Goal: Communication & Community: Answer question/provide support

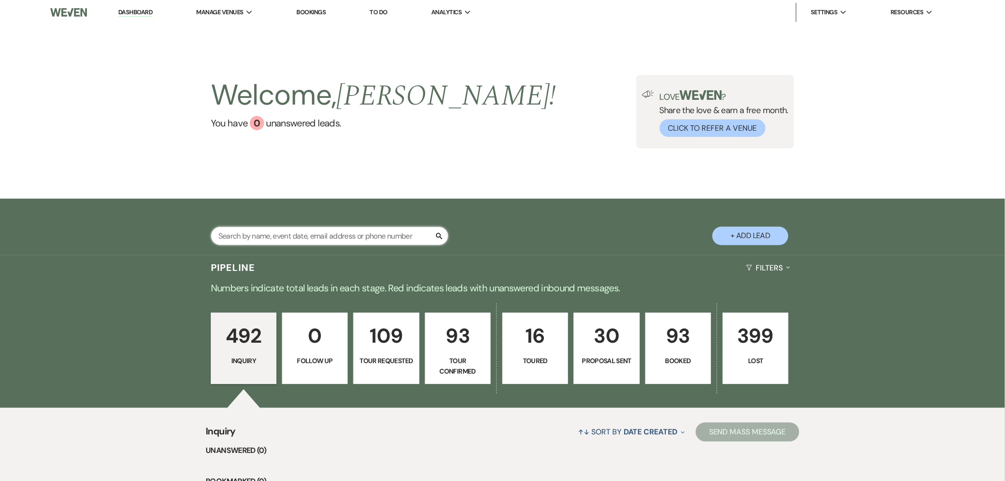
paste input "[PERSON_NAME]"
type input "[PERSON_NAME]"
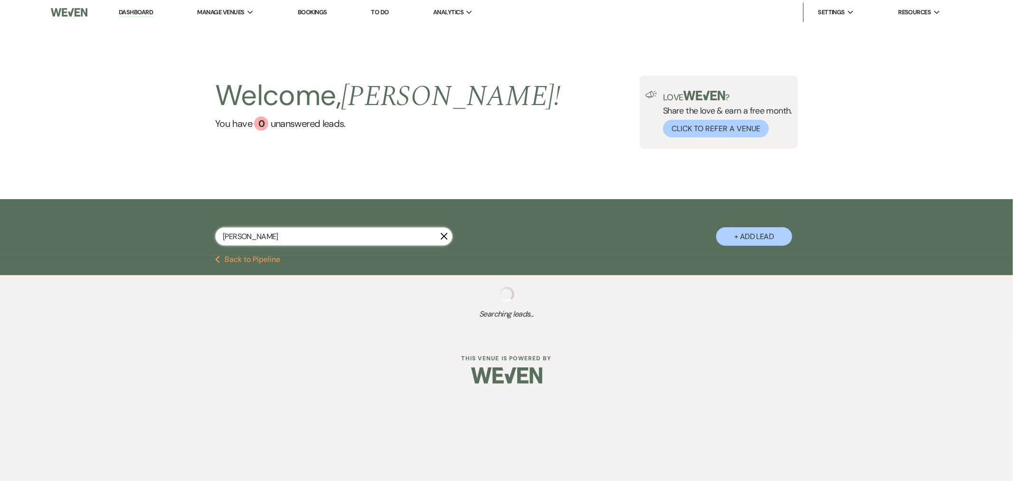
select select "2"
select select "4"
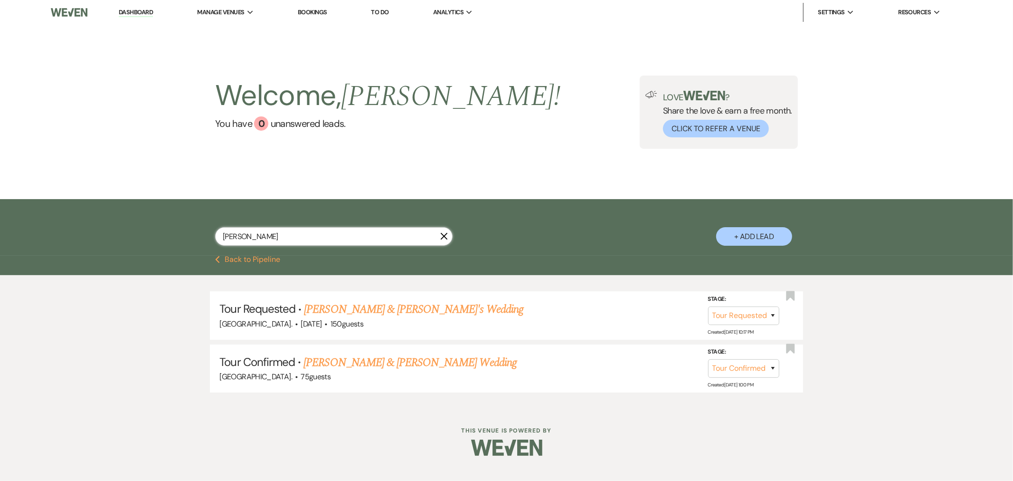
type input "[PERSON_NAME]"
click at [359, 312] on link "[PERSON_NAME] & [PERSON_NAME]'s Wedding" at bounding box center [414, 309] width 220 height 17
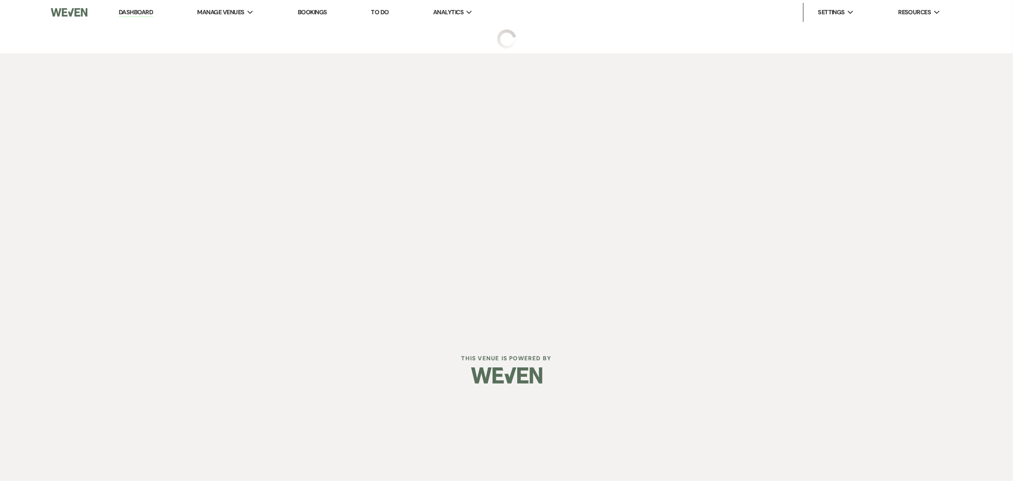
select select "2"
select select "5"
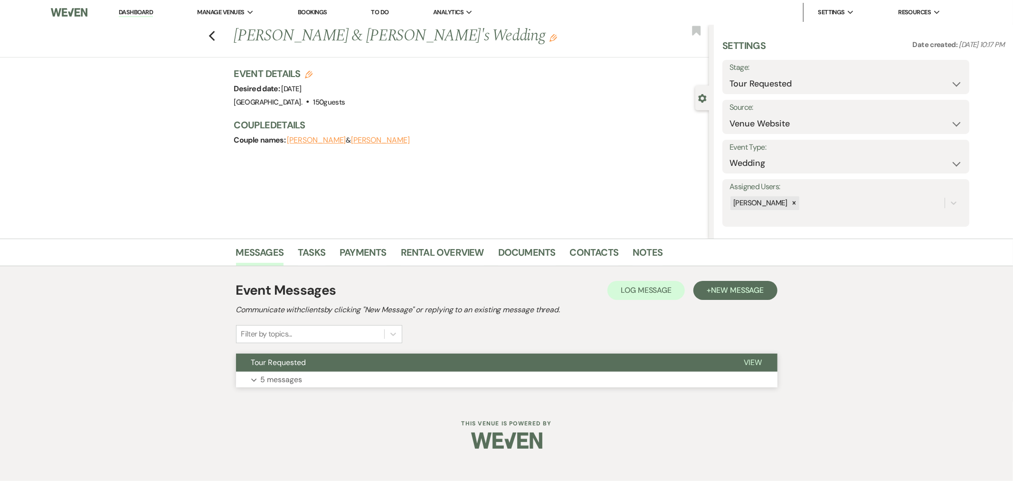
click at [373, 369] on button "Tour Requested" at bounding box center [482, 363] width 493 height 18
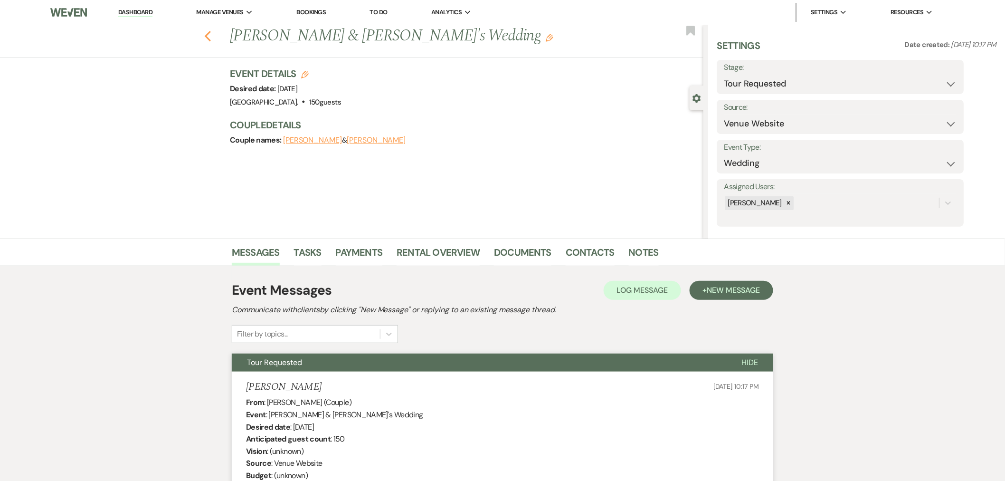
click at [211, 34] on icon "Previous" at bounding box center [207, 35] width 7 height 11
select select "2"
select select "4"
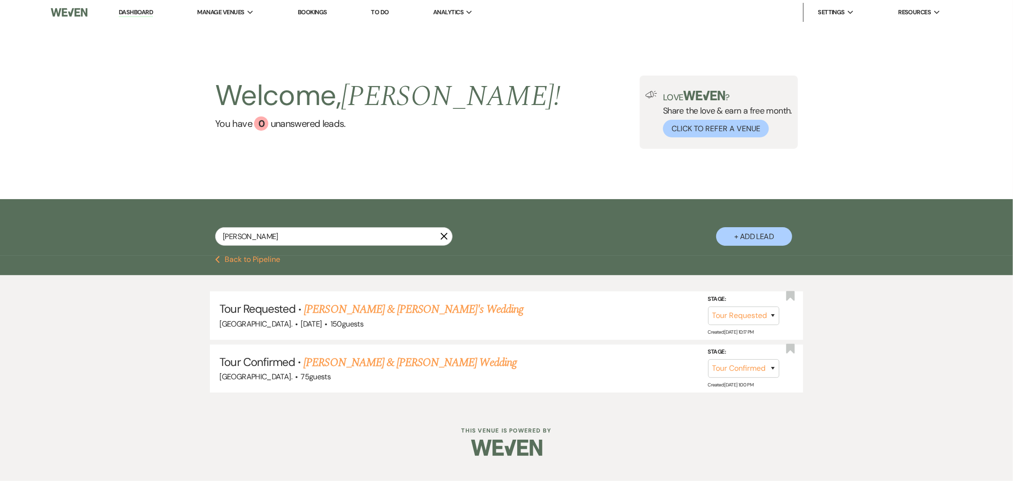
click at [756, 239] on button "+ Add Lead" at bounding box center [755, 236] width 76 height 19
select select "417"
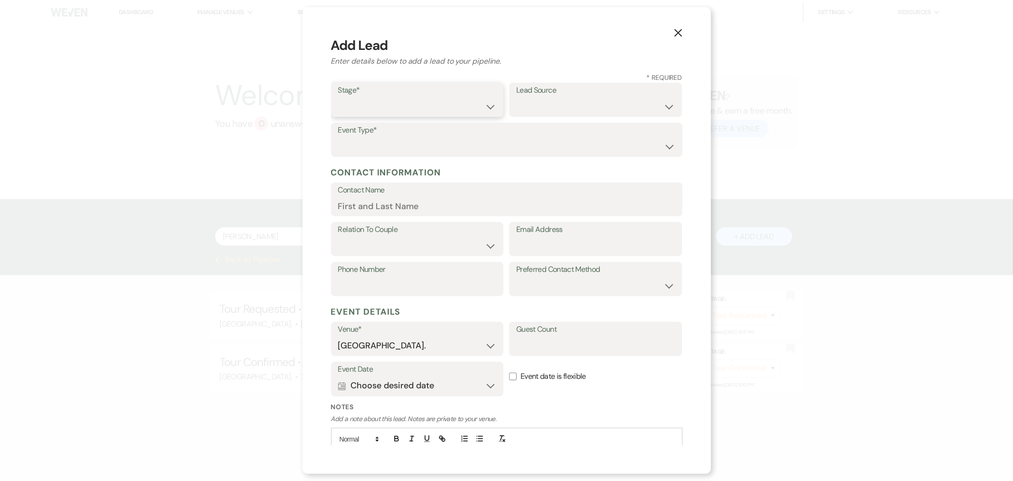
drag, startPoint x: 414, startPoint y: 98, endPoint x: 415, endPoint y: 113, distance: 14.8
click at [414, 98] on select "Inquiry Follow Up Tour Requested Tour Confirmed Toured Proposal Sent Booked Lost" at bounding box center [417, 106] width 159 height 19
select select "4"
click at [338, 97] on select "Inquiry Follow Up Tour Requested Tour Confirmed Toured Proposal Sent Booked Lost" at bounding box center [417, 106] width 159 height 19
click at [548, 100] on select "Weven Venue Website Instagram Facebook Pinterest Google The Knot Wedding Wire H…" at bounding box center [595, 106] width 159 height 19
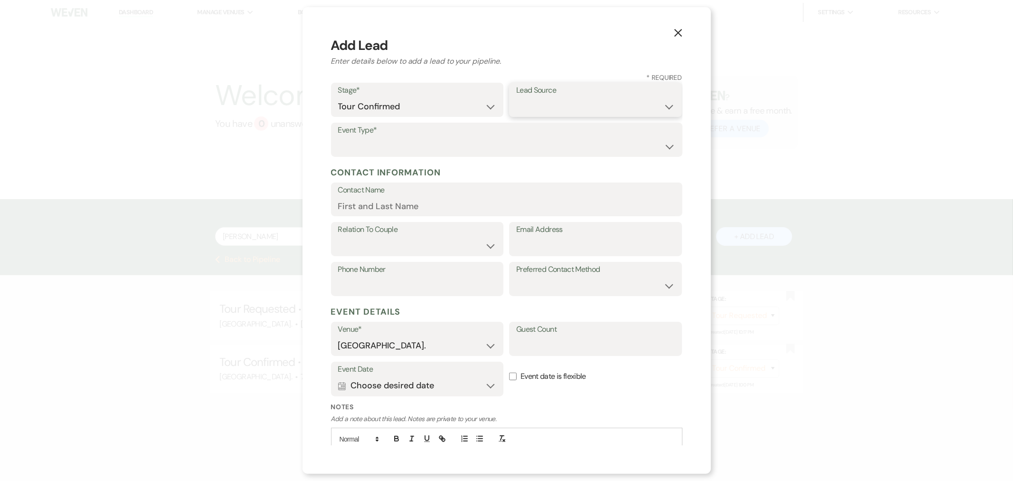
select select "6"
click at [516, 97] on select "Weven Venue Website Instagram Facebook Pinterest Google The Knot Wedding Wire H…" at bounding box center [595, 106] width 159 height 19
drag, startPoint x: 395, startPoint y: 145, endPoint x: 395, endPoint y: 154, distance: 9.0
click at [395, 145] on select "Wedding Anniversary Party Baby Shower Bachelorette / Bachelor Party Birthday Pa…" at bounding box center [506, 146] width 337 height 19
select select "1"
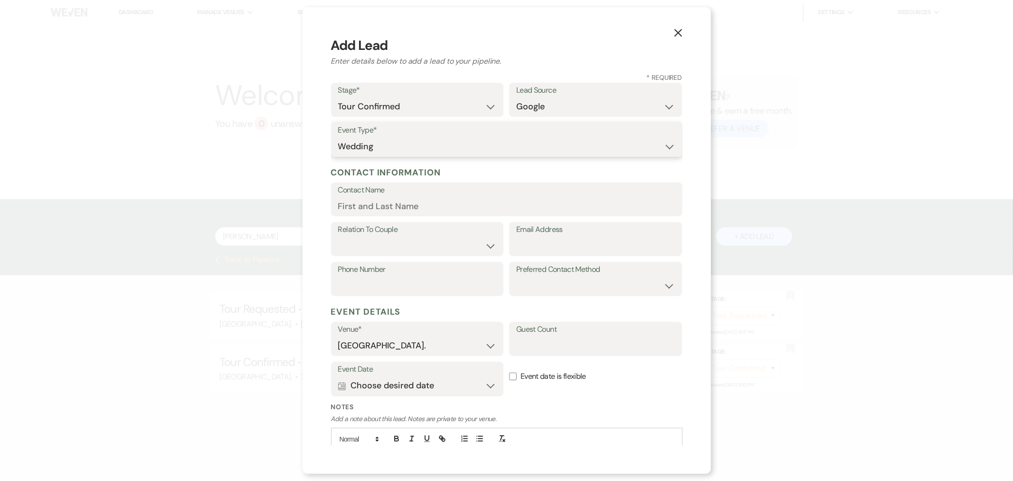
click at [338, 137] on select "Wedding Anniversary Party Baby Shower Bachelorette / Bachelor Party Birthday Pa…" at bounding box center [506, 146] width 337 height 19
paste input "[PERSON_NAME]"
type input "[PERSON_NAME]"
click at [376, 246] on select "Couple Planner Parent of Couple Family Member Friend Other" at bounding box center [417, 246] width 159 height 19
select select "1"
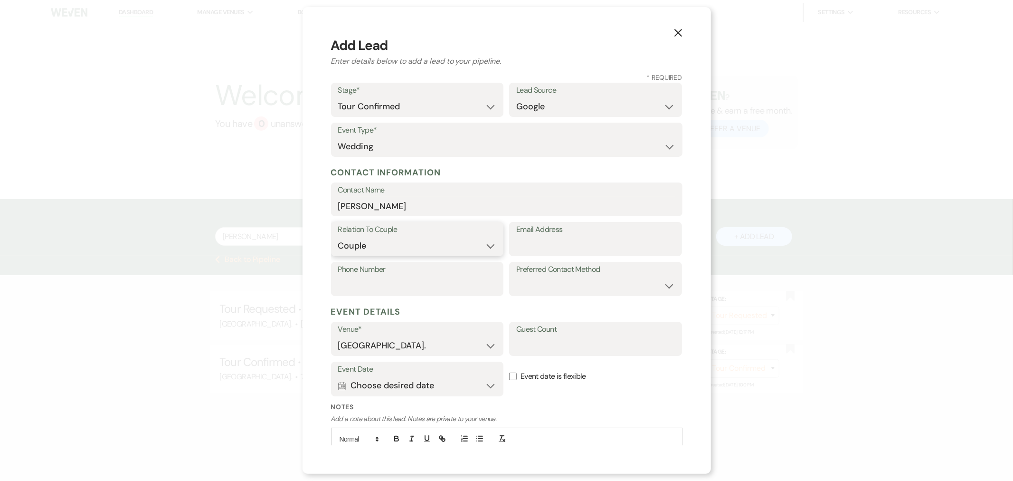
click at [338, 237] on select "Couple Planner Parent of Couple Family Member Friend Other" at bounding box center [417, 246] width 159 height 19
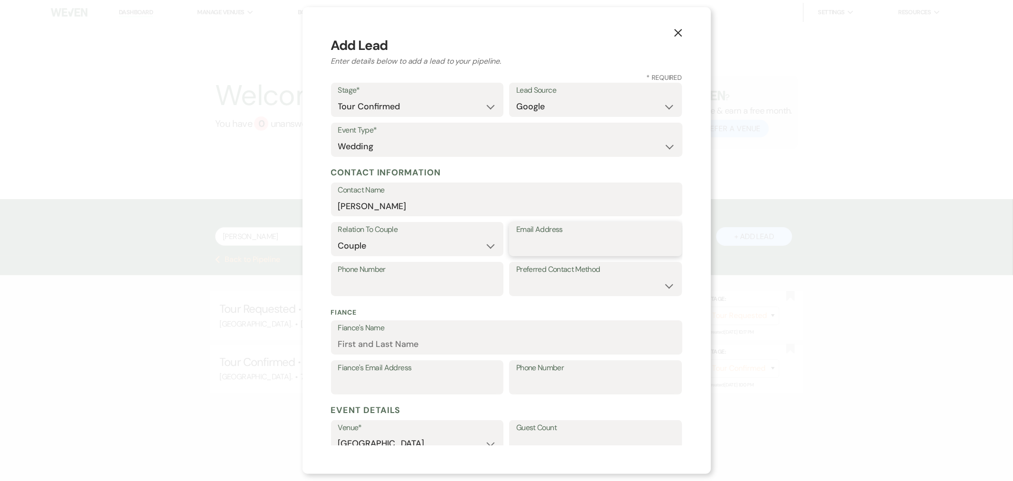
paste input "[EMAIL_ADDRESS][DOMAIN_NAME]"
type input "[EMAIL_ADDRESS][DOMAIN_NAME]"
paste input "[PHONE_NUMBER]"
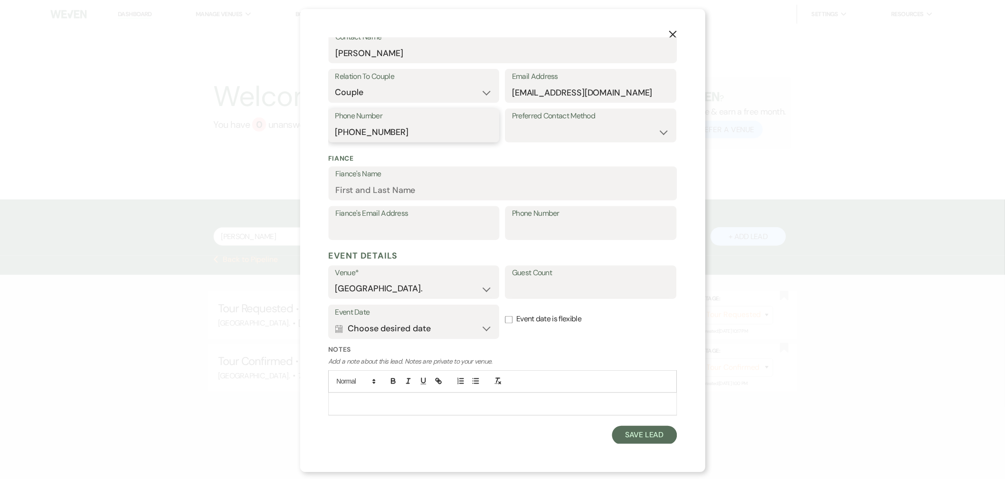
scroll to position [155, 0]
type input "[PHONE_NUMBER]"
click at [535, 124] on select "Email Phone Text" at bounding box center [595, 131] width 159 height 19
select select "email"
click at [516, 122] on select "Email Phone Text" at bounding box center [595, 131] width 159 height 19
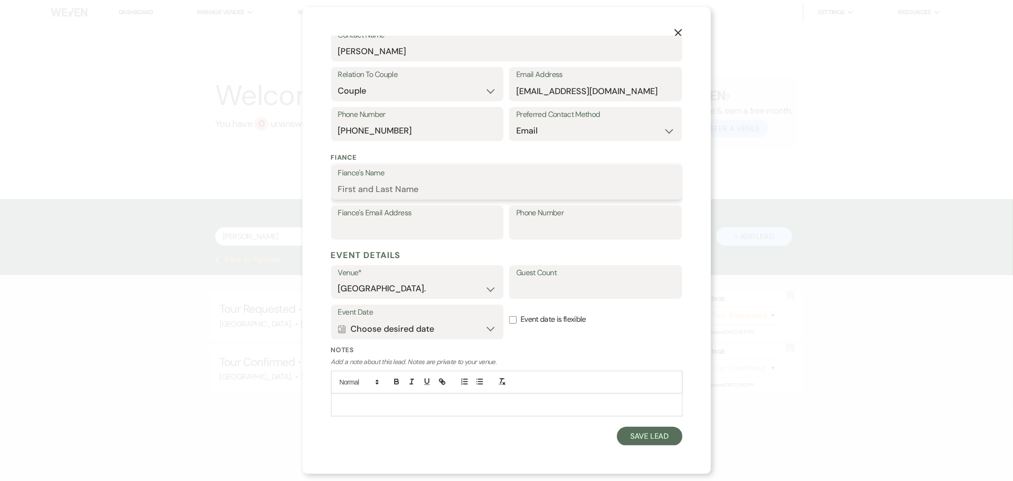
paste input "[PERSON_NAME]"
type input "[PERSON_NAME]"
paste input "[EMAIL_ADDRESS][PERSON_NAME][DOMAIN_NAME]"
type input "[EMAIL_ADDRESS][PERSON_NAME][DOMAIN_NAME]"
paste input "[PHONE_NUMBER]"
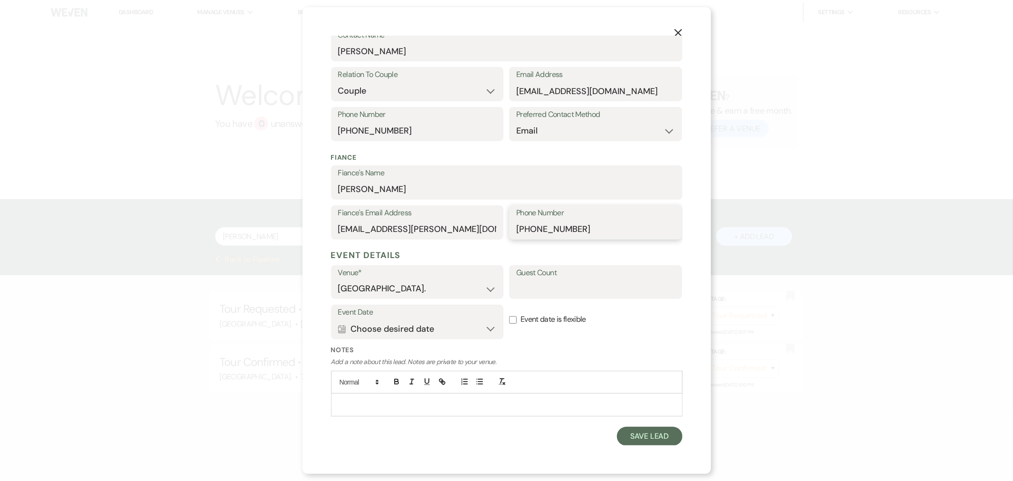
type input "[PHONE_NUMBER]"
click at [582, 283] on input "Guest Count" at bounding box center [595, 288] width 159 height 19
type input "98"
click at [509, 319] on input "Event date is flexible" at bounding box center [513, 320] width 8 height 8
checkbox input "true"
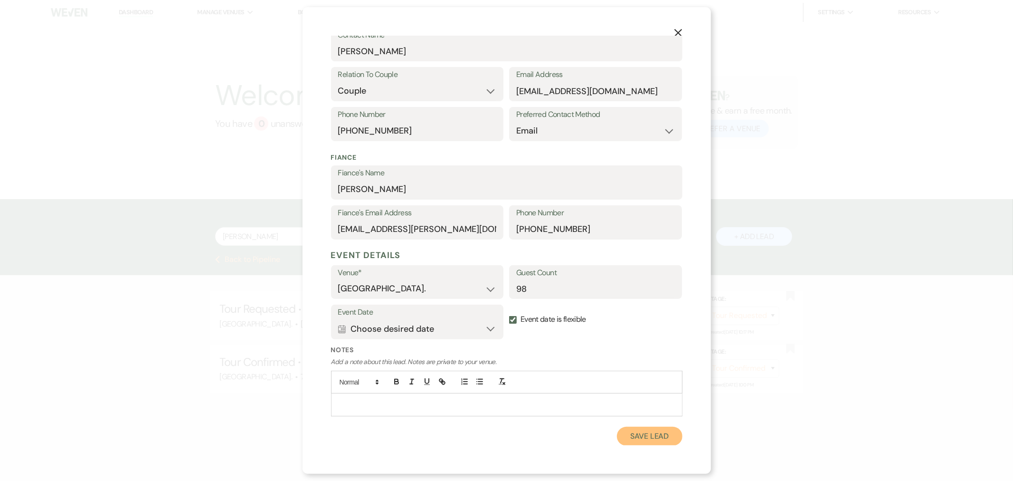
click at [646, 439] on button "Save Lead" at bounding box center [649, 436] width 65 height 19
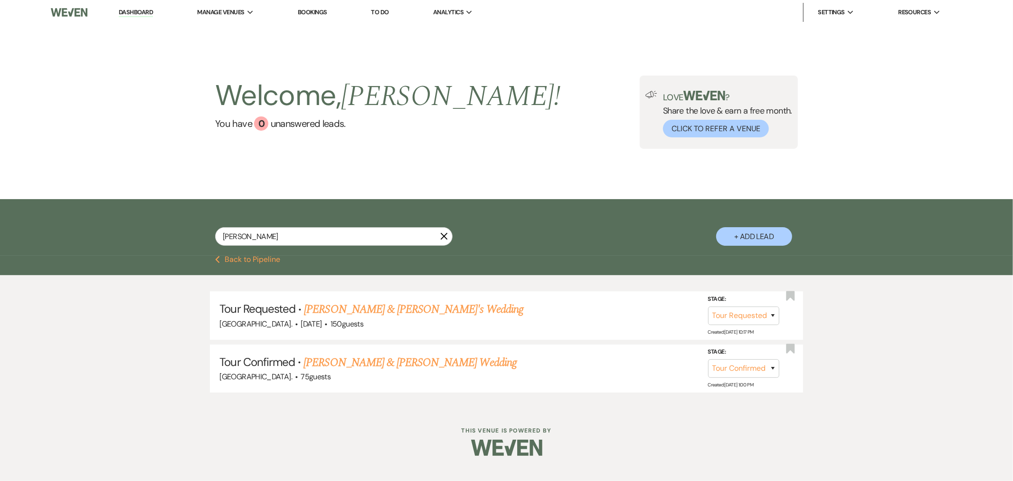
click at [267, 267] on div "Previous Back to Pipeline" at bounding box center [506, 265] width 1013 height 19
click at [268, 260] on button "Previous Back to Pipeline" at bounding box center [247, 260] width 65 height 8
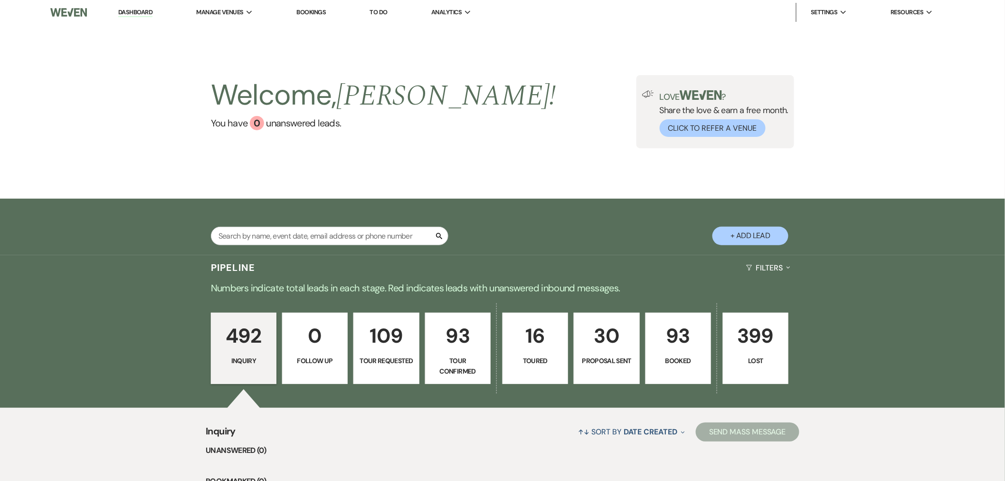
click at [465, 371] on p "Tour Confirmed" at bounding box center [457, 365] width 53 height 21
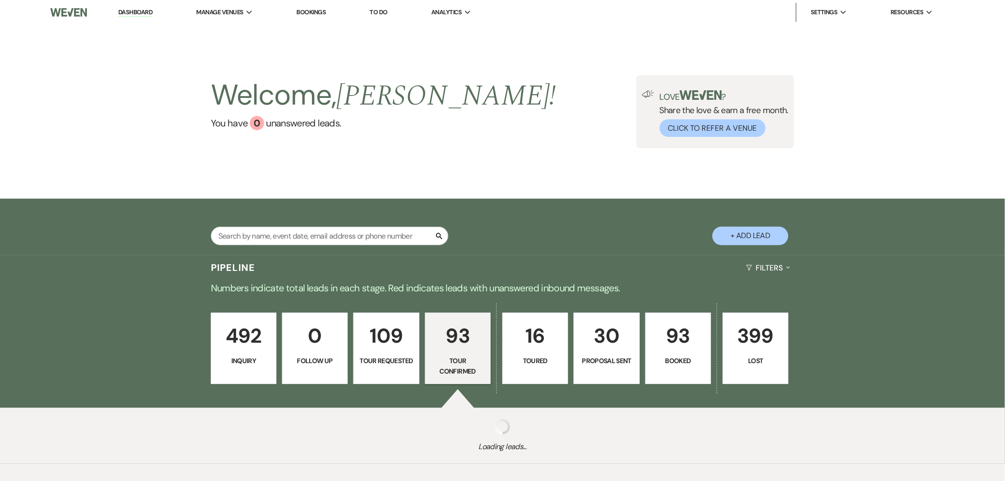
select select "4"
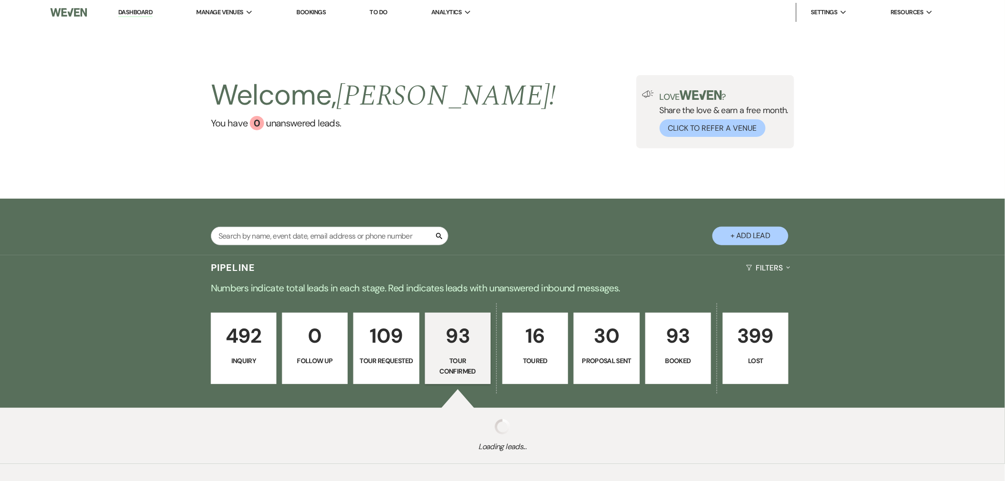
select select "4"
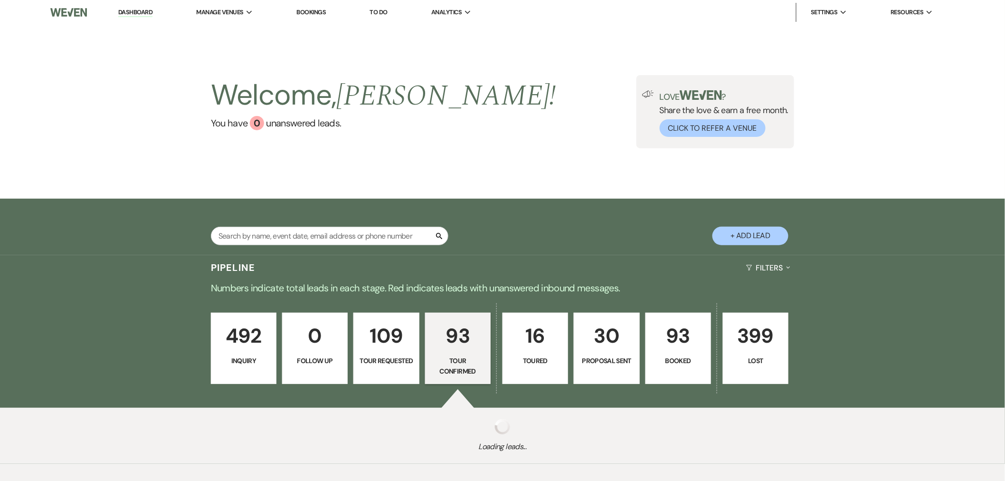
select select "4"
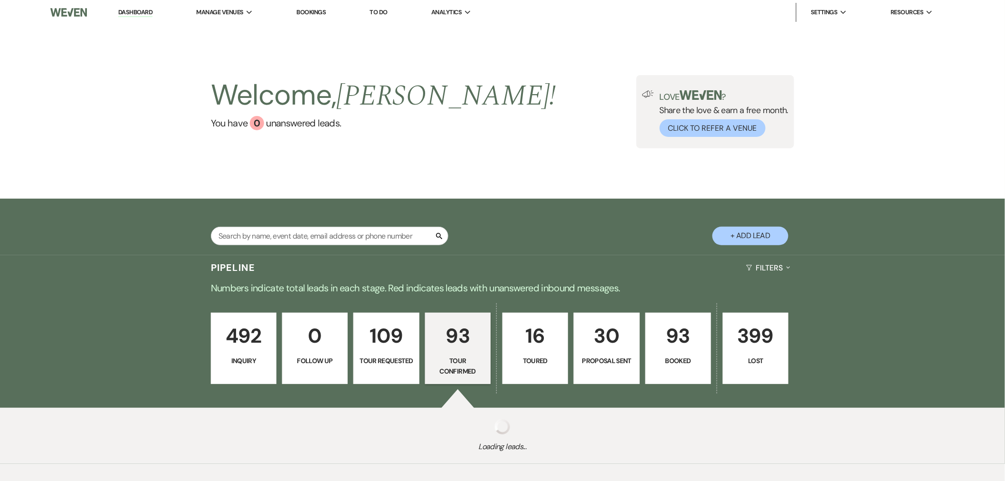
select select "4"
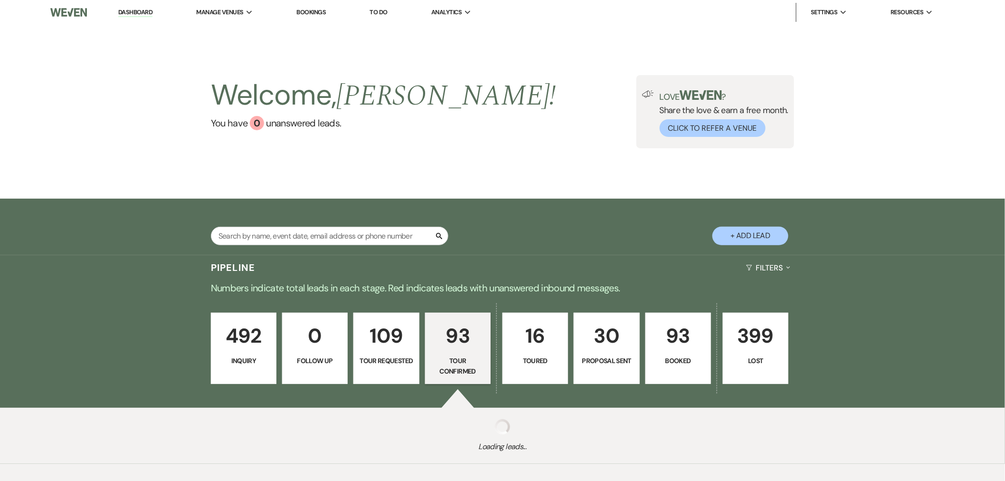
select select "4"
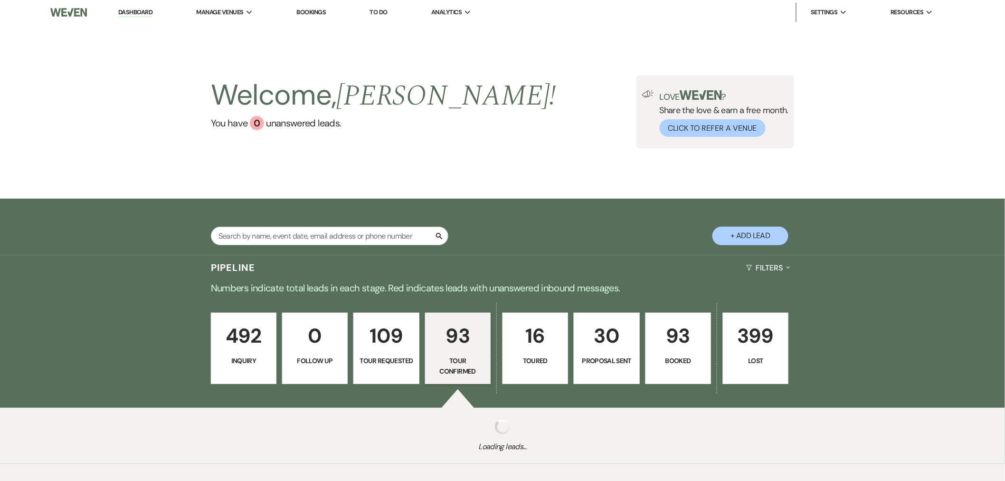
select select "4"
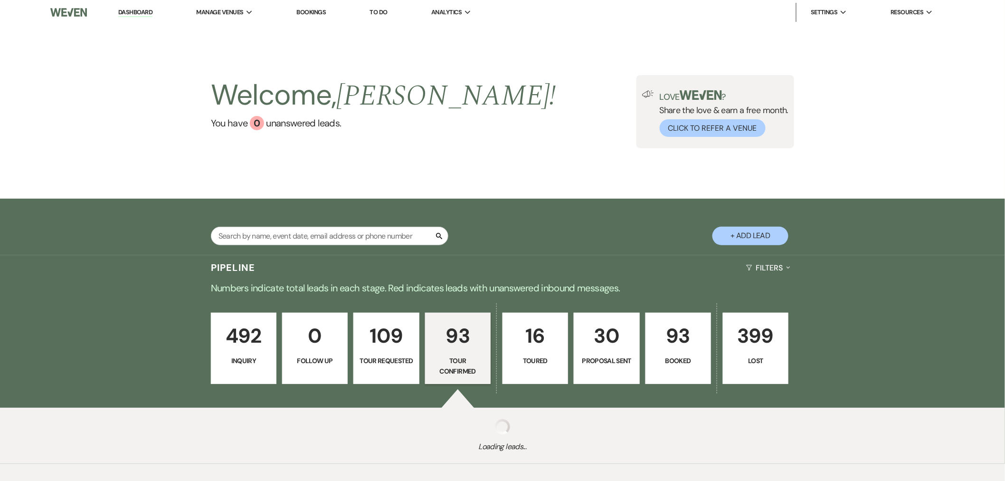
select select "4"
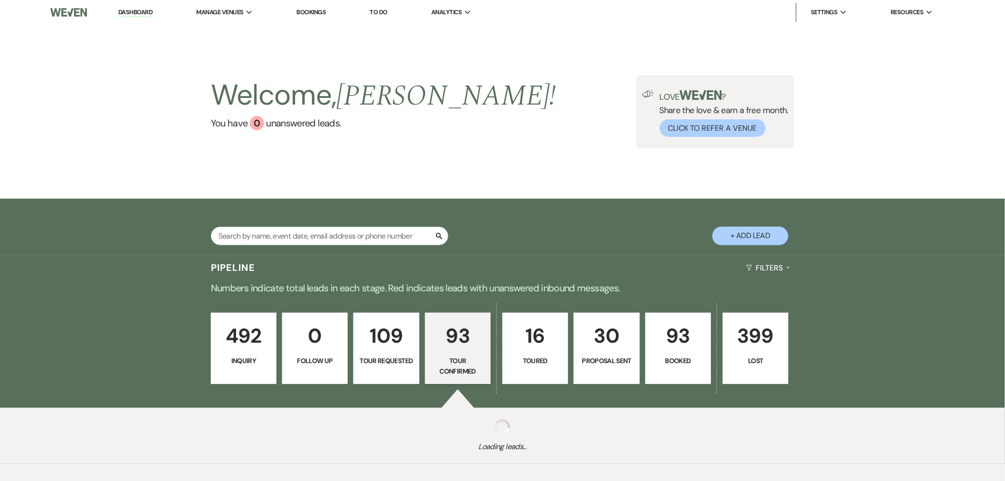
select select "4"
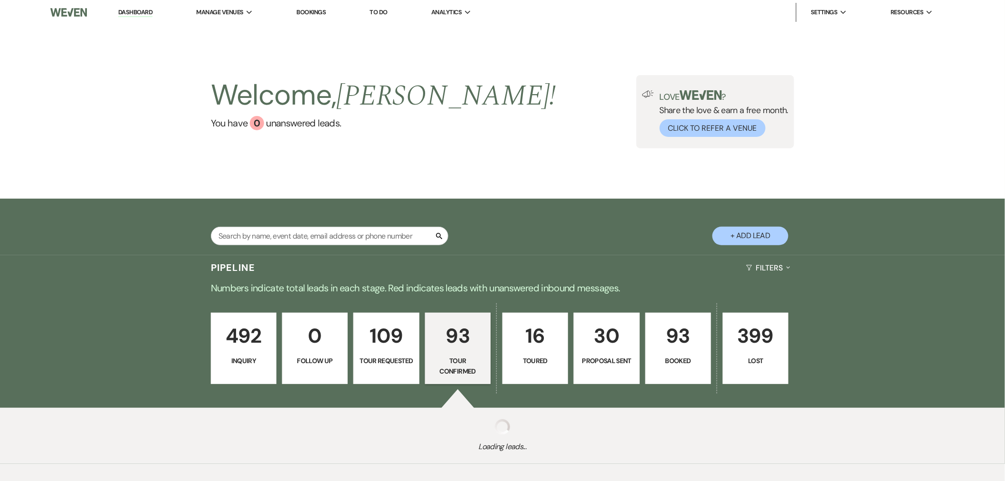
select select "4"
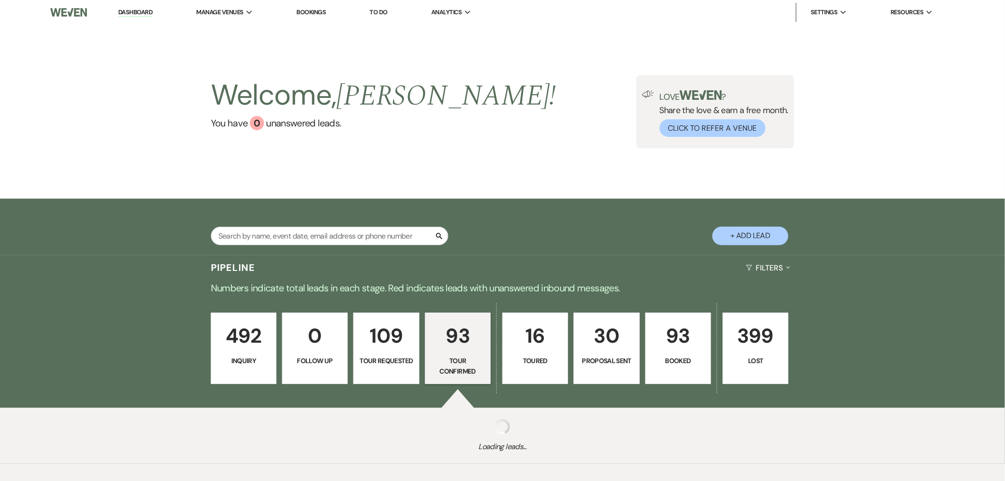
select select "4"
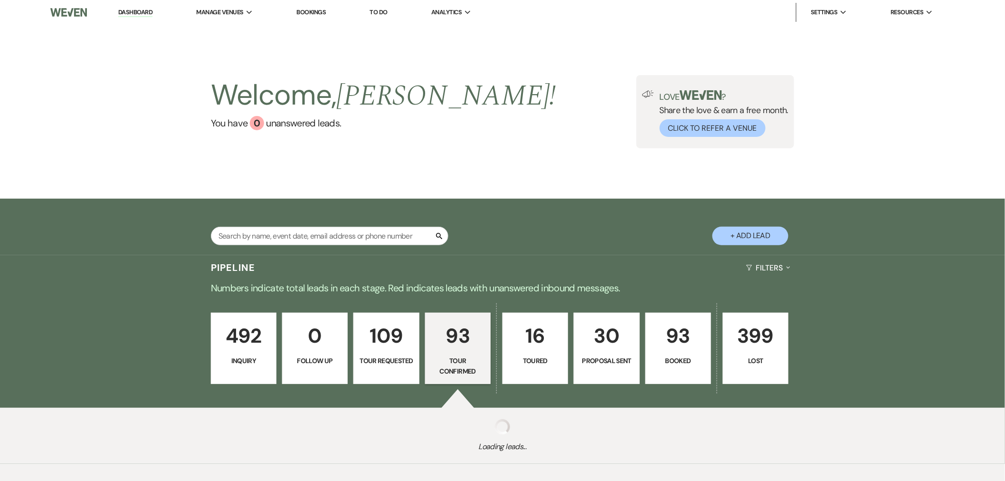
select select "4"
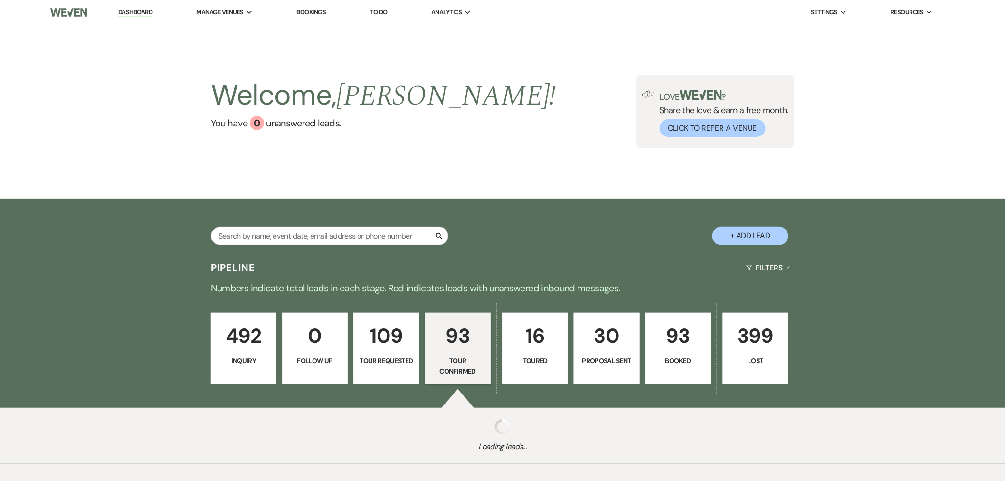
select select "4"
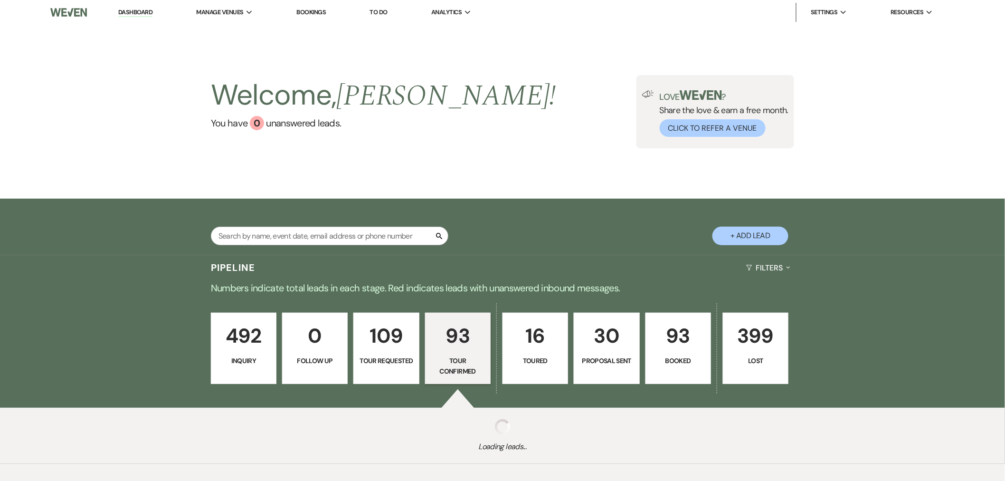
select select "4"
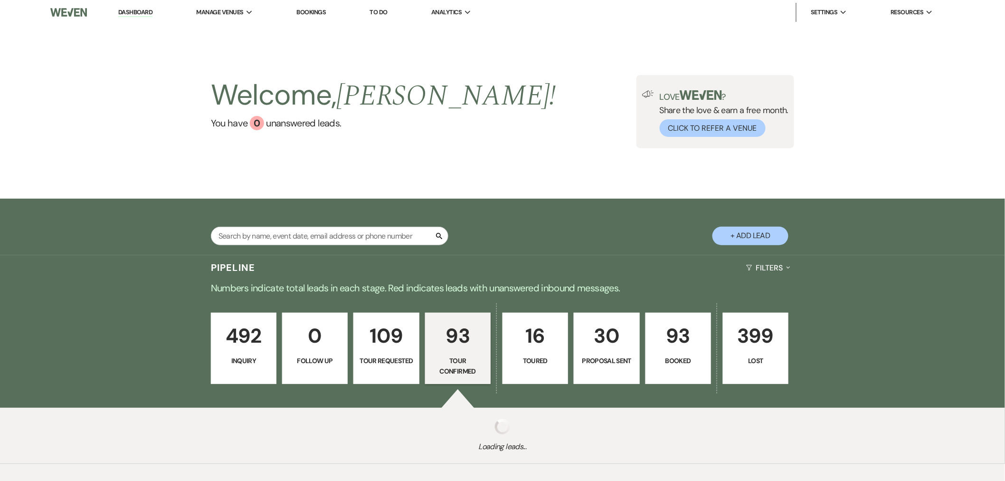
select select "4"
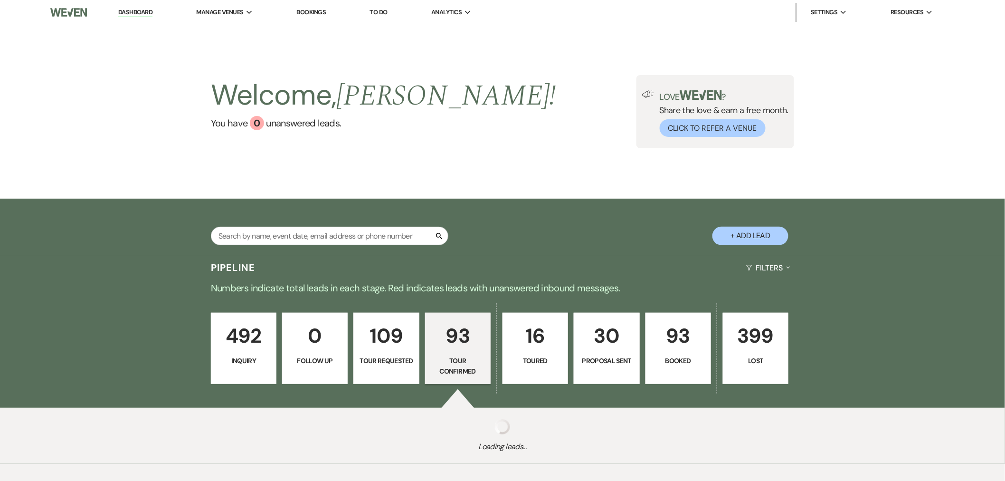
select select "4"
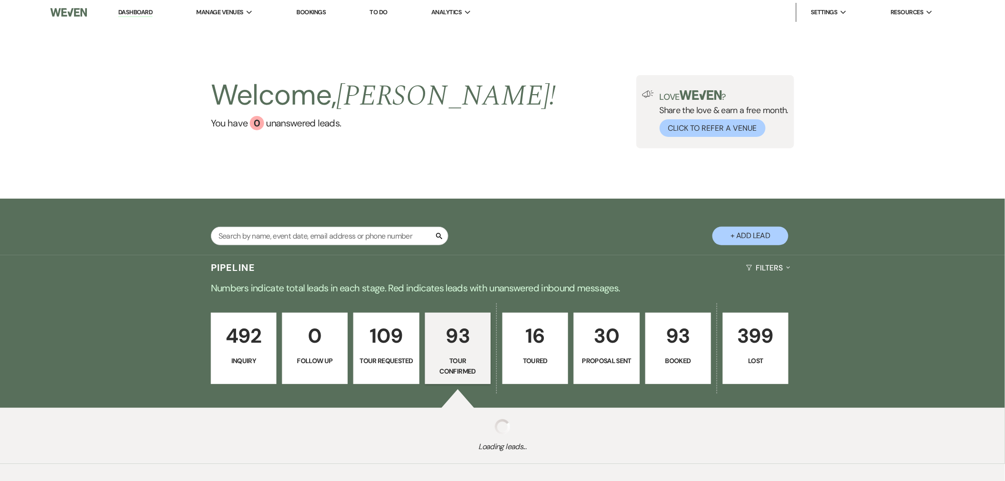
select select "4"
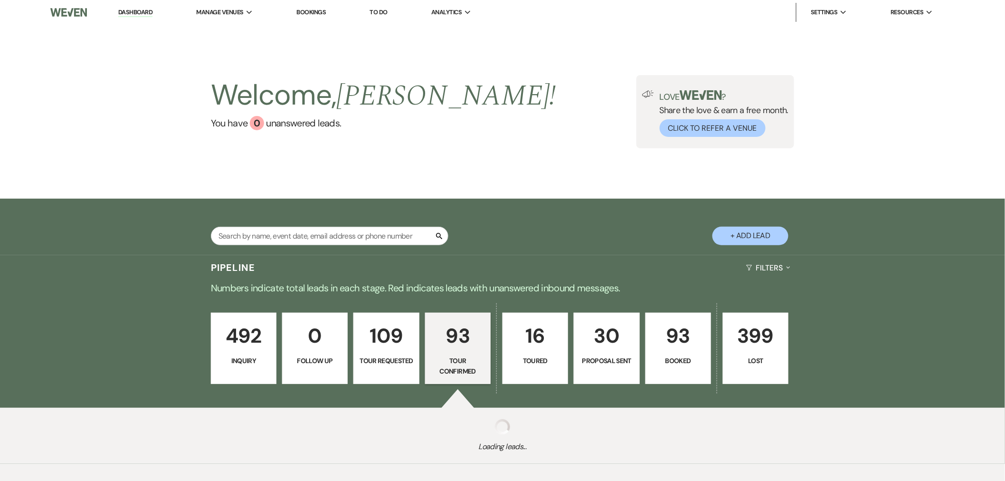
select select "4"
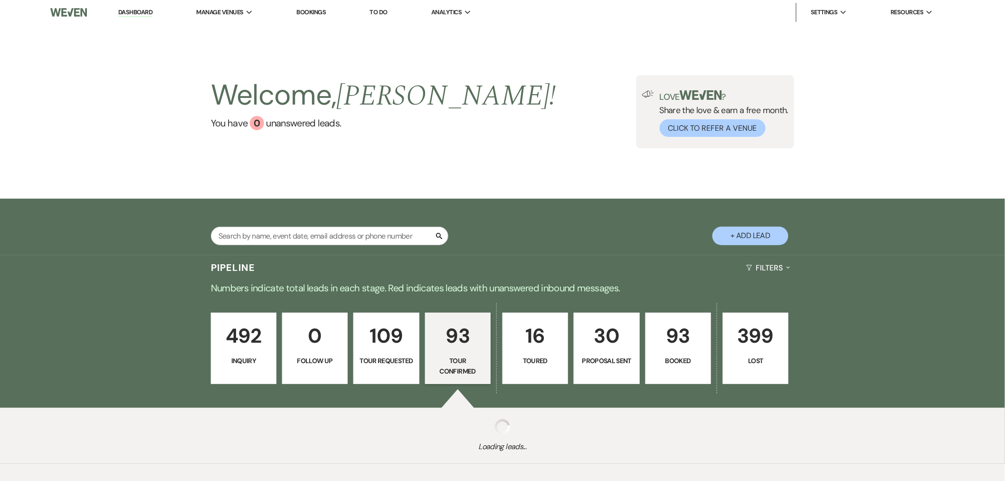
select select "4"
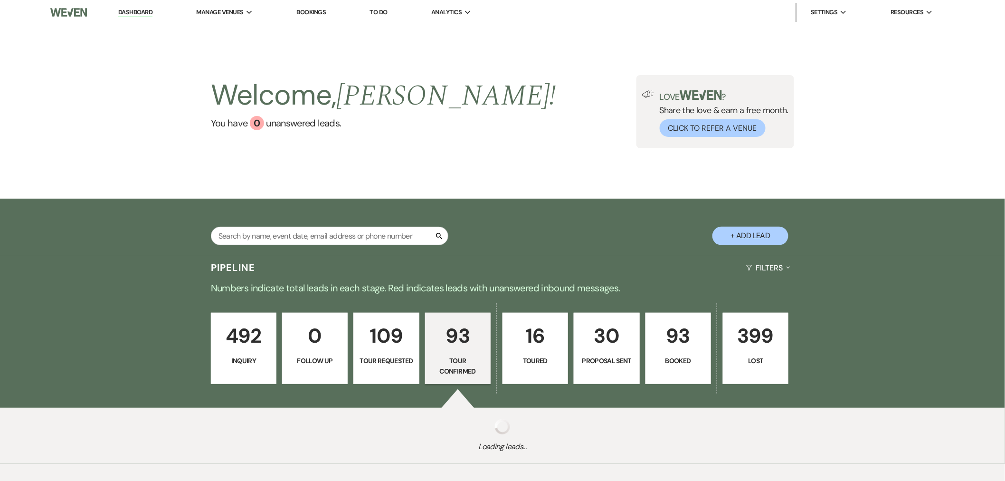
select select "4"
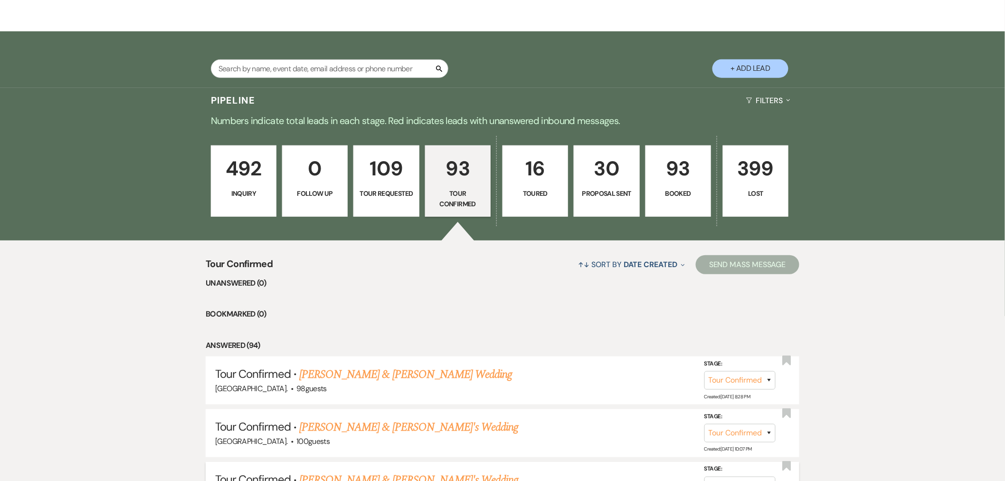
scroll to position [308, 0]
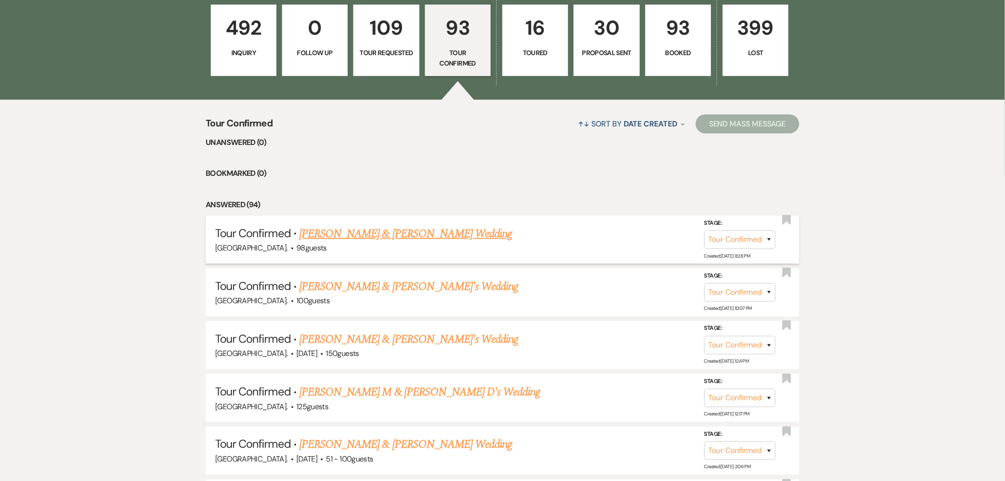
click at [354, 236] on link "[PERSON_NAME] & [PERSON_NAME] Wedding" at bounding box center [405, 233] width 213 height 17
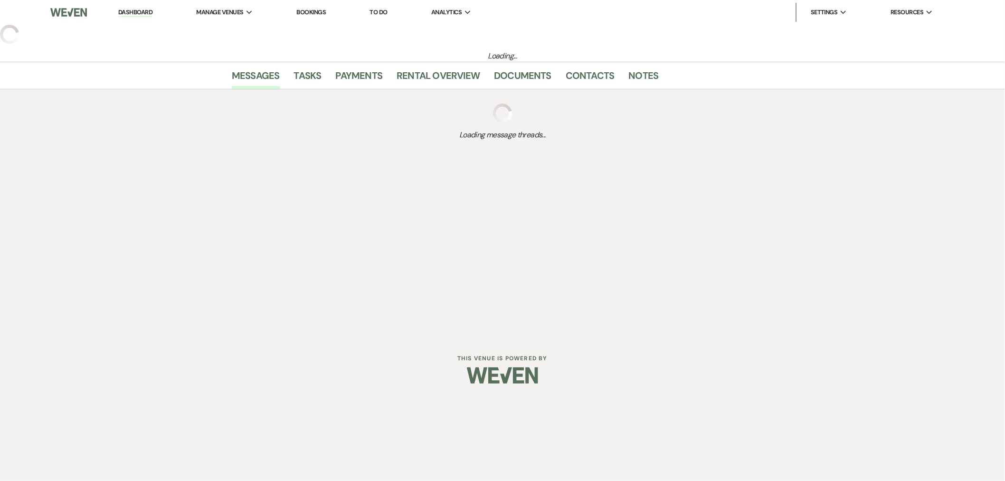
select select "4"
select select "6"
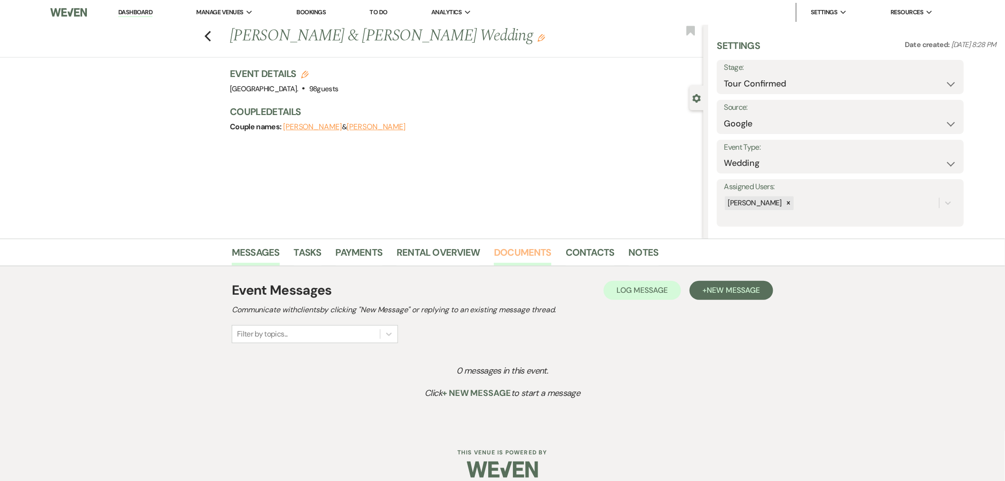
click at [511, 246] on link "Documents" at bounding box center [522, 255] width 57 height 21
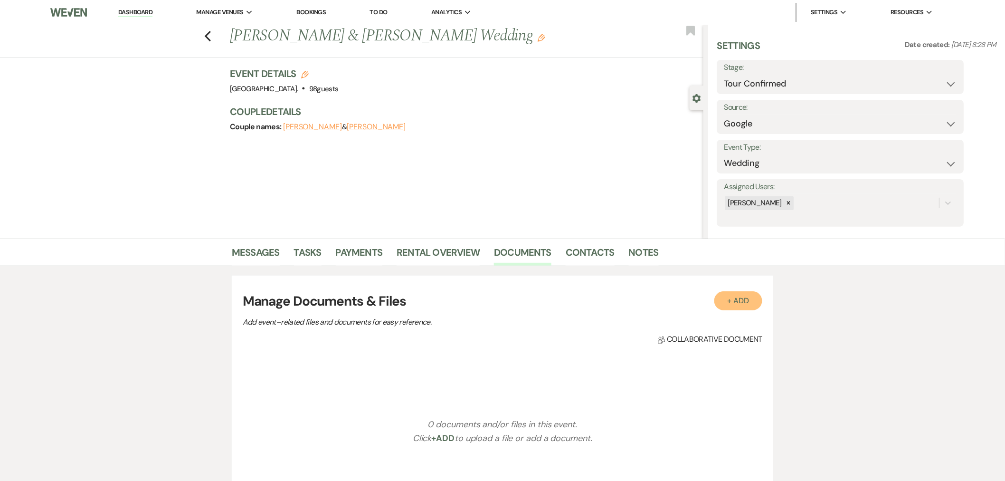
click at [740, 305] on button "+ Add" at bounding box center [739, 300] width 48 height 19
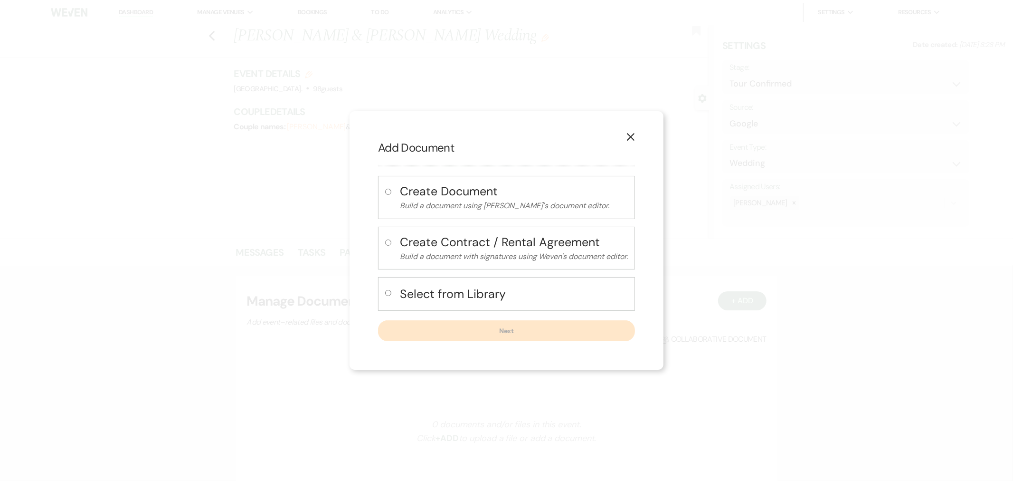
click at [464, 198] on h4 "Create Document" at bounding box center [514, 191] width 228 height 17
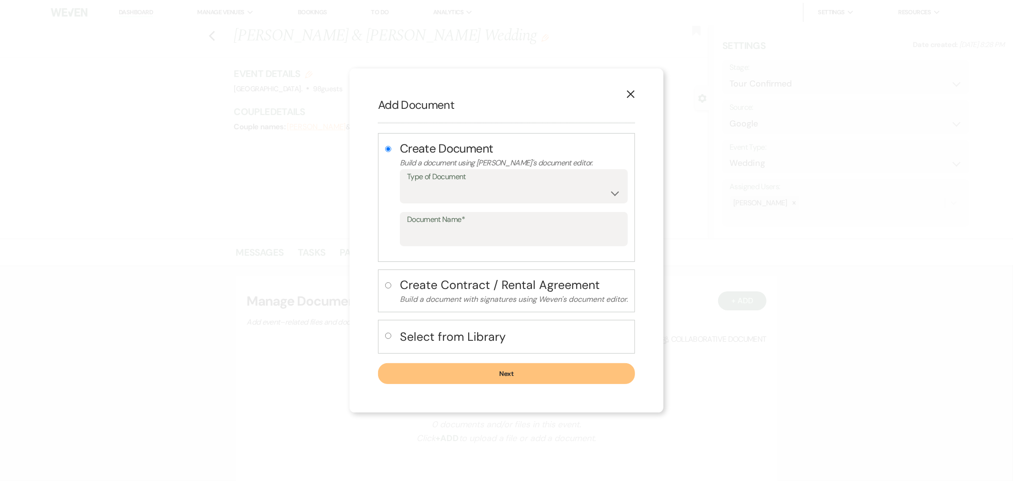
click at [474, 335] on h4 "Select from Library" at bounding box center [514, 336] width 228 height 17
radio input "false"
radio input "true"
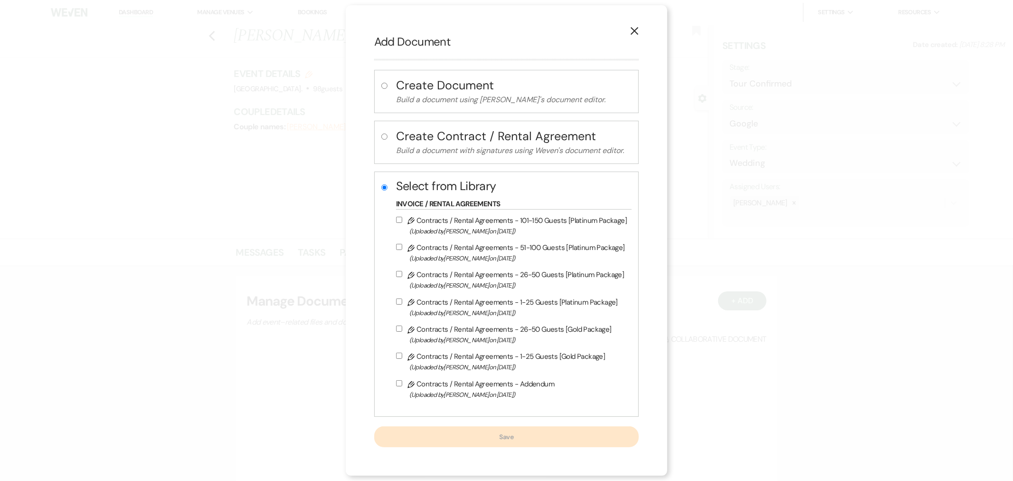
click at [480, 222] on label "Pencil Contracts / Rental Agreements - 101-150 Guests [Platinum Package] (Uploa…" at bounding box center [511, 225] width 231 height 22
click at [402, 222] on input "Pencil Contracts / Rental Agreements - 101-150 Guests [Platinum Package] (Uploa…" at bounding box center [399, 220] width 6 height 6
checkbox input "true"
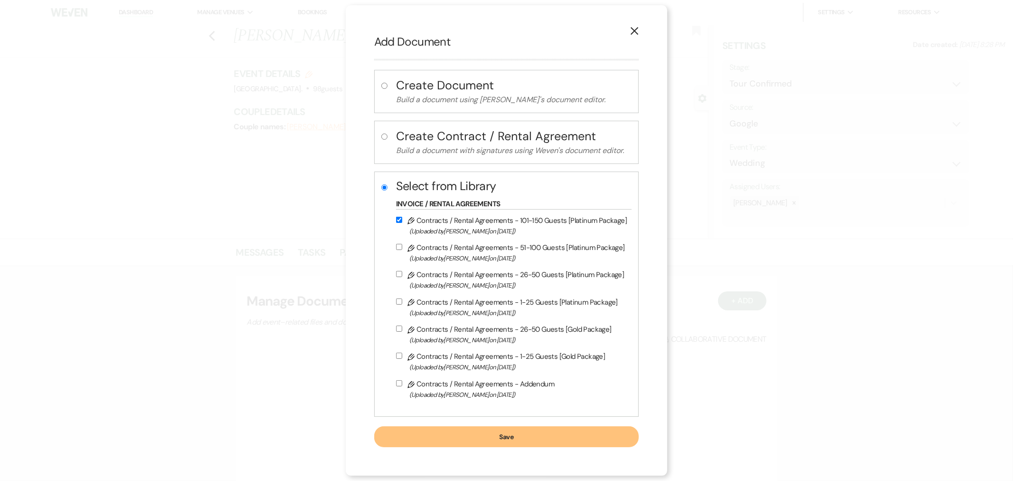
click at [473, 254] on span "(Uploaded by [PERSON_NAME] on [DATE] )" at bounding box center [519, 258] width 218 height 11
click at [402, 250] on input "Pencil Contracts / Rental Agreements - 51-100 Guests [Platinum Package] (Upload…" at bounding box center [399, 247] width 6 height 6
checkbox input "true"
click at [398, 219] on input "Pencil Contracts / Rental Agreements - 101-150 Guests [Platinum Package] (Uploa…" at bounding box center [399, 220] width 6 height 6
checkbox input "false"
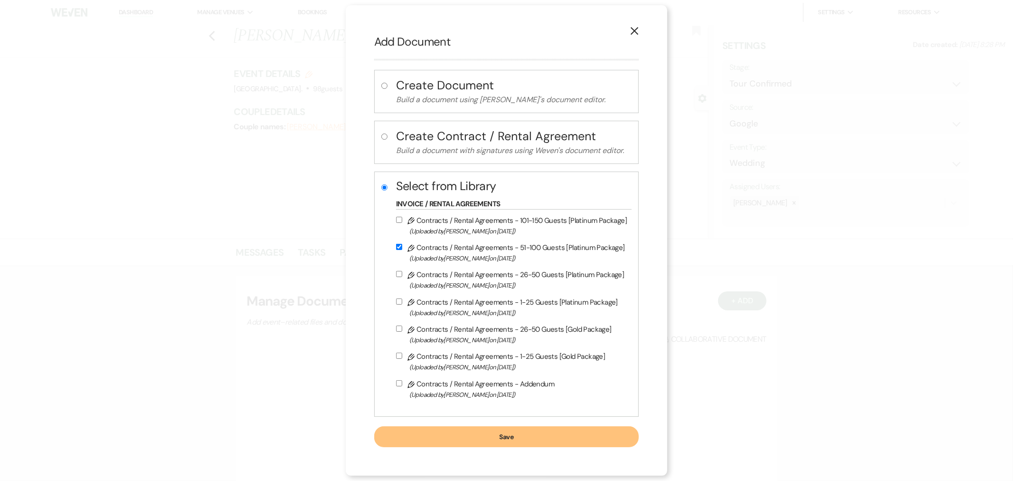
click at [522, 440] on button "Save" at bounding box center [506, 436] width 265 height 21
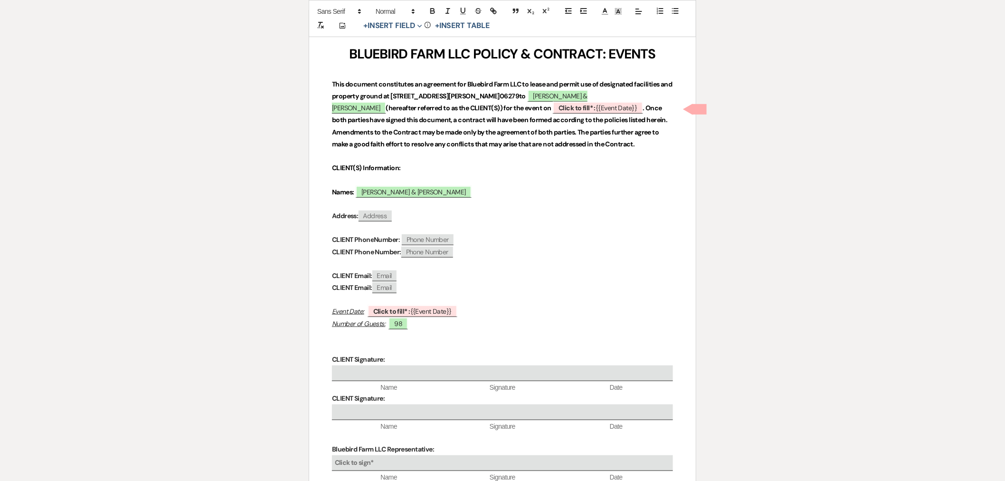
scroll to position [158, 0]
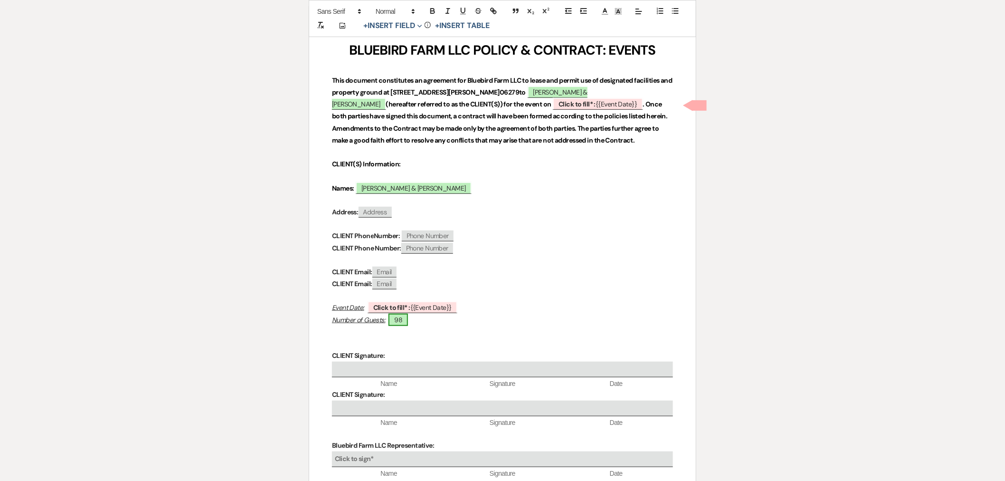
click at [403, 317] on span "98" at bounding box center [398, 320] width 19 height 12
select select "smartCustomField"
select select "owner"
select select "{{guestCount}}"
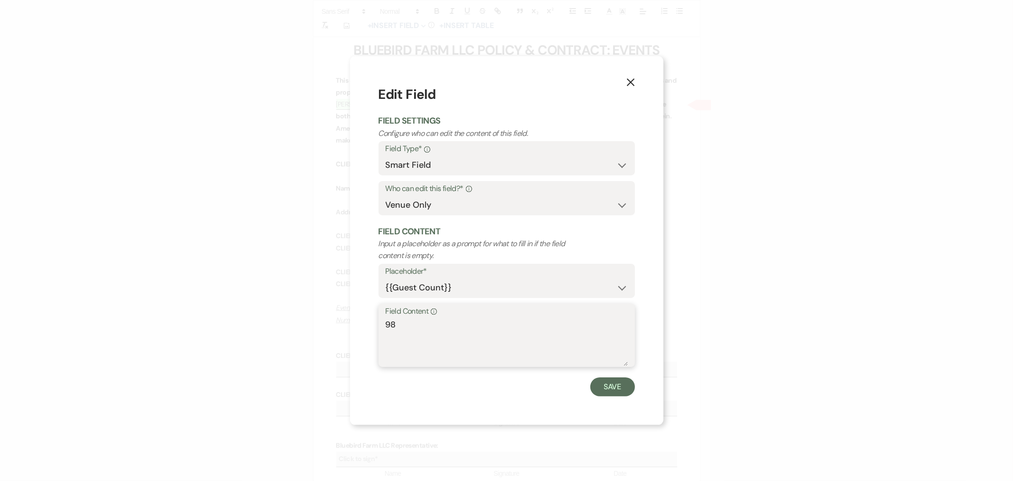
drag, startPoint x: 408, startPoint y: 325, endPoint x: 368, endPoint y: 325, distance: 39.4
click at [368, 325] on div "X Edit Field Field Settings Configure who can edit the content of this field. F…" at bounding box center [507, 240] width 314 height 368
type textarea "51-100"
click at [618, 385] on button "Save" at bounding box center [613, 386] width 45 height 19
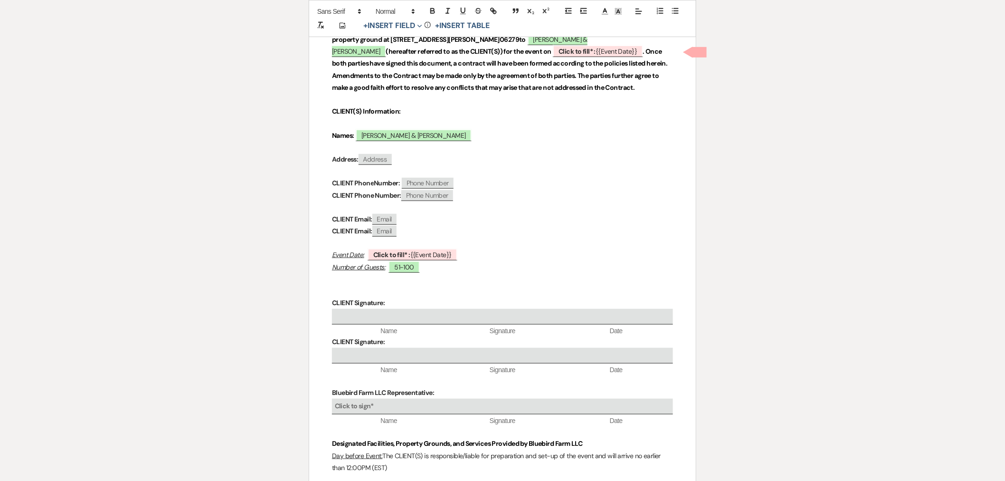
scroll to position [0, 0]
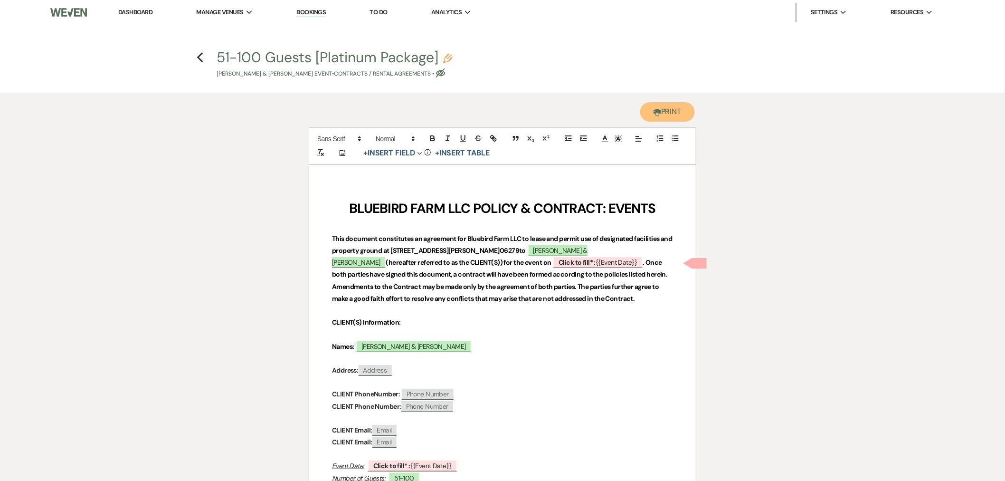
click at [666, 113] on button "Printer Print" at bounding box center [667, 111] width 55 height 19
click at [201, 54] on use "button" at bounding box center [200, 57] width 6 height 10
select select "4"
select select "6"
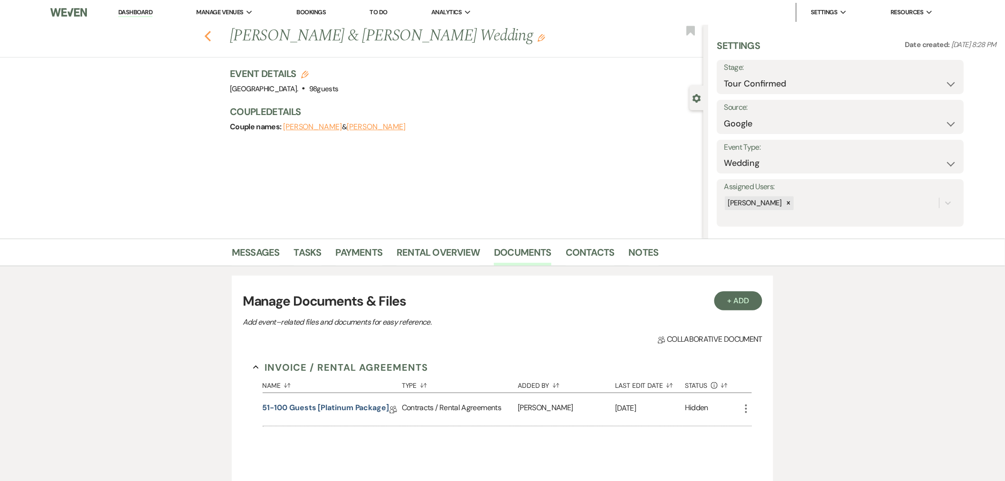
click at [211, 35] on icon "Previous" at bounding box center [207, 35] width 7 height 11
select select "4"
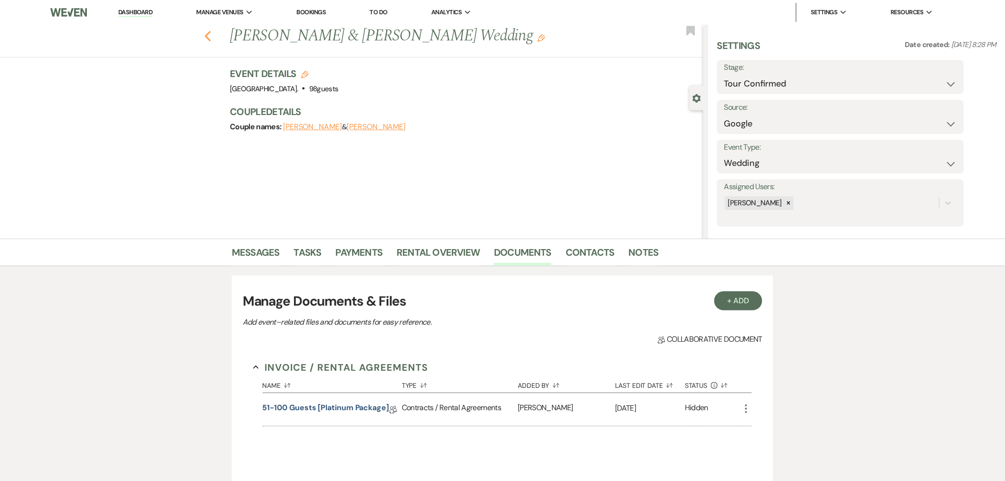
select select "4"
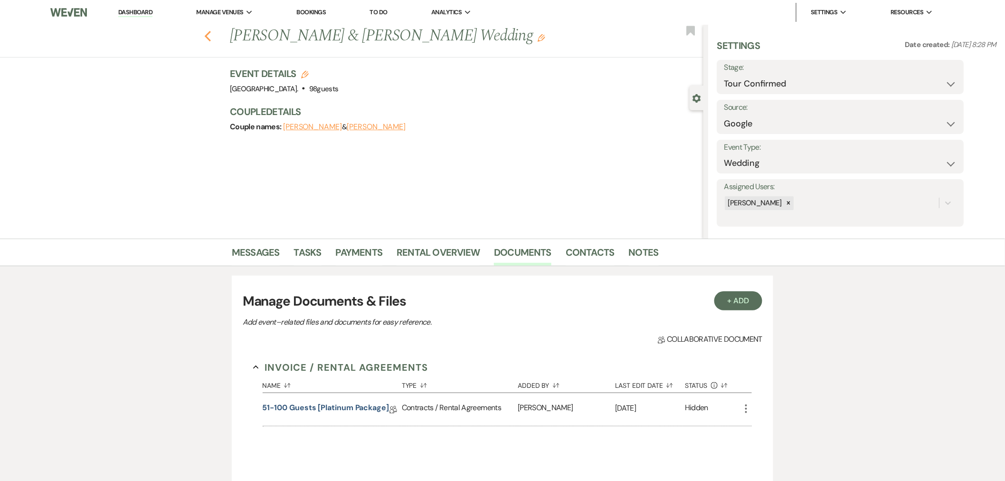
select select "4"
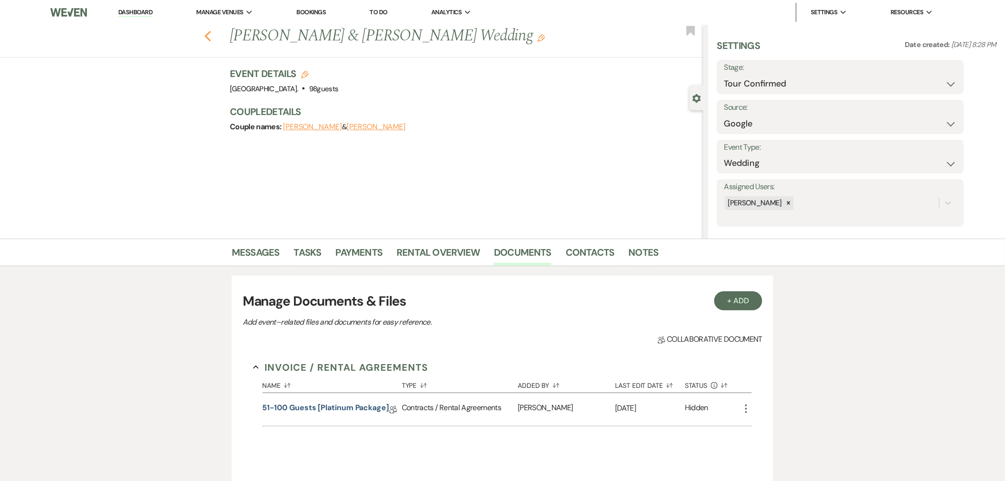
select select "4"
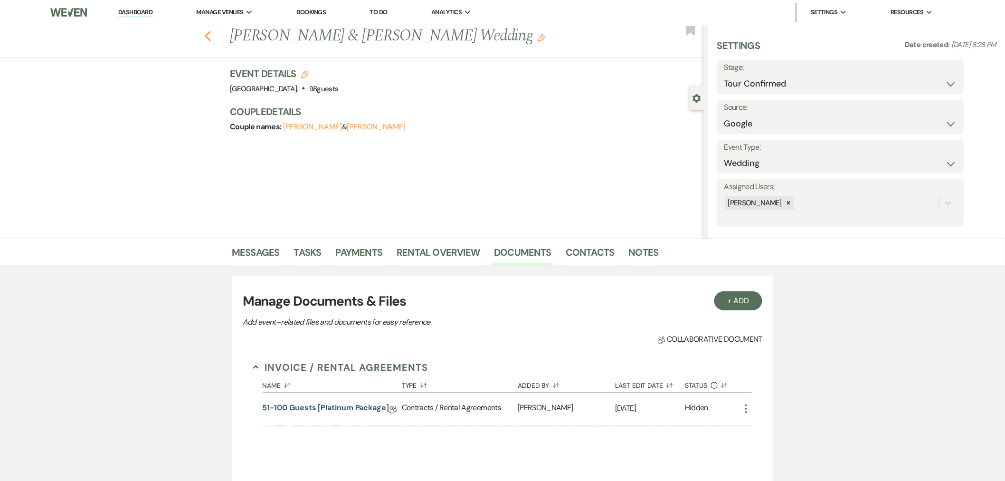
select select "4"
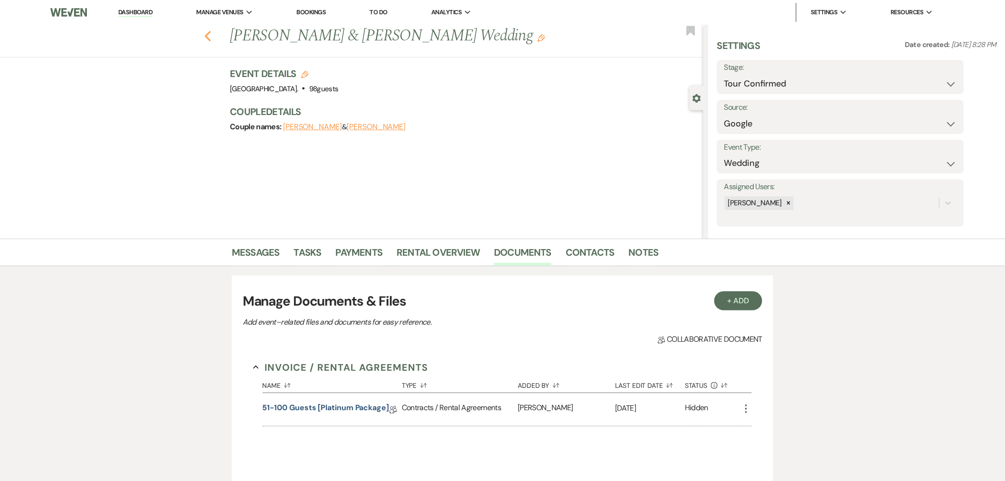
select select "4"
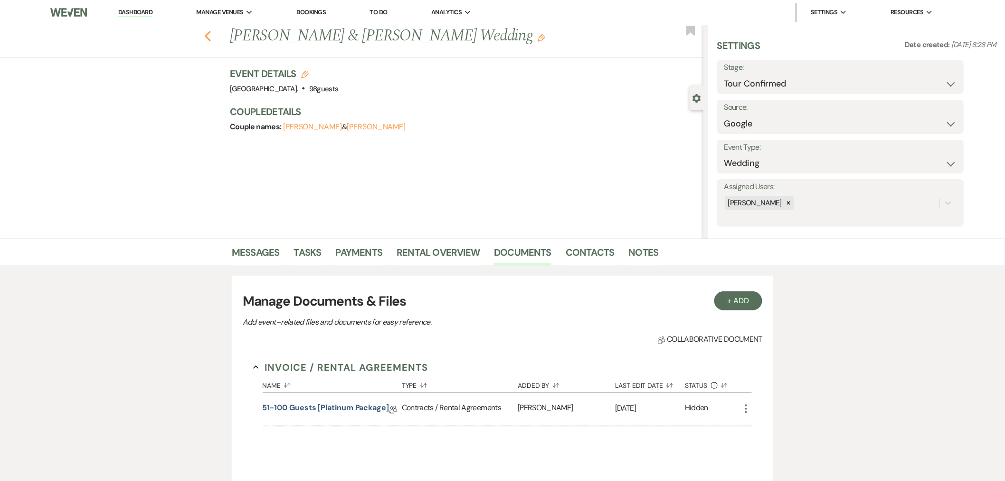
select select "4"
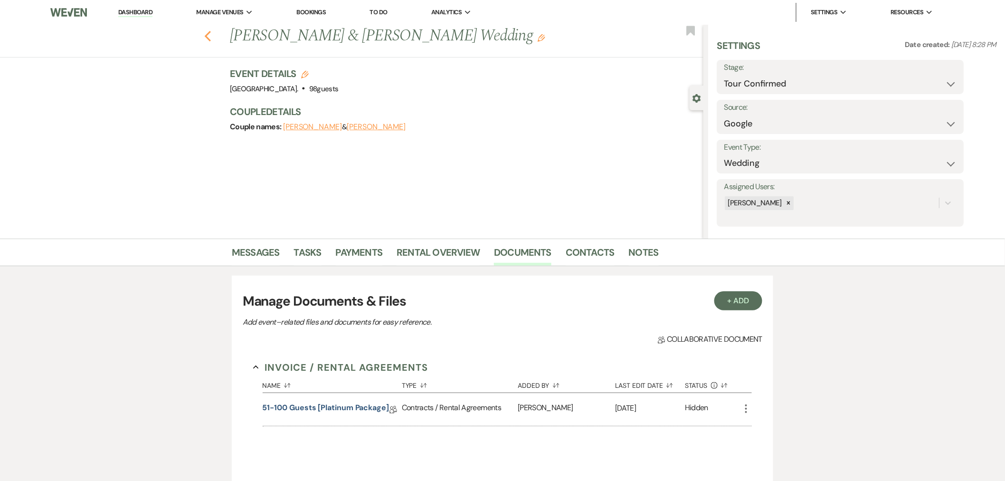
select select "4"
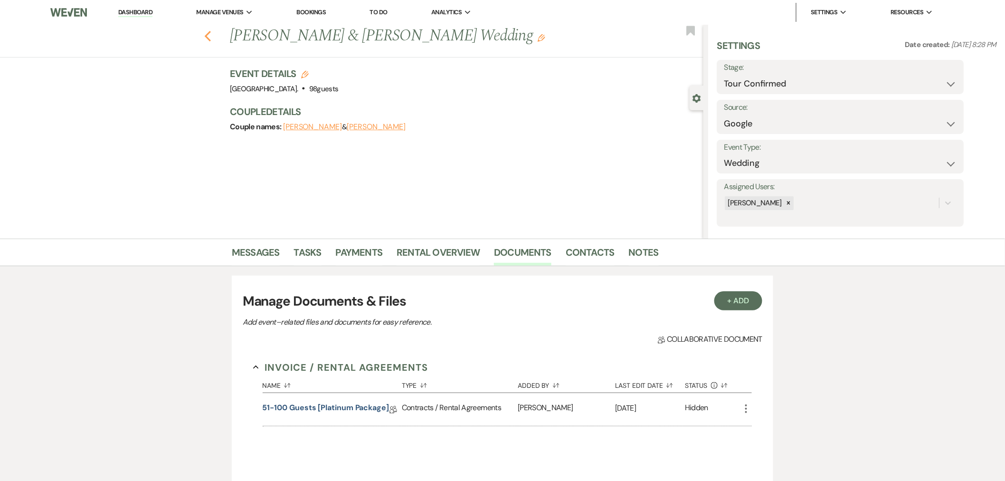
select select "4"
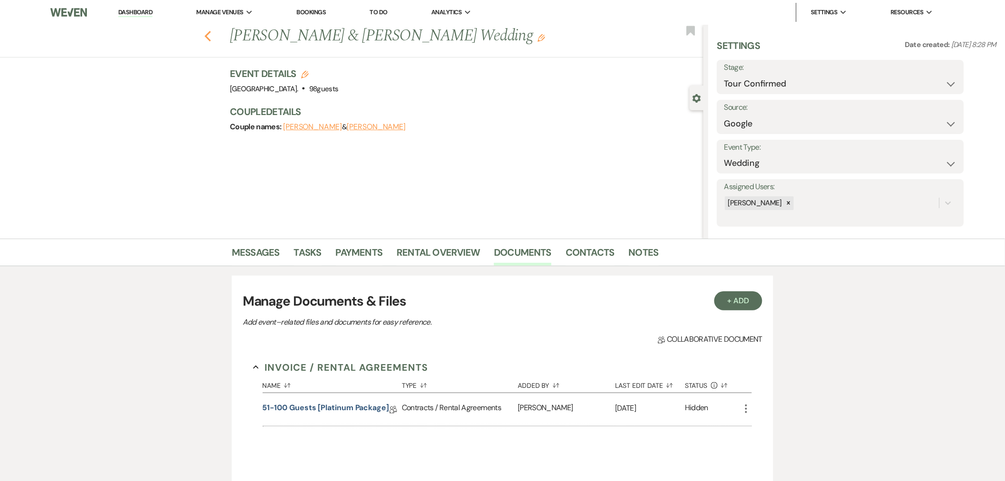
select select "4"
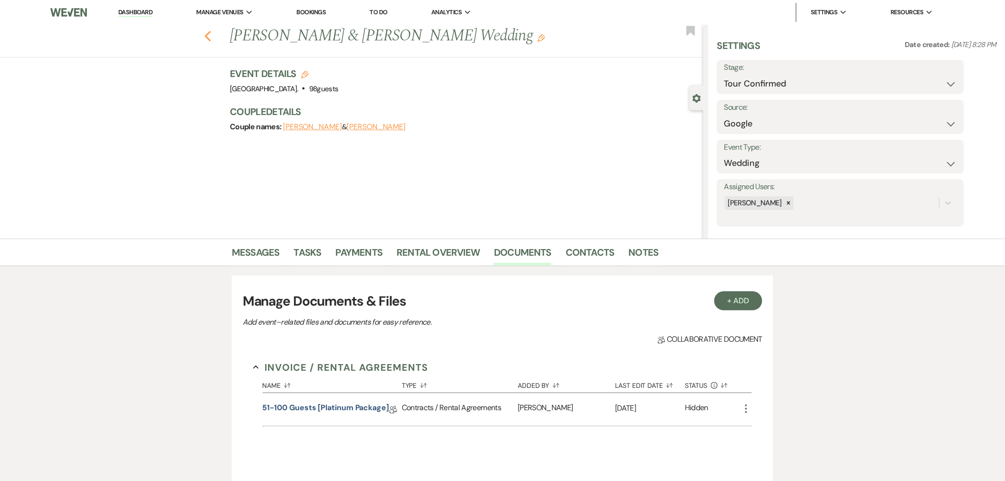
select select "4"
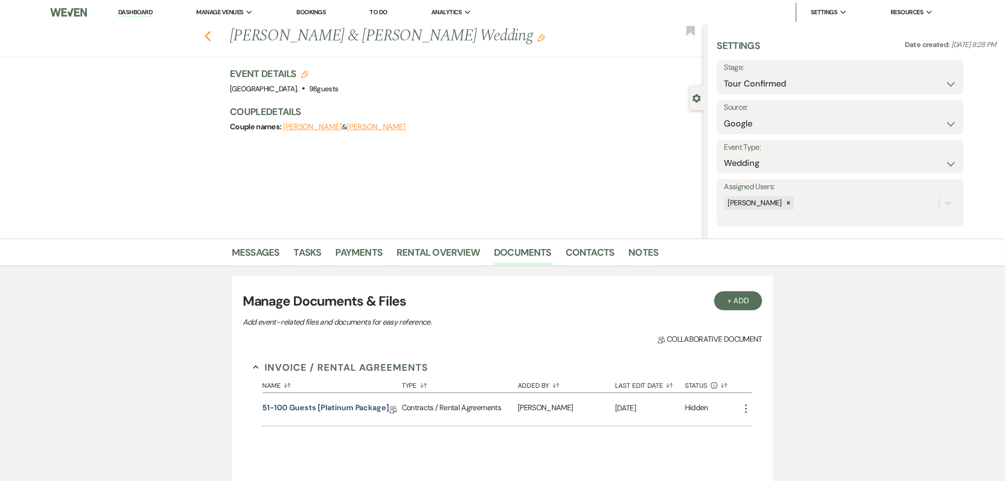
select select "4"
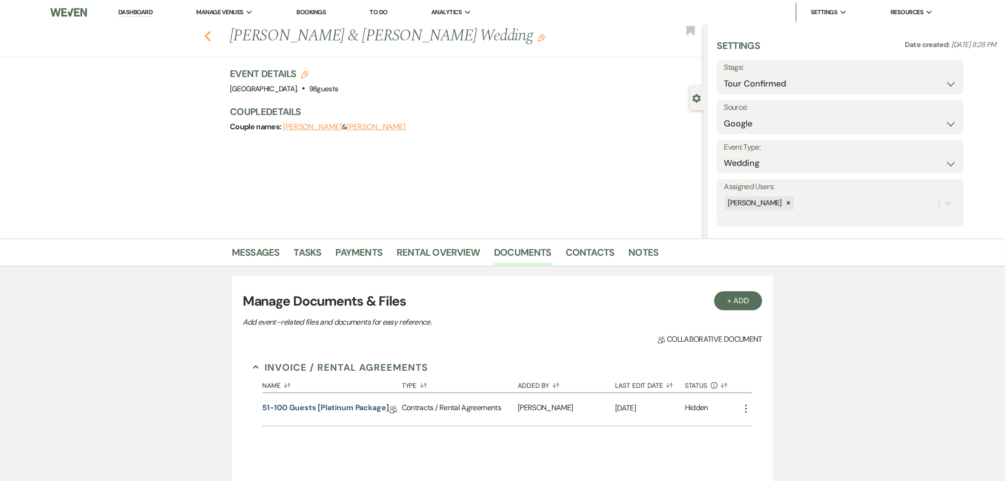
select select "4"
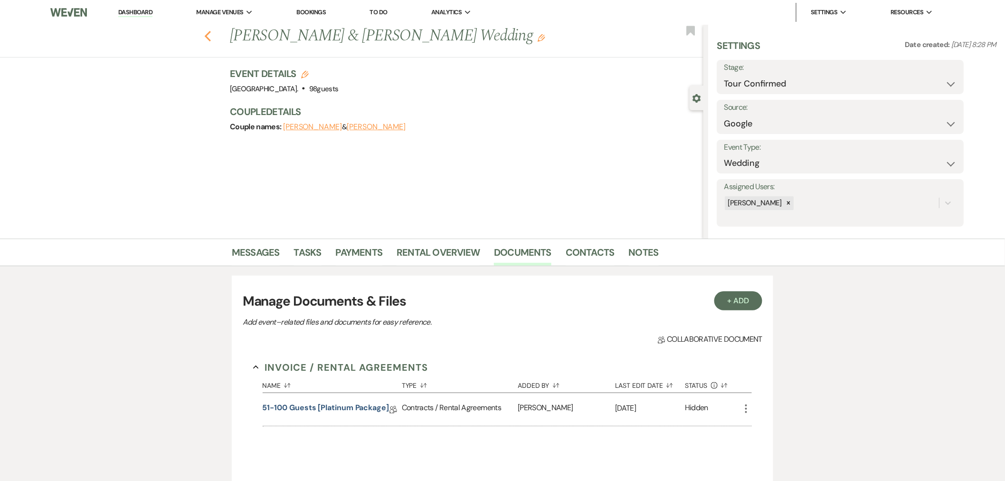
select select "4"
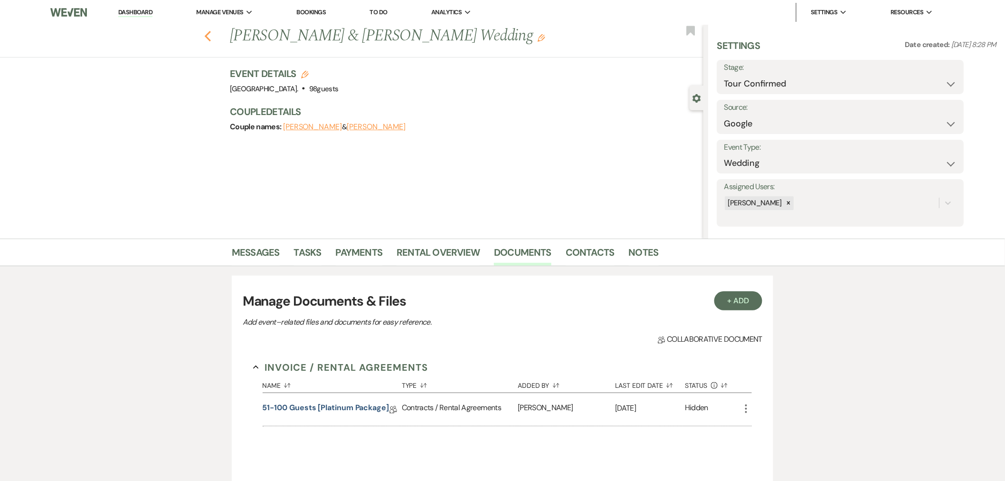
select select "4"
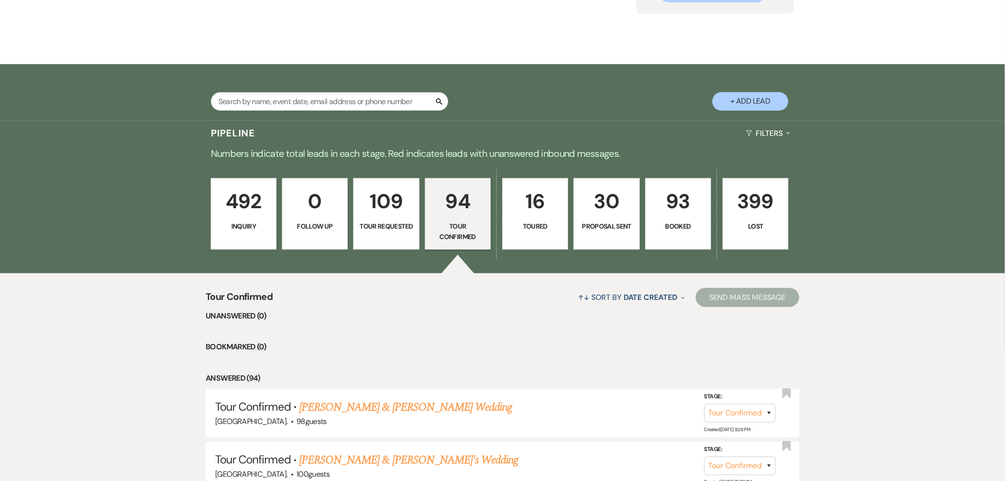
scroll to position [44, 0]
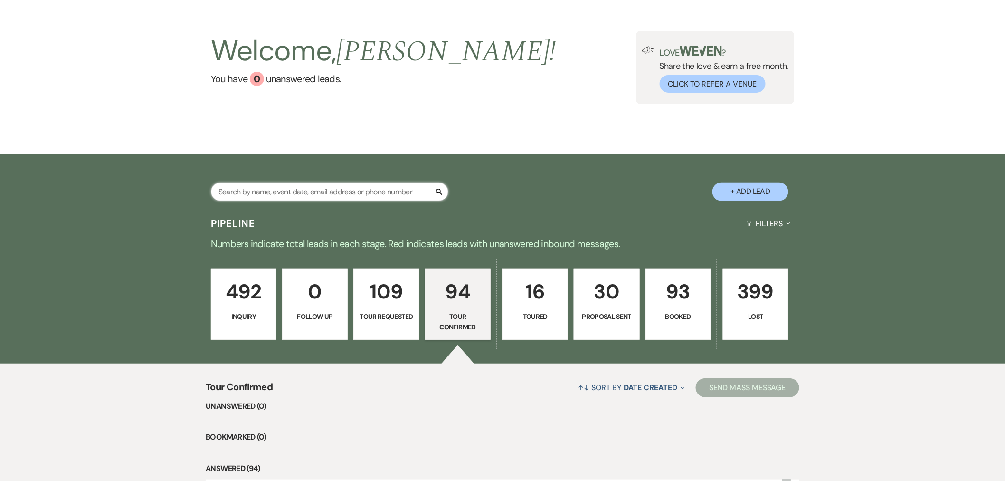
paste input "[PERSON_NAME]"
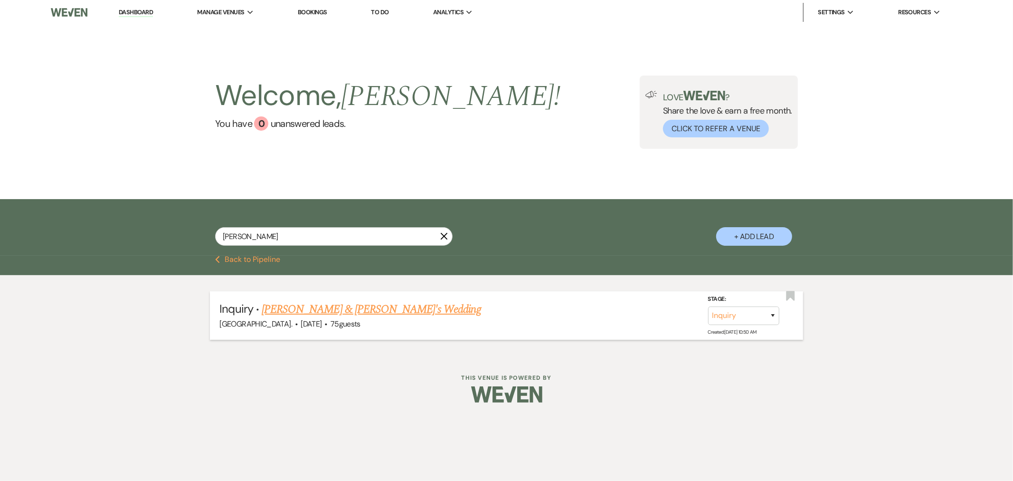
click at [355, 310] on link "[PERSON_NAME] & [PERSON_NAME]'s Wedding" at bounding box center [372, 309] width 220 height 17
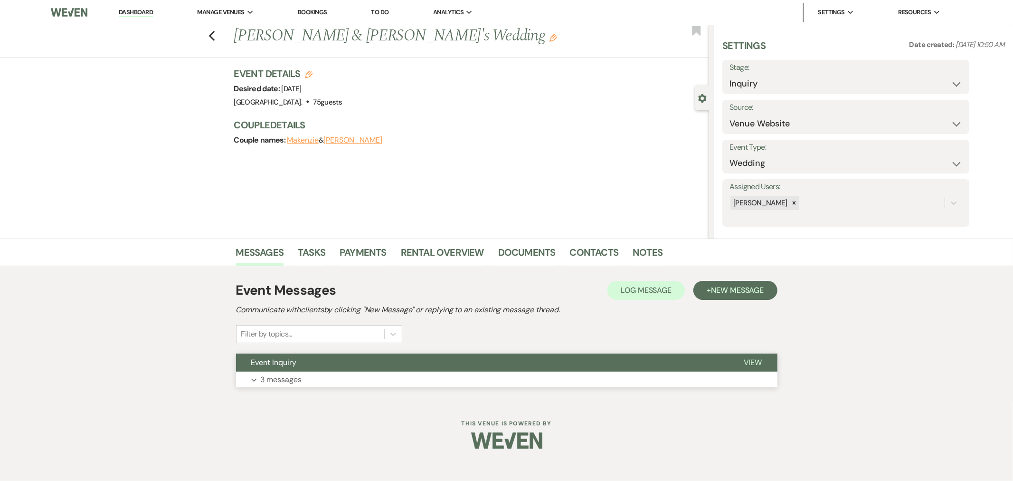
click at [368, 369] on button "Event Inquiry" at bounding box center [482, 363] width 493 height 18
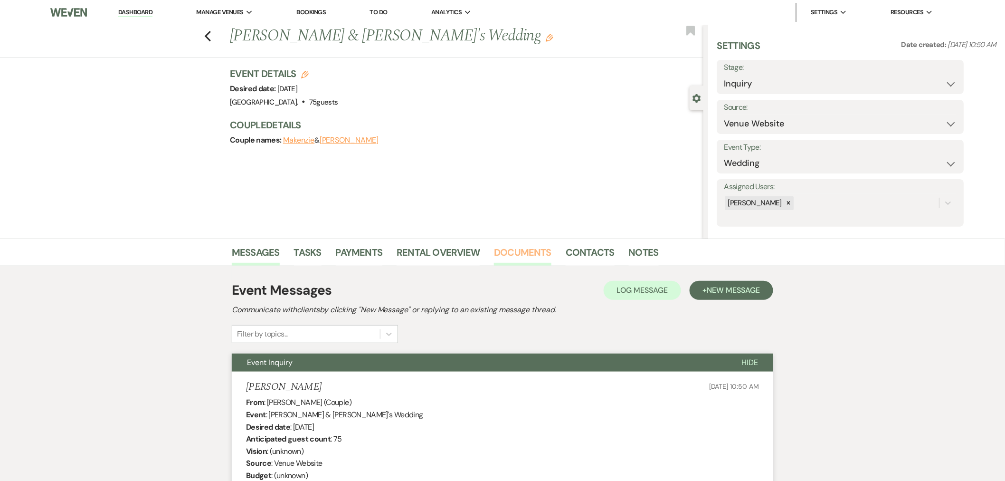
click at [504, 249] on link "Documents" at bounding box center [522, 255] width 57 height 21
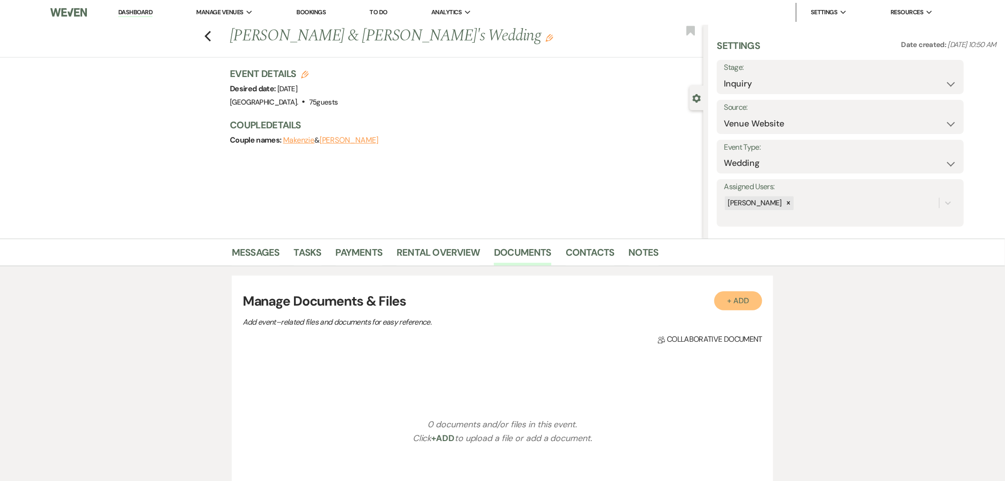
click at [745, 301] on button "+ Add" at bounding box center [739, 300] width 48 height 19
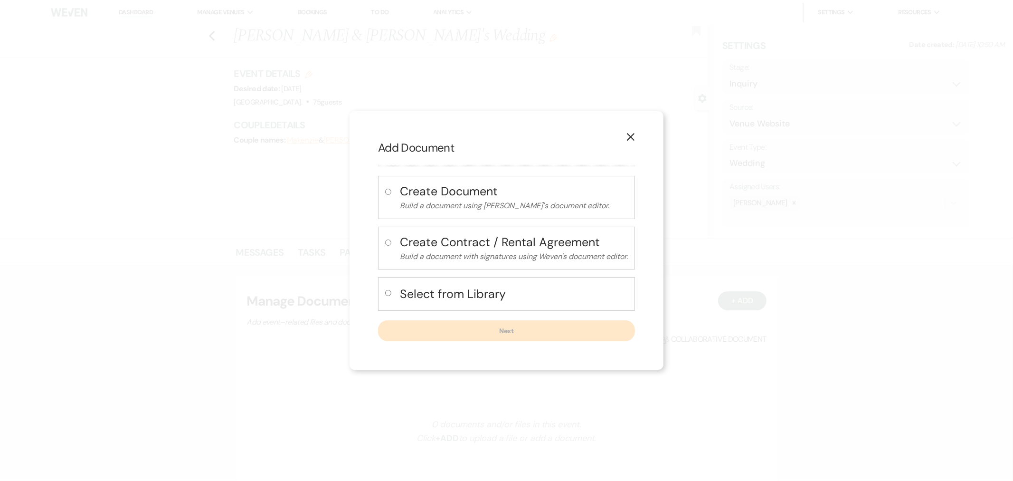
click at [507, 292] on h4 "Select from Library" at bounding box center [514, 294] width 228 height 17
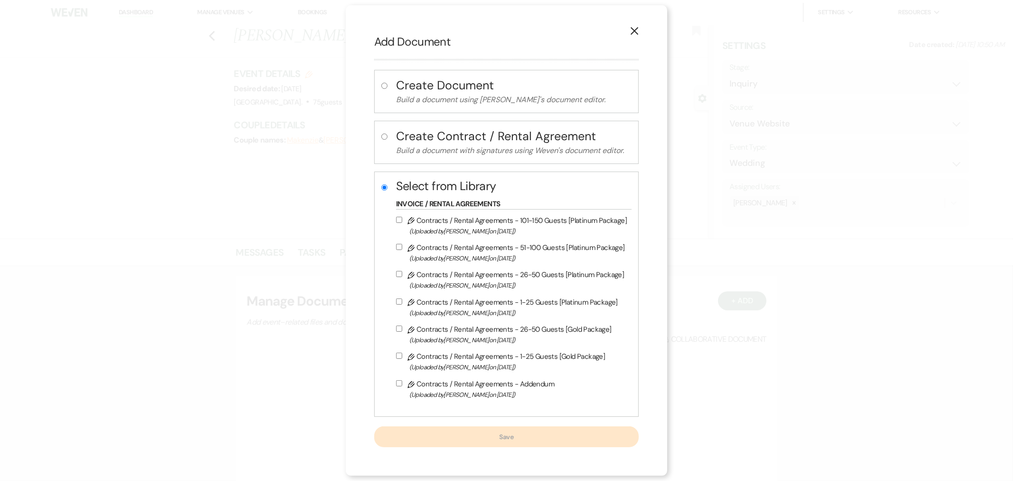
drag, startPoint x: 495, startPoint y: 257, endPoint x: 505, endPoint y: 333, distance: 77.1
click at [496, 258] on span "(Uploaded by [PERSON_NAME] on [DATE] )" at bounding box center [519, 258] width 218 height 11
click at [401, 249] on input "Pencil Contracts / Rental Agreements - 51-100 Guests [Platinum Package] (Upload…" at bounding box center [399, 247] width 6 height 6
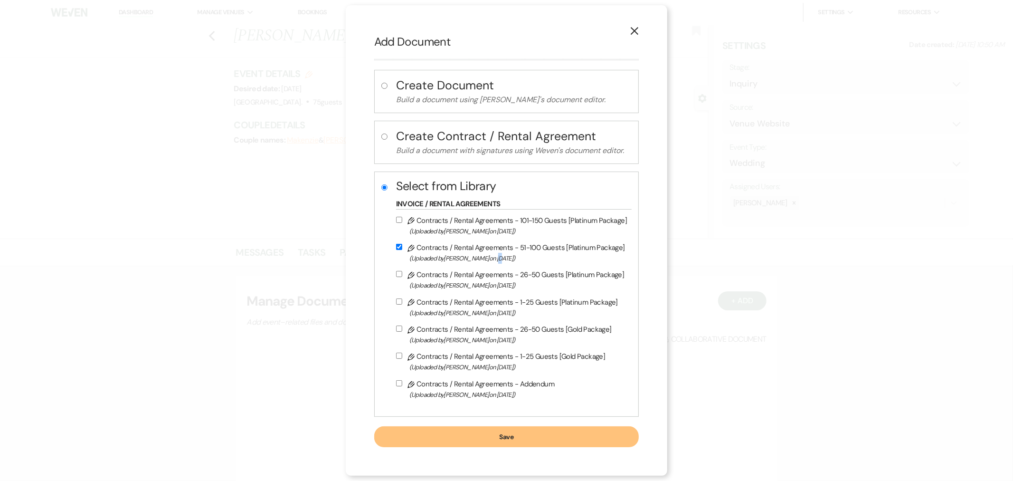
click at [498, 434] on button "Save" at bounding box center [506, 436] width 265 height 21
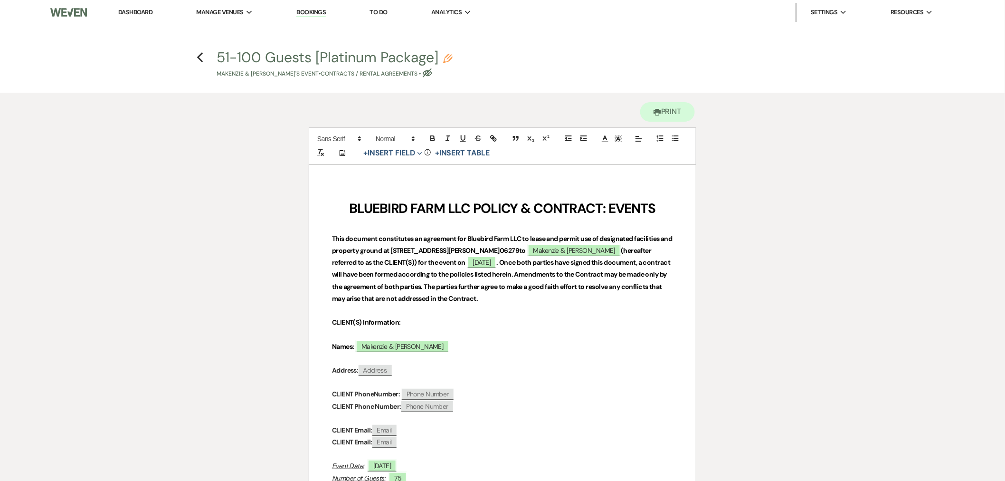
scroll to position [158, 0]
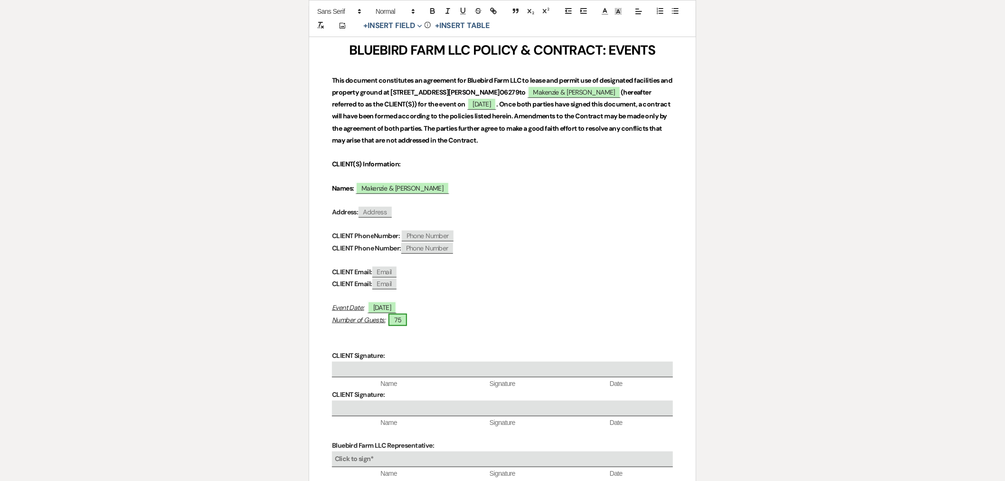
click at [402, 321] on span "75" at bounding box center [398, 320] width 19 height 12
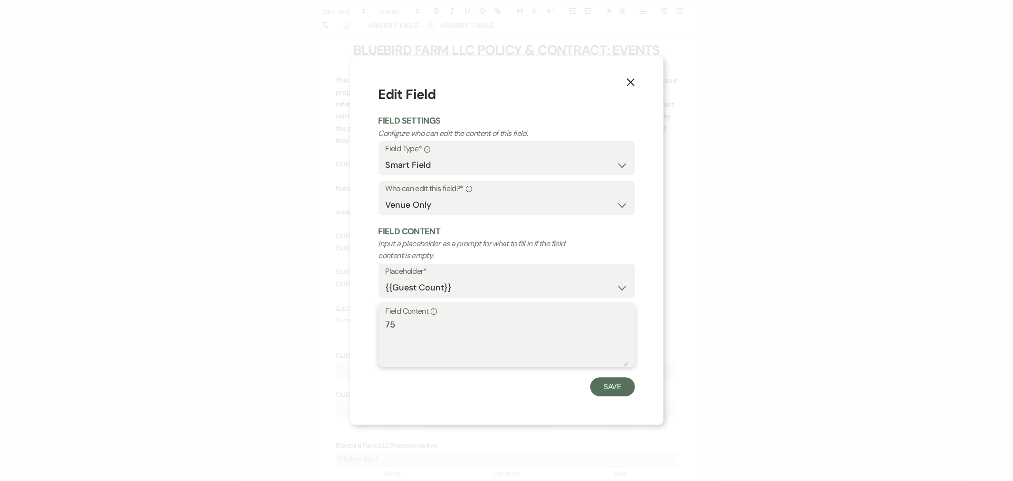
drag, startPoint x: 402, startPoint y: 321, endPoint x: 364, endPoint y: 319, distance: 37.6
click at [364, 319] on div "X Edit Field Field Settings Configure who can edit the content of this field. F…" at bounding box center [507, 240] width 314 height 368
click at [624, 390] on button "Save" at bounding box center [613, 386] width 45 height 19
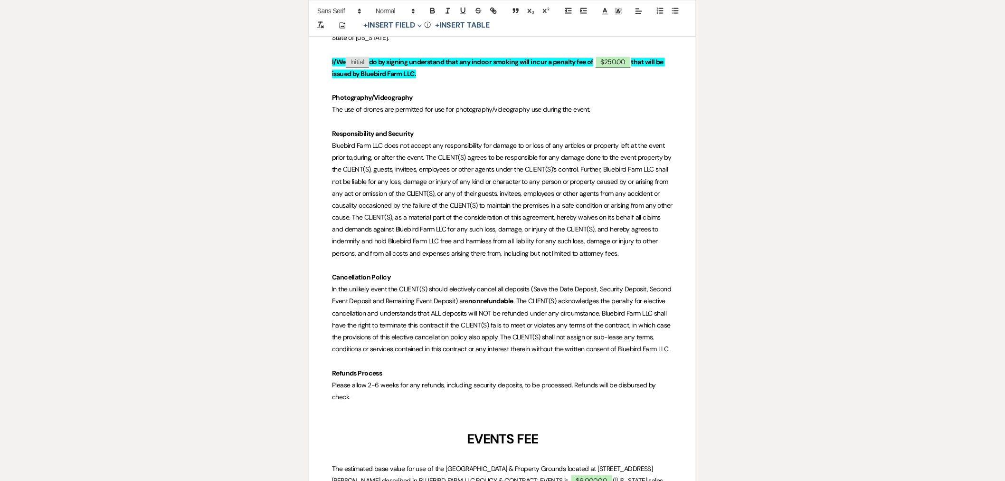
scroll to position [4223, 0]
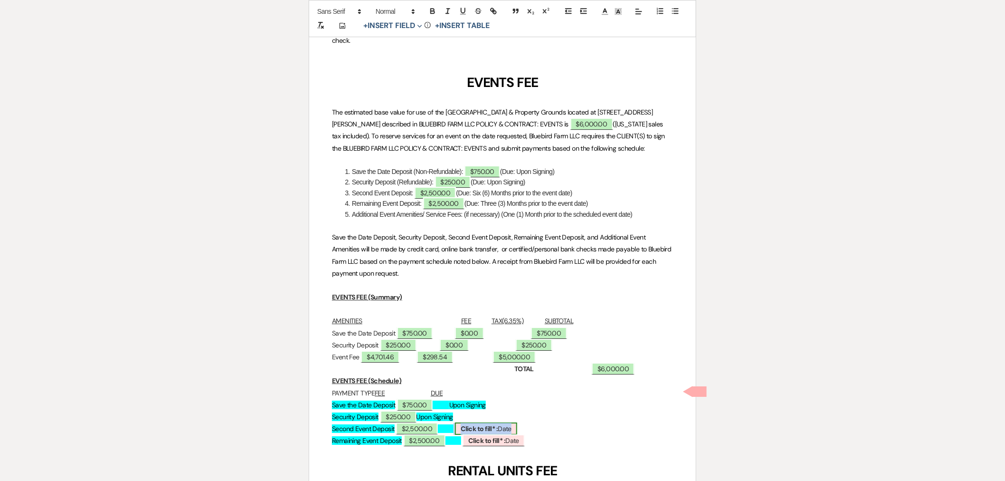
click at [498, 424] on b "Click to fill* :" at bounding box center [479, 428] width 37 height 9
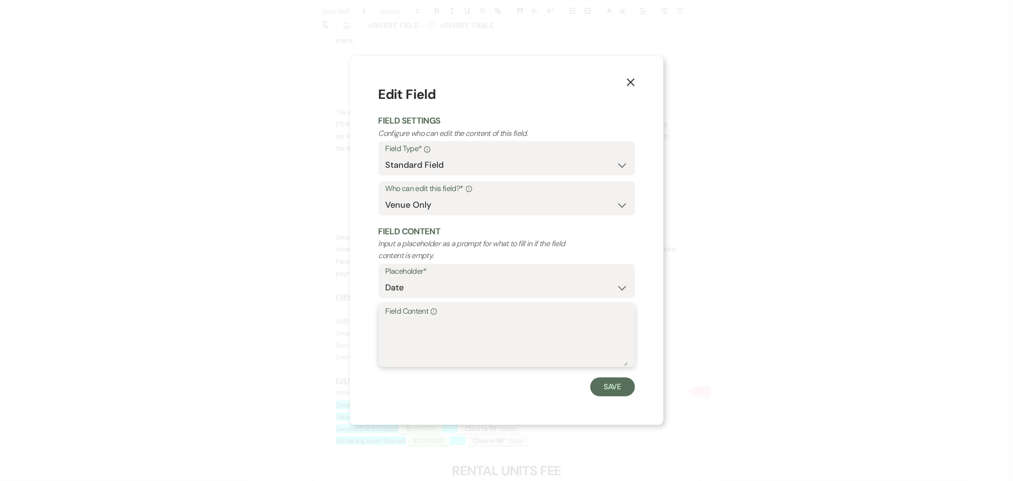
paste textarea "[DATE]"
click at [614, 387] on button "Save" at bounding box center [613, 386] width 45 height 19
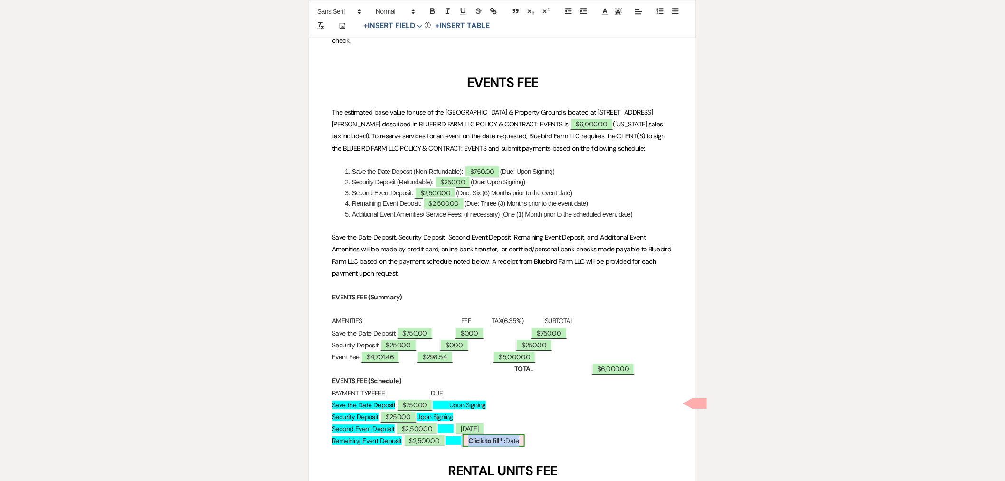
drag, startPoint x: 524, startPoint y: 407, endPoint x: 512, endPoint y: 406, distance: 12.4
click at [506, 436] on b "Click to fill* :" at bounding box center [486, 440] width 37 height 9
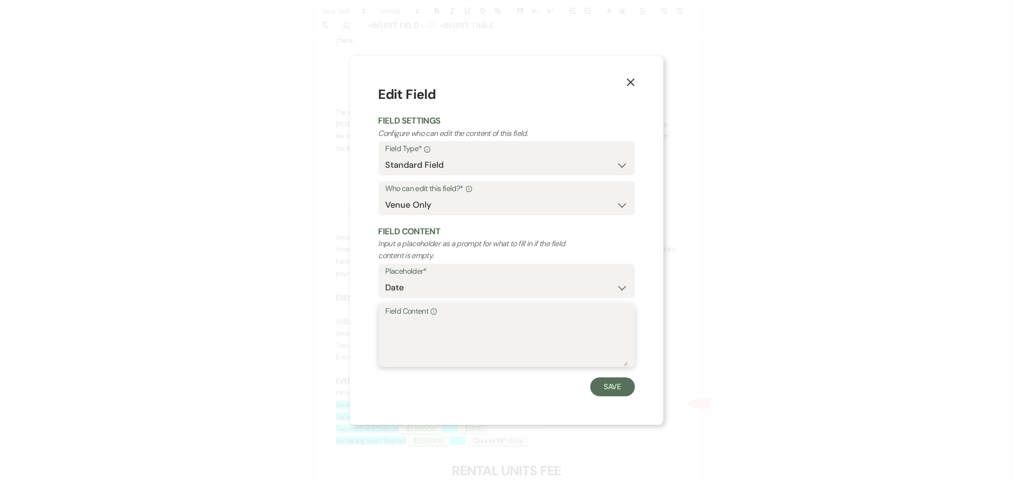
paste textarea "[DATE]"
click at [598, 385] on button "Save" at bounding box center [613, 386] width 45 height 19
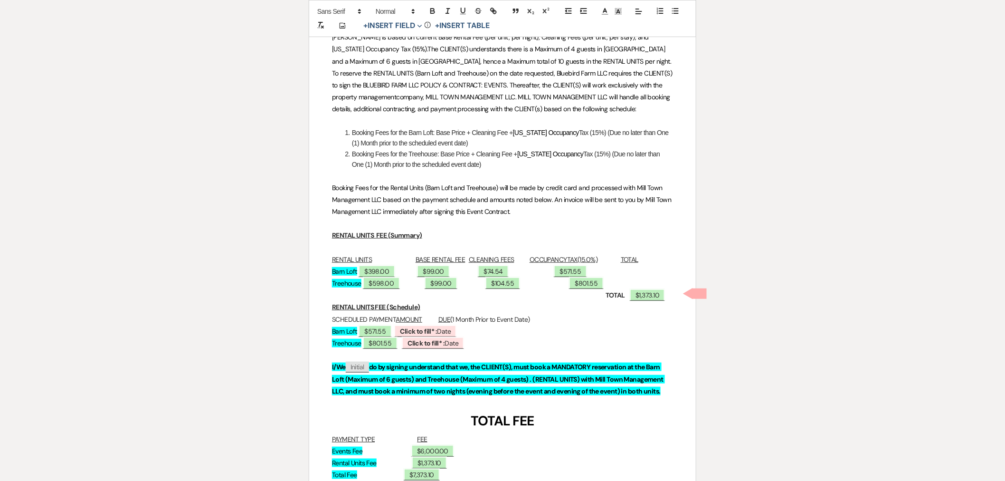
scroll to position [4698, 0]
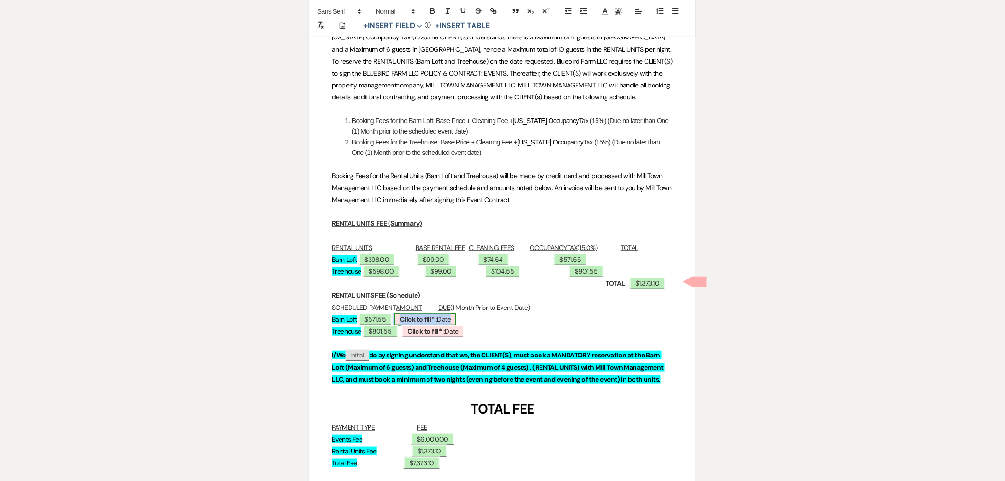
click at [437, 315] on b "Click to fill* :" at bounding box center [418, 319] width 37 height 9
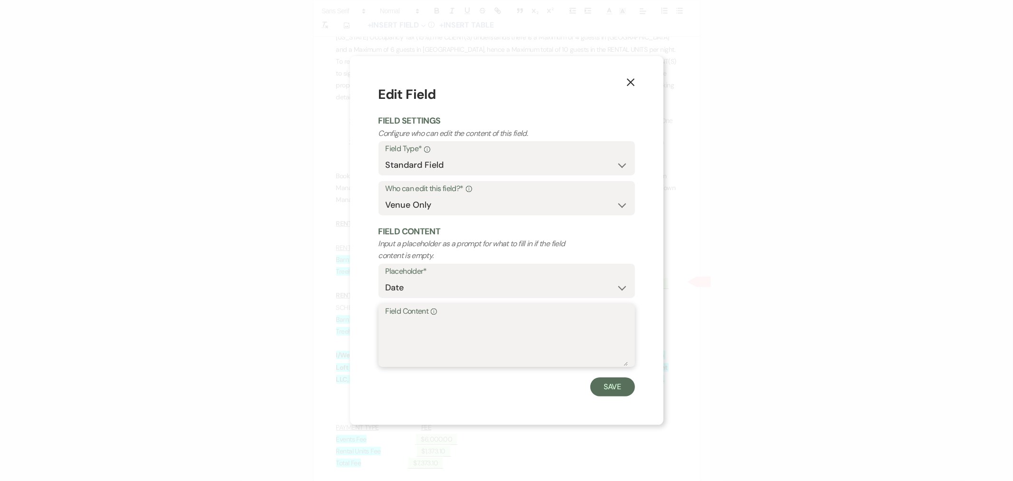
drag, startPoint x: 480, startPoint y: 378, endPoint x: 476, endPoint y: 352, distance: 26.0
paste textarea "[DATE]"
click at [616, 378] on button "Save" at bounding box center [613, 386] width 45 height 19
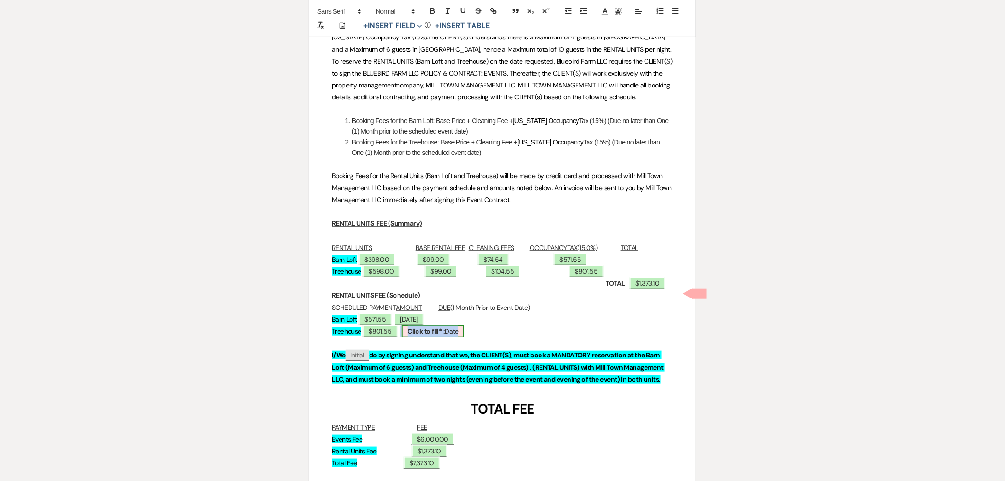
click at [445, 327] on b "Click to fill* :" at bounding box center [426, 331] width 37 height 9
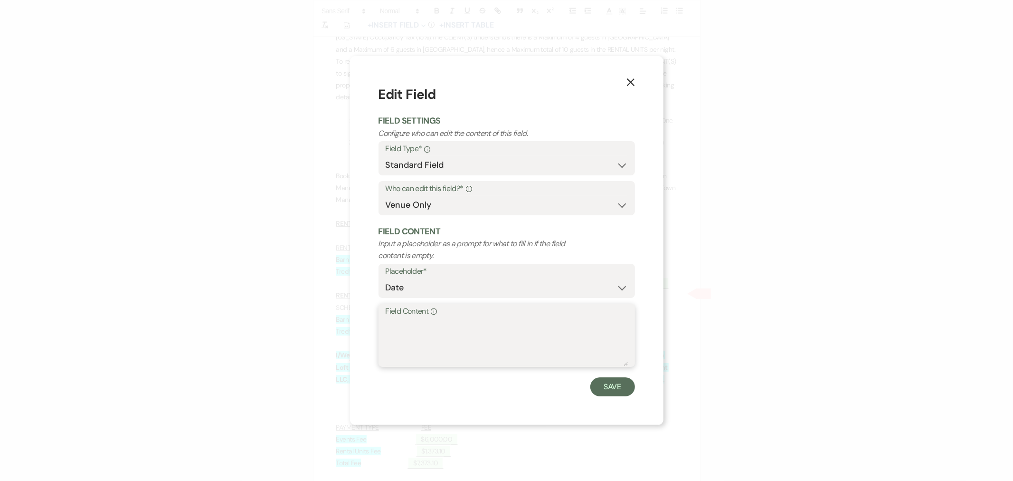
paste textarea "[DATE]"
click at [605, 381] on button "Save" at bounding box center [613, 386] width 45 height 19
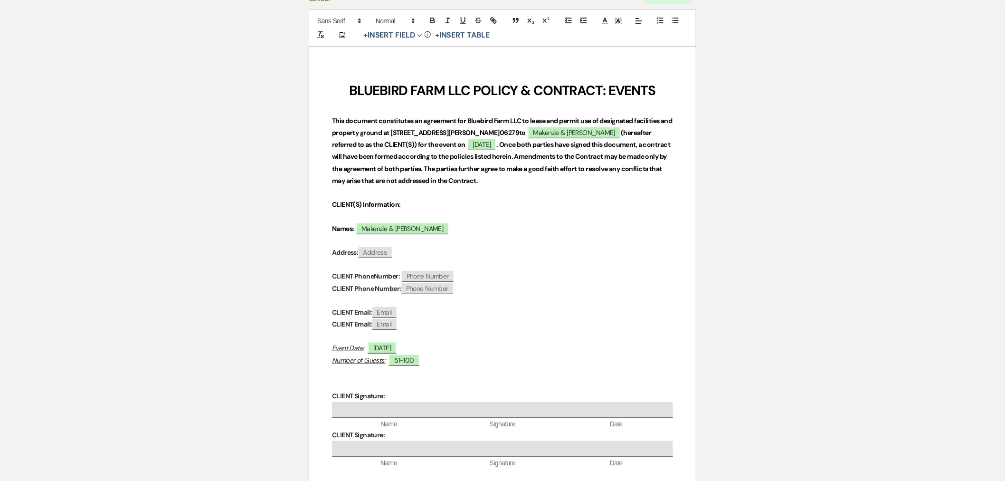
scroll to position [0, 0]
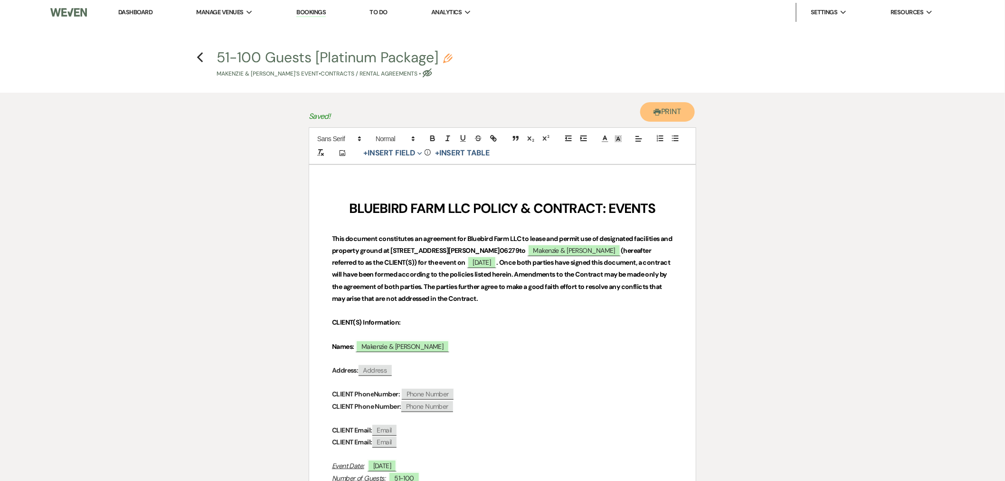
click at [664, 113] on button "Printer Print" at bounding box center [667, 111] width 55 height 19
click at [201, 55] on icon "Previous" at bounding box center [200, 57] width 7 height 11
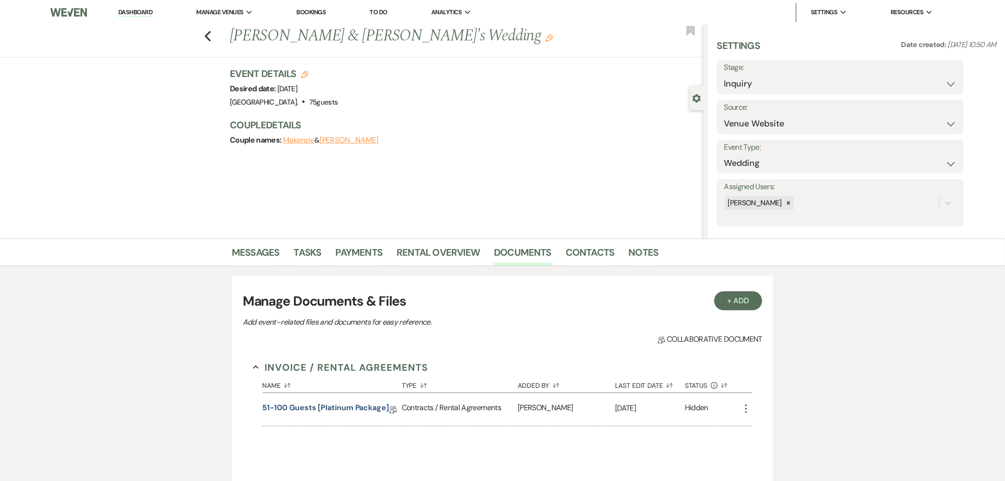
click at [546, 39] on icon "Edit" at bounding box center [550, 38] width 8 height 8
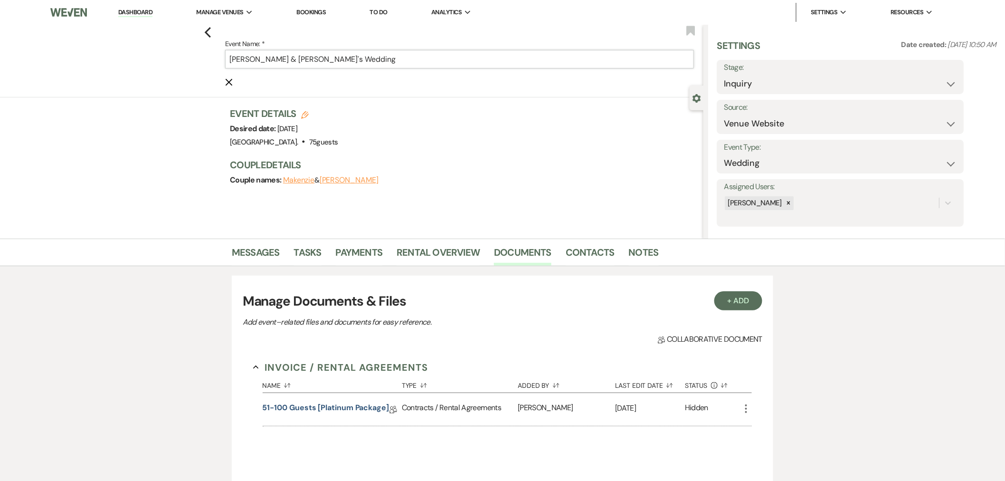
click at [298, 58] on input "[PERSON_NAME] & [PERSON_NAME]'s Wedding" at bounding box center [459, 59] width 469 height 19
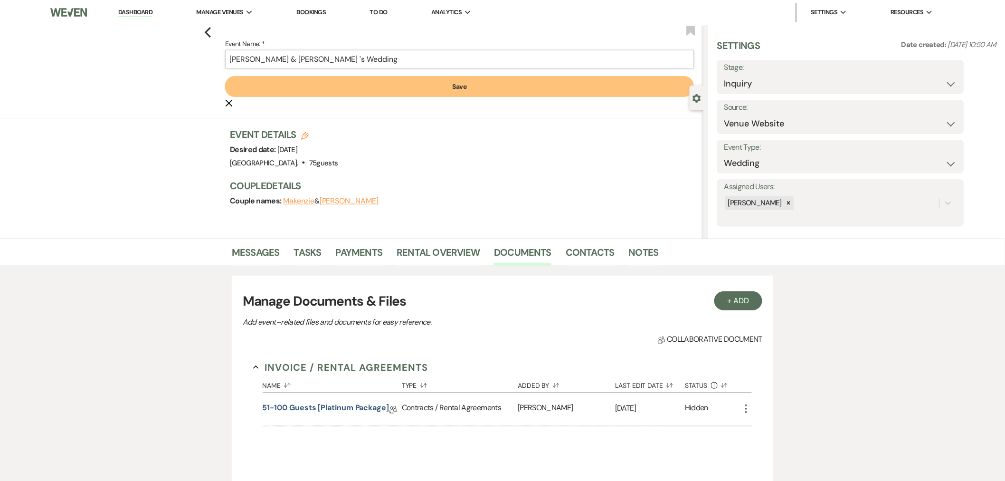
paste input "[PERSON_NAME]"
click at [440, 87] on button "Save" at bounding box center [459, 86] width 469 height 21
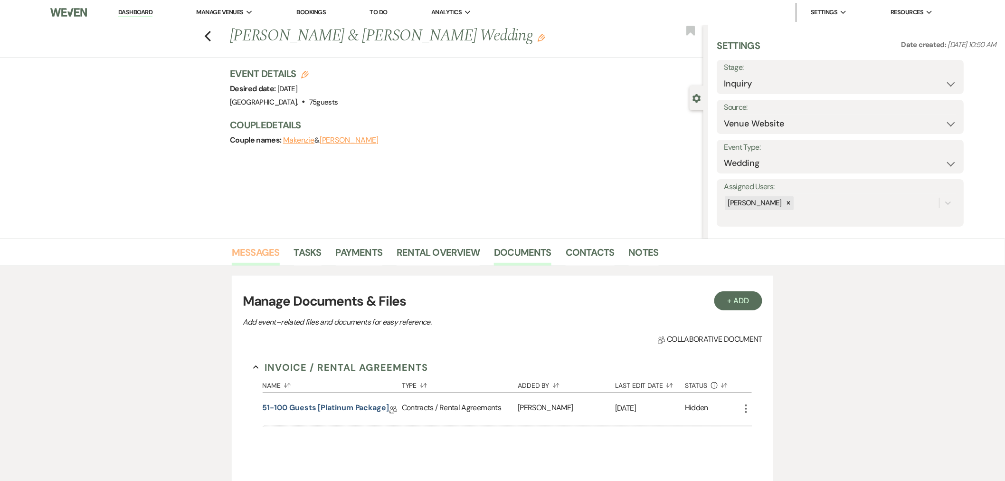
click at [254, 254] on link "Messages" at bounding box center [256, 255] width 48 height 21
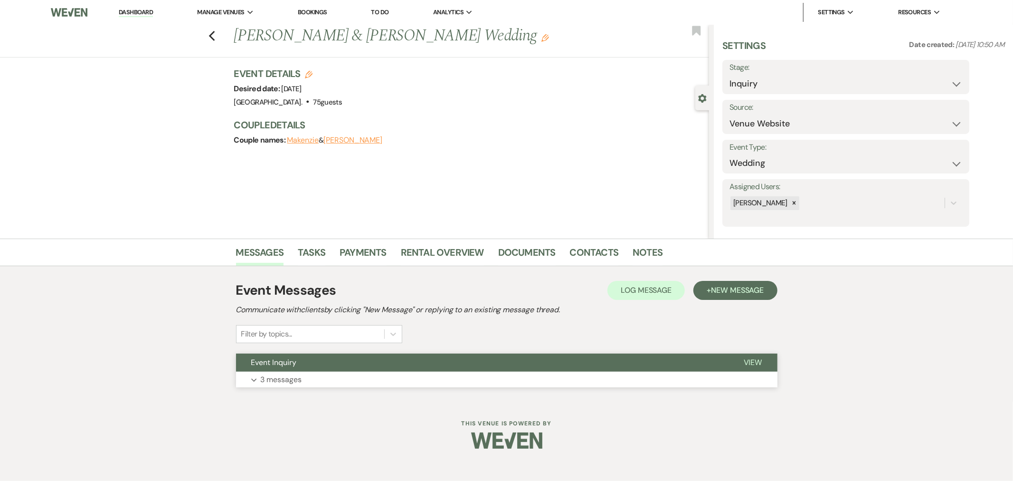
click at [366, 360] on button "Event Inquiry" at bounding box center [482, 363] width 493 height 18
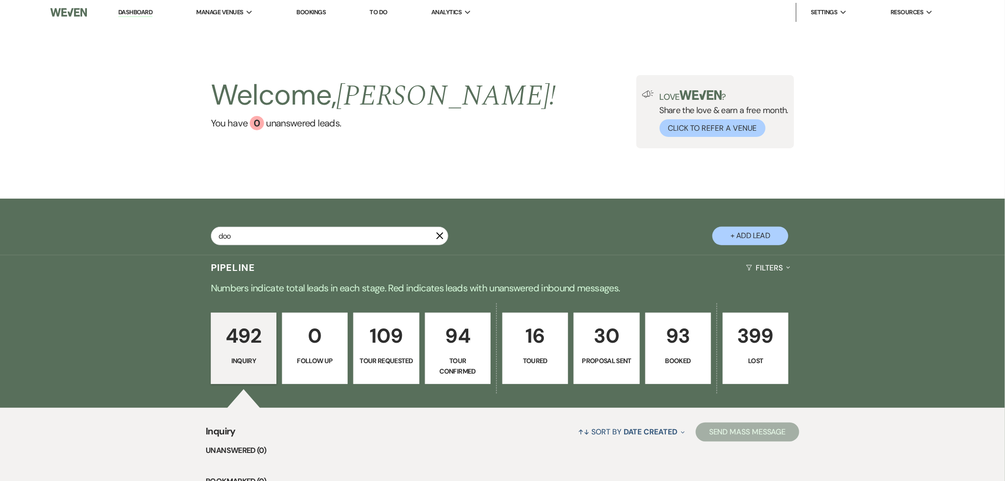
type input "dool"
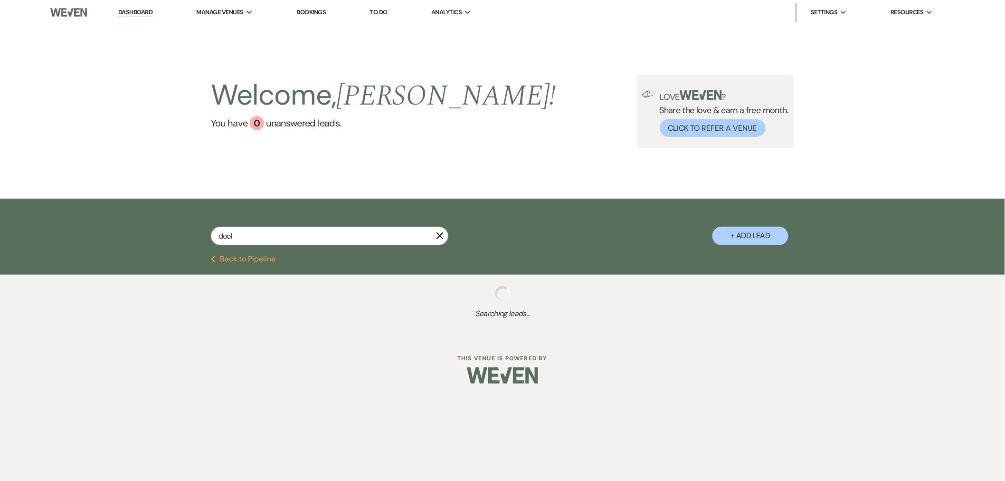
select select "6"
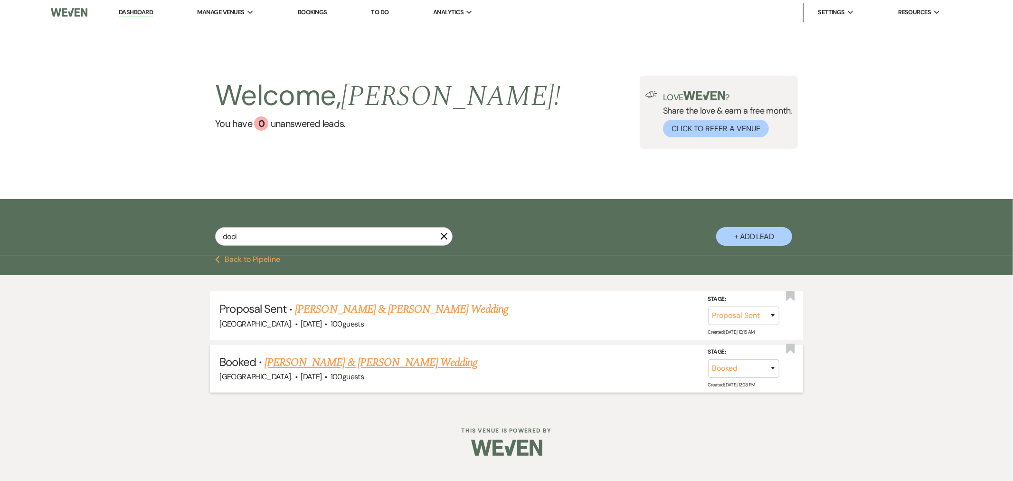
type input "dool"
click at [353, 361] on link "William Dooley & Melissa Hass's Wedding" at bounding box center [371, 362] width 213 height 17
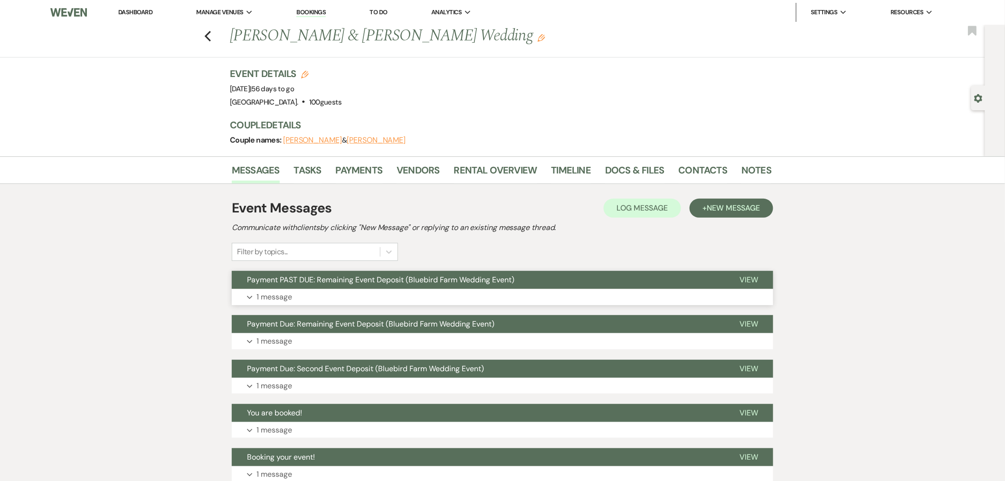
click at [373, 281] on span "Payment PAST DUE: Remaining Event Deposit (Bluebird Farm Wedding Event)" at bounding box center [381, 280] width 268 height 10
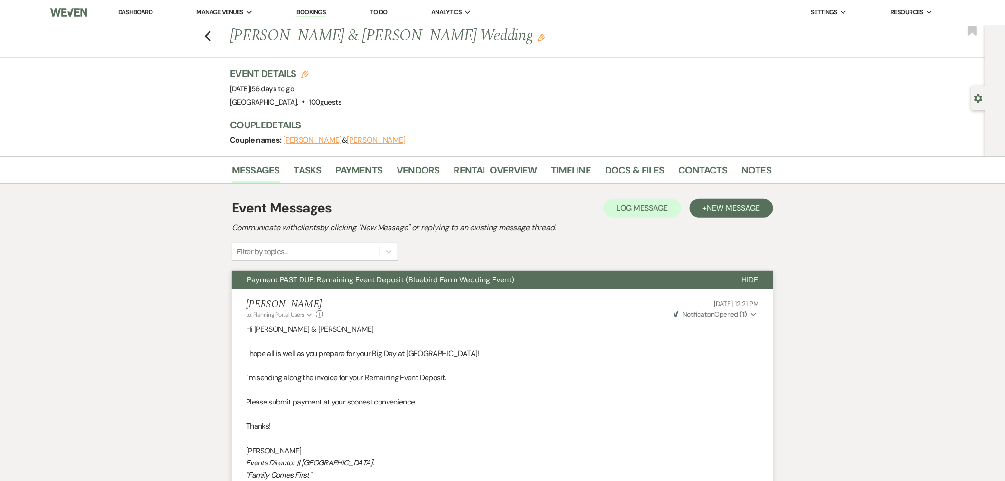
click at [373, 281] on span "Payment PAST DUE: Remaining Event Deposit (Bluebird Farm Wedding Event)" at bounding box center [381, 280] width 268 height 10
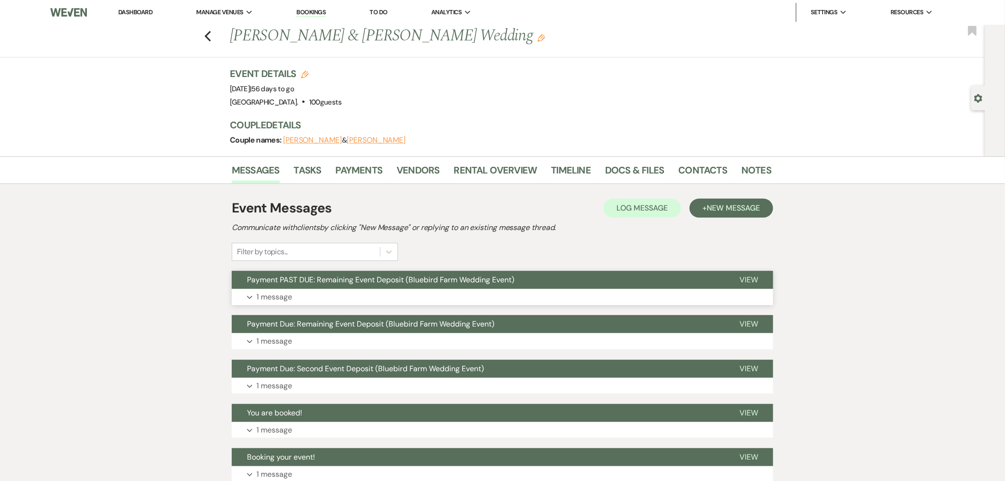
click at [599, 279] on button "Payment PAST DUE: Remaining Event Deposit (Bluebird Farm Wedding Event)" at bounding box center [478, 280] width 493 height 18
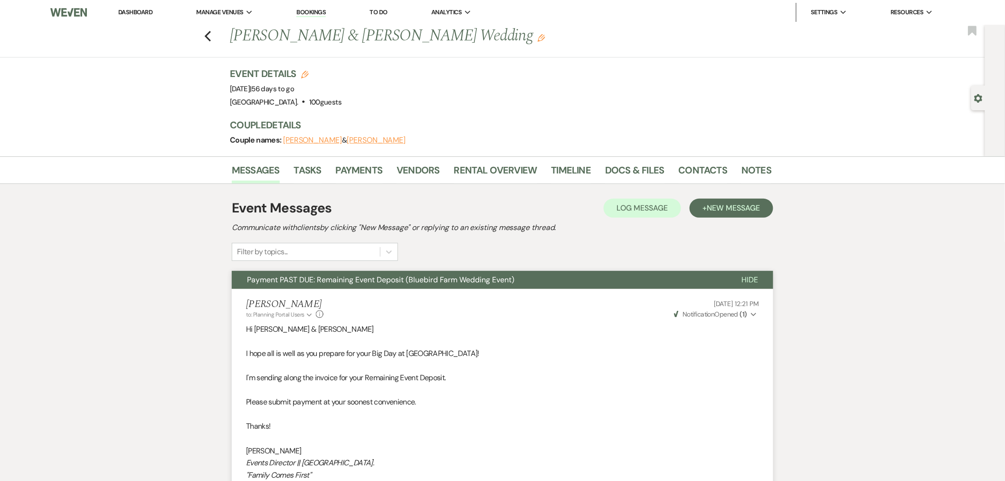
click at [592, 277] on button "Payment PAST DUE: Remaining Event Deposit (Bluebird Farm Wedding Event)" at bounding box center [479, 280] width 495 height 18
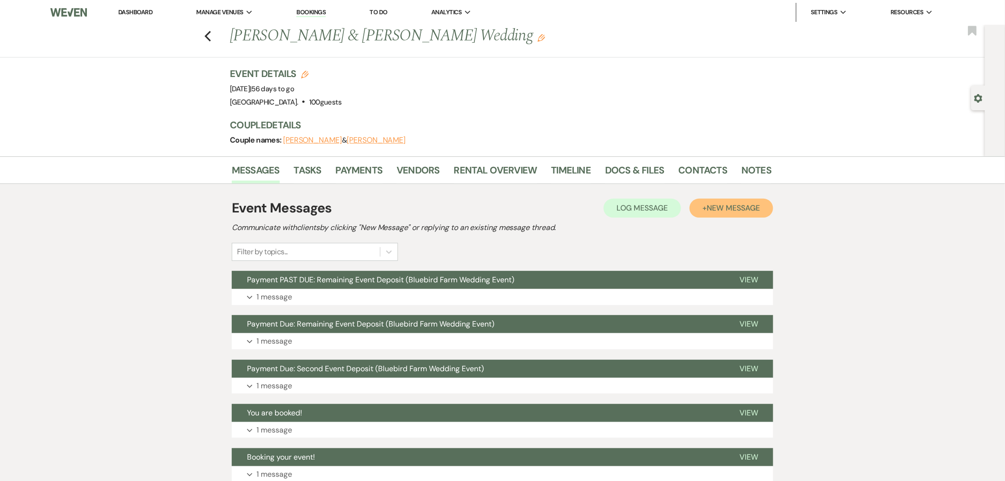
click at [707, 203] on span "New Message" at bounding box center [733, 208] width 53 height 10
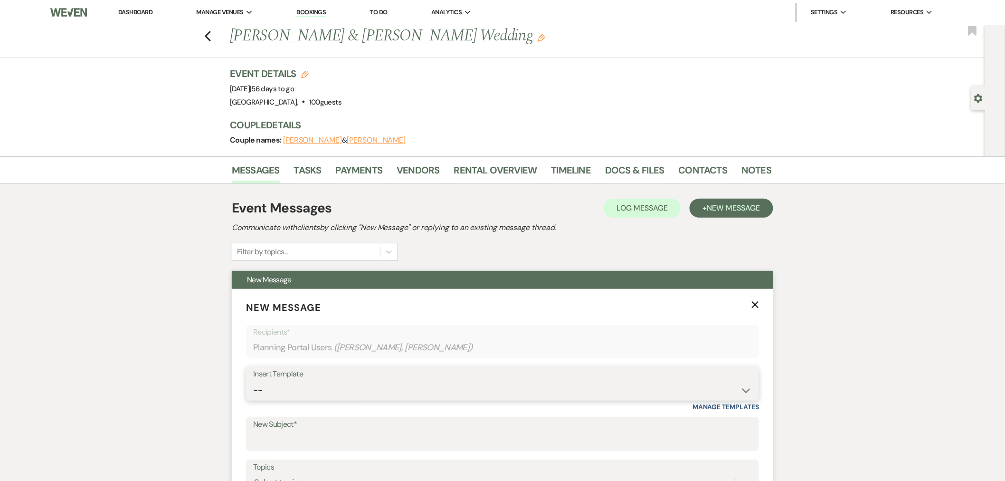
click at [337, 385] on select "-- Initial Inquiry Response Tour Request Response Follow Up You are booked! Sec…" at bounding box center [502, 390] width 499 height 19
select select "597"
click at [253, 381] on select "-- Initial Inquiry Response Tour Request Response Follow Up You are booked! Sec…" at bounding box center [502, 390] width 499 height 19
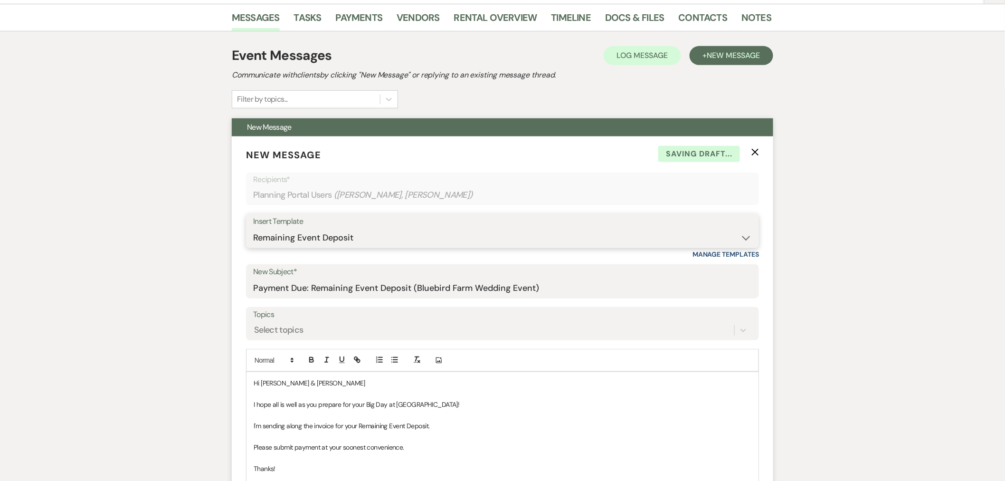
scroll to position [158, 0]
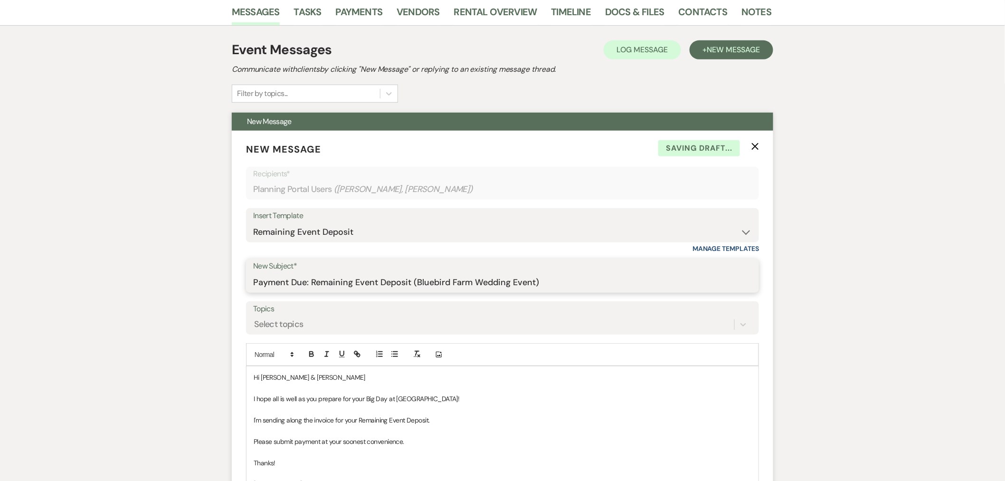
click at [290, 284] on input "Payment Due: Remaining Event Deposit (Bluebird Farm Wedding Event)" at bounding box center [502, 282] width 499 height 19
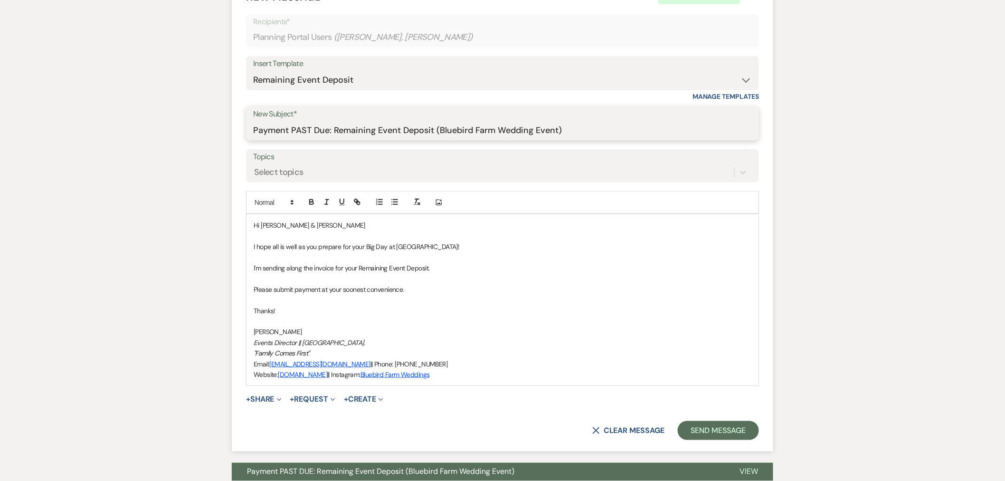
scroll to position [316, 0]
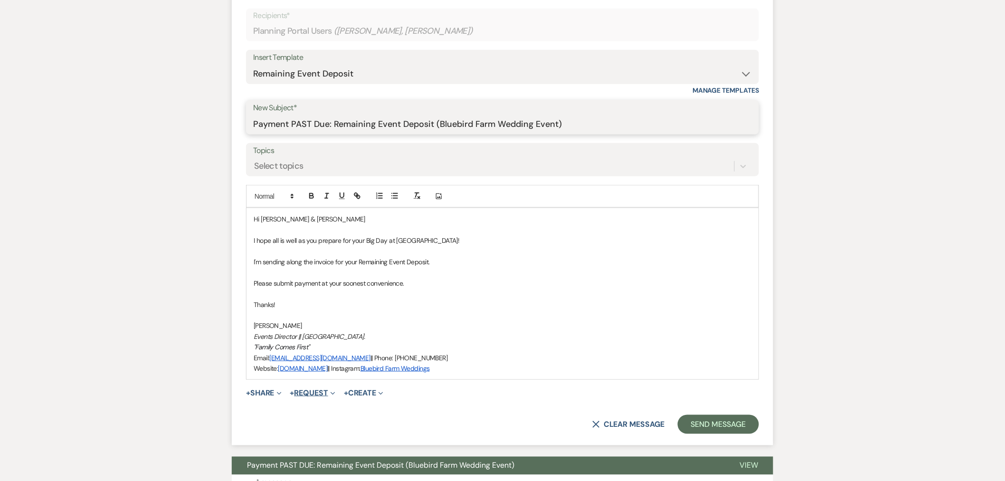
type input "Payment PAST Due: Remaining Event Deposit (Bluebird Farm Wedding Event)"
click at [309, 393] on button "+ Request Expand" at bounding box center [312, 393] width 45 height 8
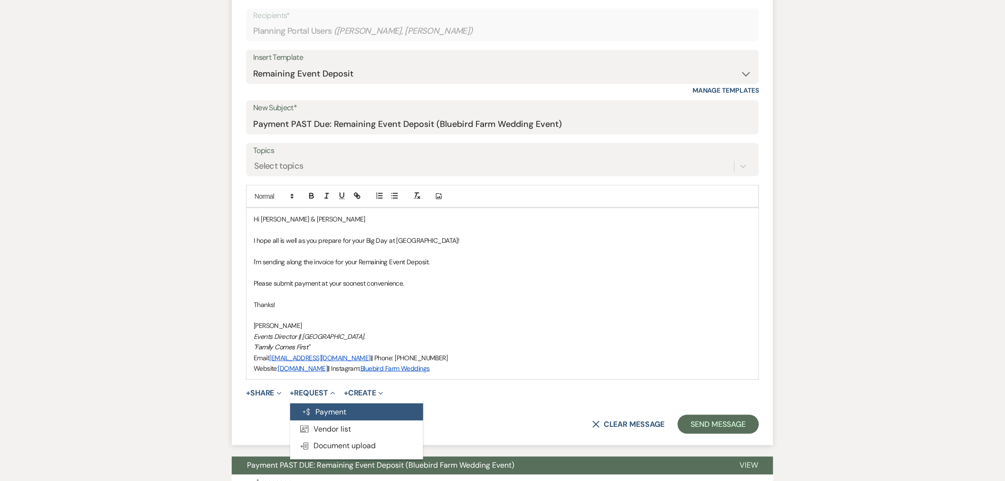
click at [329, 409] on button "Generate Payment Payment" at bounding box center [356, 411] width 133 height 17
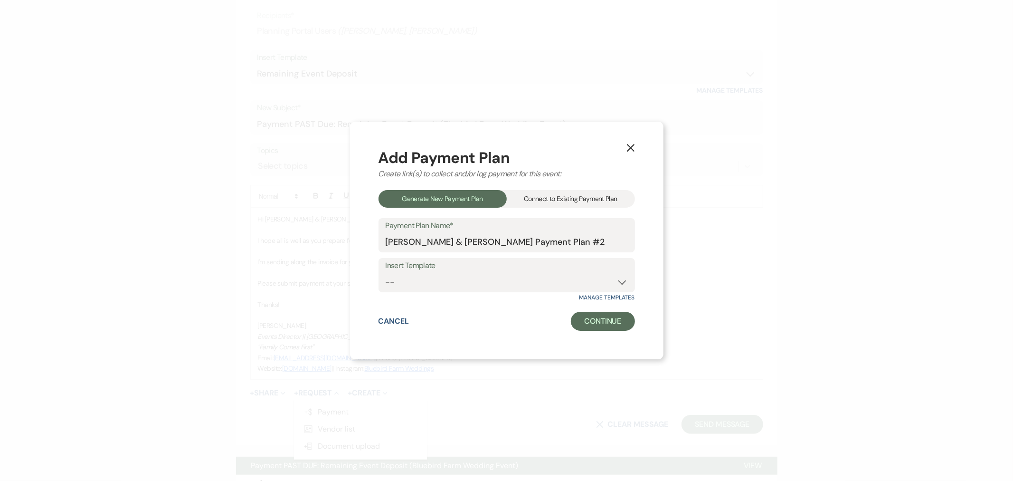
click at [564, 200] on div "Connect to Existing Payment Plan" at bounding box center [571, 199] width 128 height 18
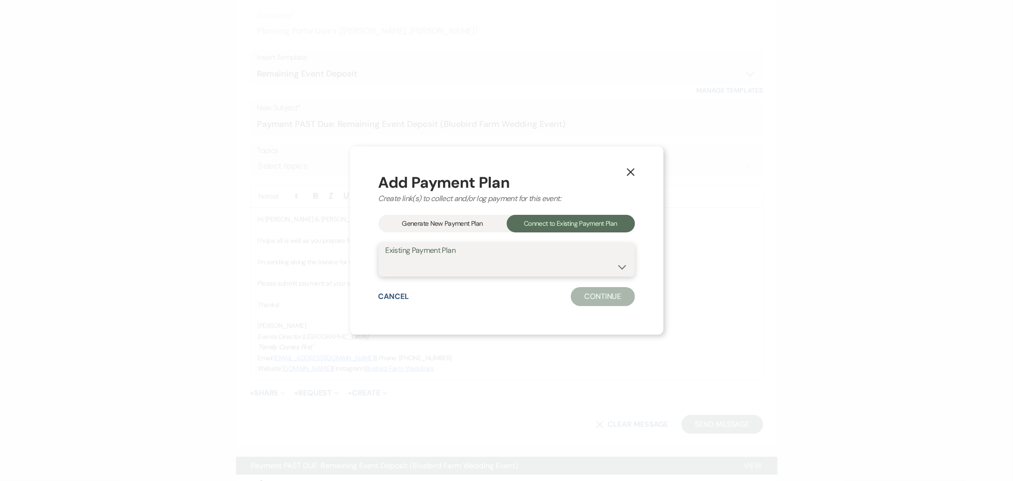
click at [500, 260] on select "William Dooley & Melissa Hass's Payment Plan" at bounding box center [507, 266] width 242 height 19
select select "10361"
click at [386, 257] on select "William Dooley & Melissa Hass's Payment Plan" at bounding box center [507, 266] width 242 height 19
click at [589, 300] on button "Continue" at bounding box center [603, 296] width 64 height 19
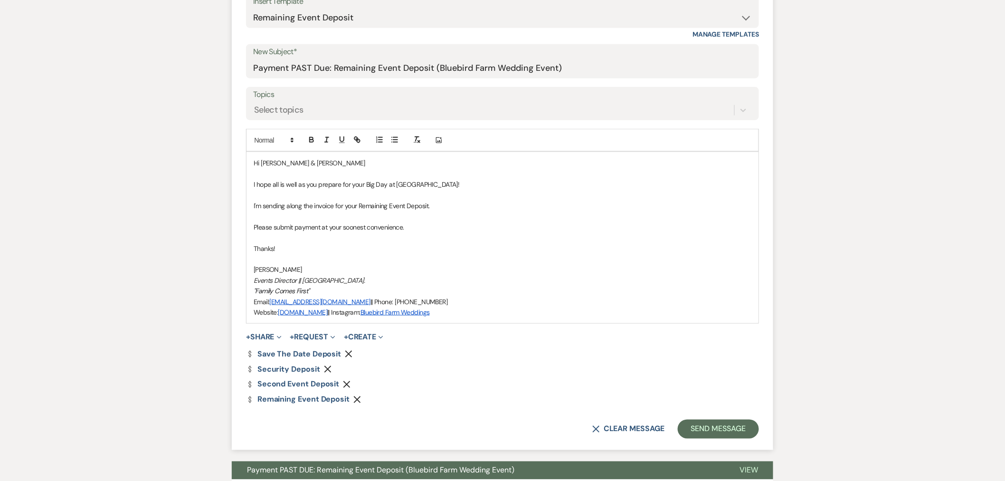
scroll to position [475, 0]
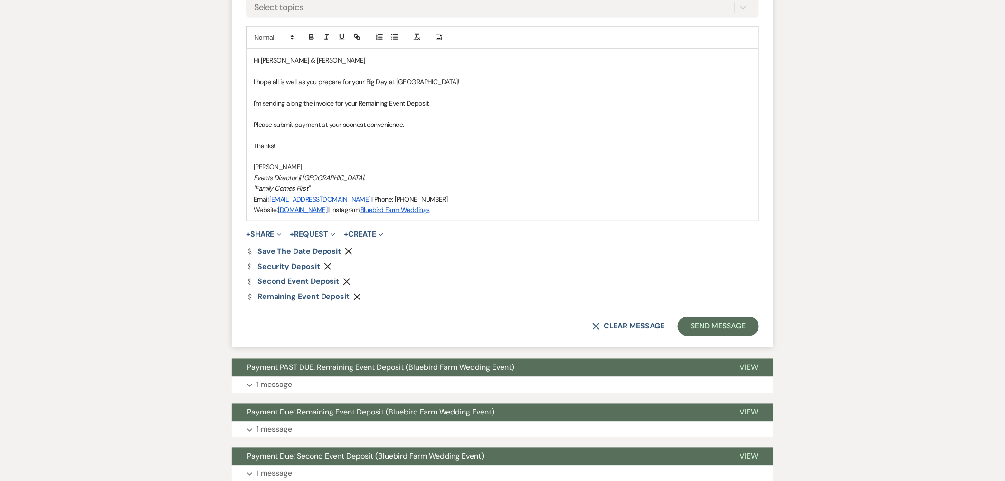
click at [347, 282] on use "button" at bounding box center [347, 281] width 7 height 7
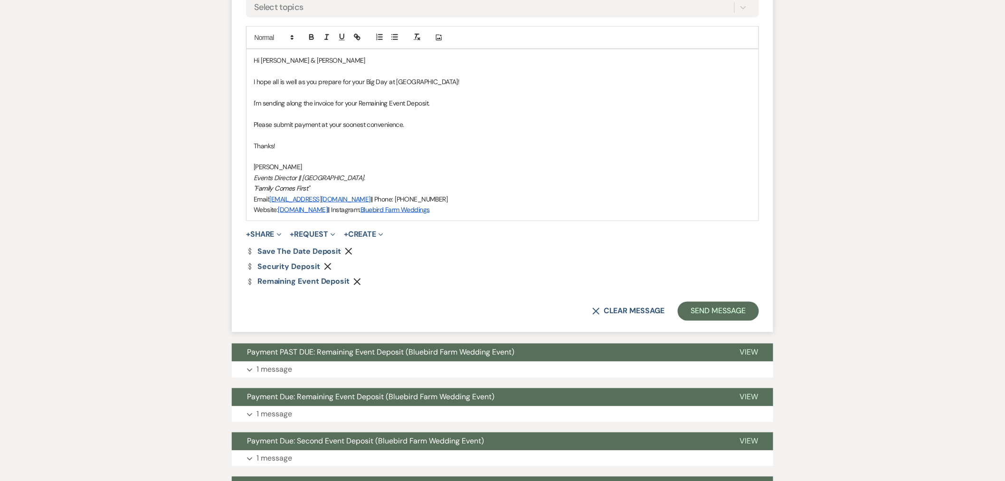
click at [328, 262] on button "Remove" at bounding box center [329, 266] width 11 height 8
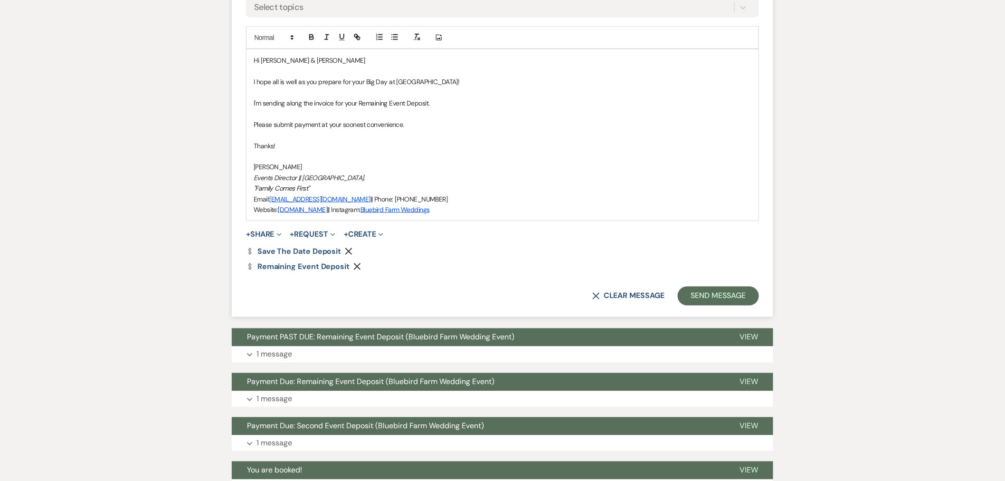
click at [346, 249] on icon "Remove" at bounding box center [349, 252] width 8 height 8
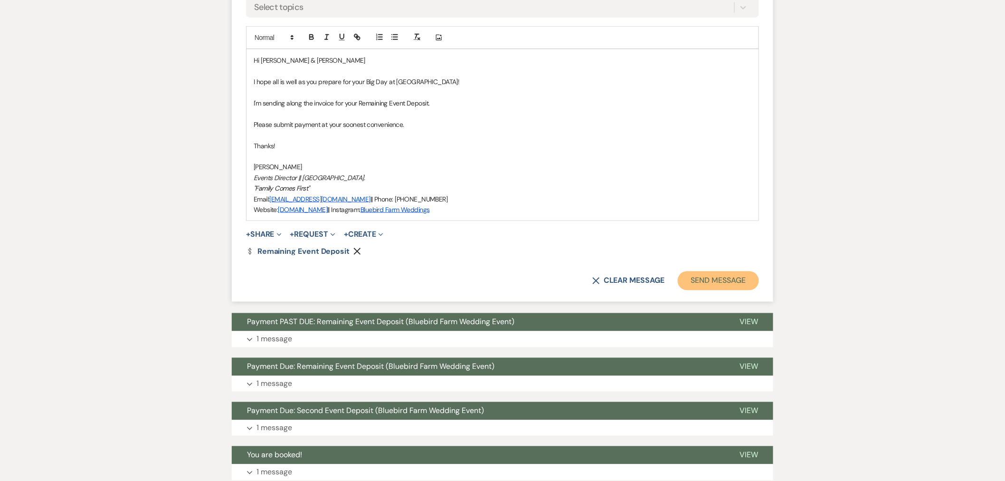
click at [736, 280] on button "Send Message" at bounding box center [718, 280] width 81 height 19
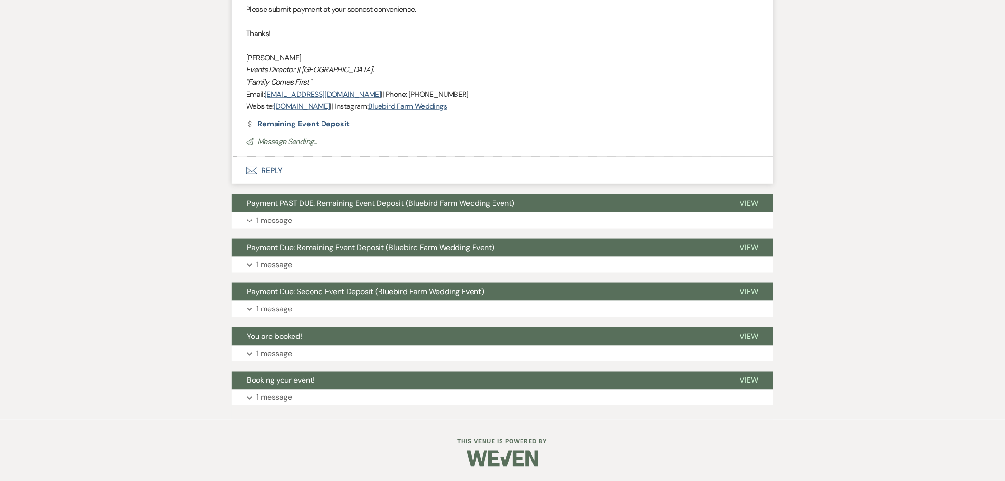
scroll to position [121, 0]
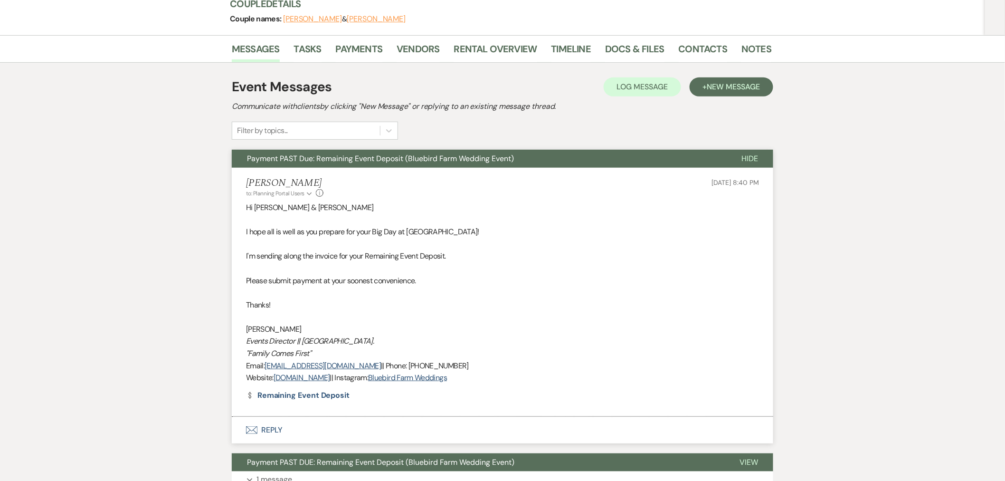
click at [576, 159] on button "Payment PAST Due: Remaining Event Deposit (Bluebird Farm Wedding Event)" at bounding box center [479, 159] width 495 height 18
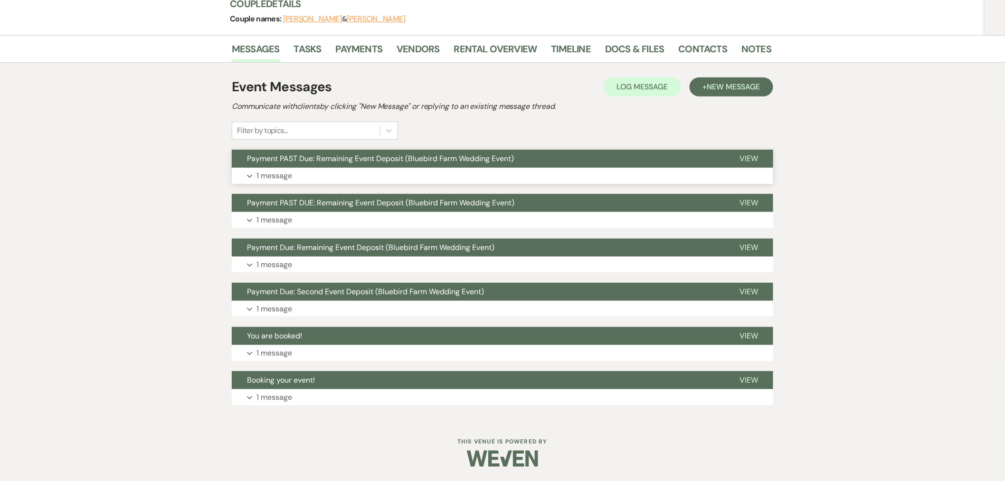
scroll to position [121, 0]
click at [572, 201] on button "Payment PAST DUE: Remaining Event Deposit (Bluebird Farm Wedding Event)" at bounding box center [478, 203] width 493 height 18
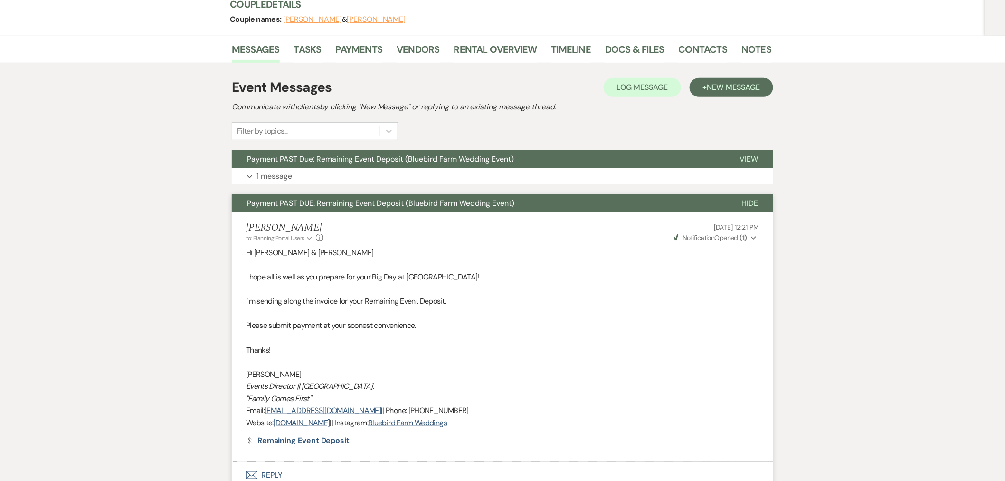
click at [572, 201] on button "Payment PAST DUE: Remaining Event Deposit (Bluebird Farm Wedding Event)" at bounding box center [479, 203] width 495 height 18
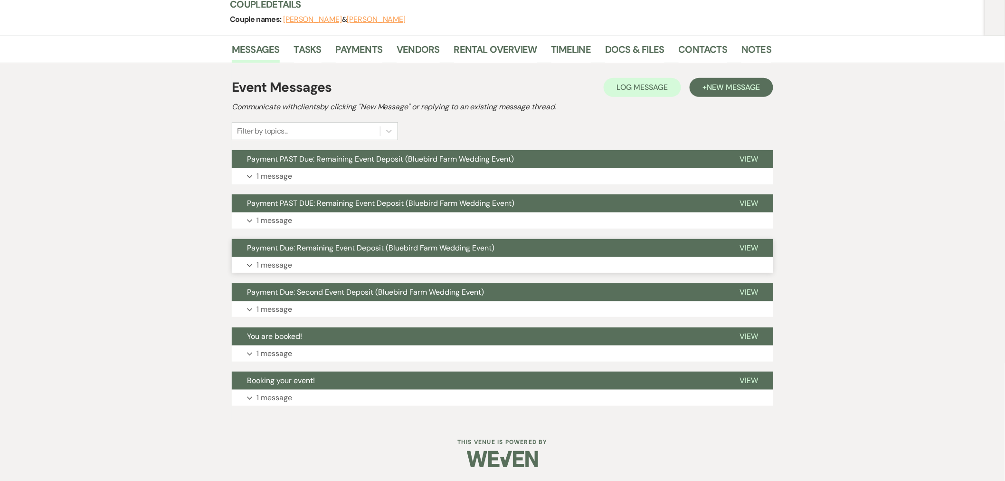
click at [568, 244] on button "Payment Due: Remaining Event Deposit (Bluebird Farm Wedding Event)" at bounding box center [478, 248] width 493 height 18
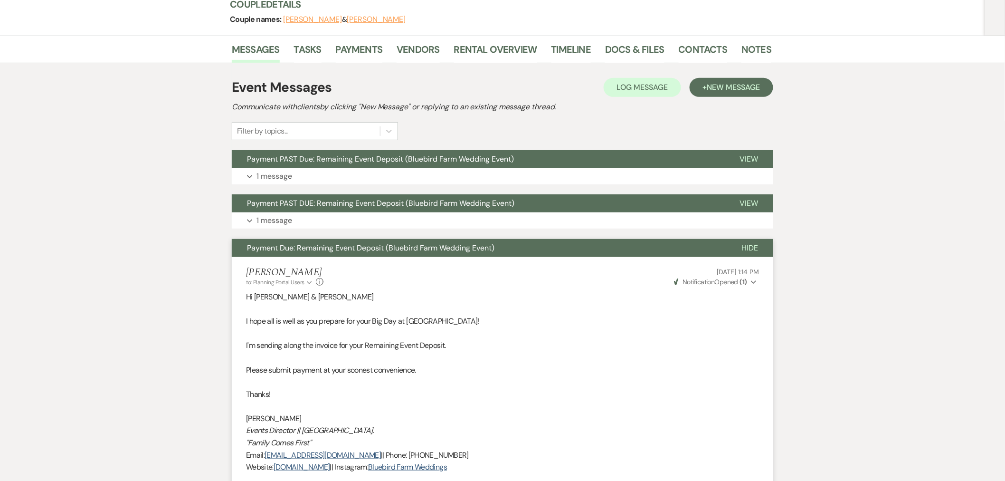
click at [561, 248] on button "Payment Due: Remaining Event Deposit (Bluebird Farm Wedding Event)" at bounding box center [479, 248] width 495 height 18
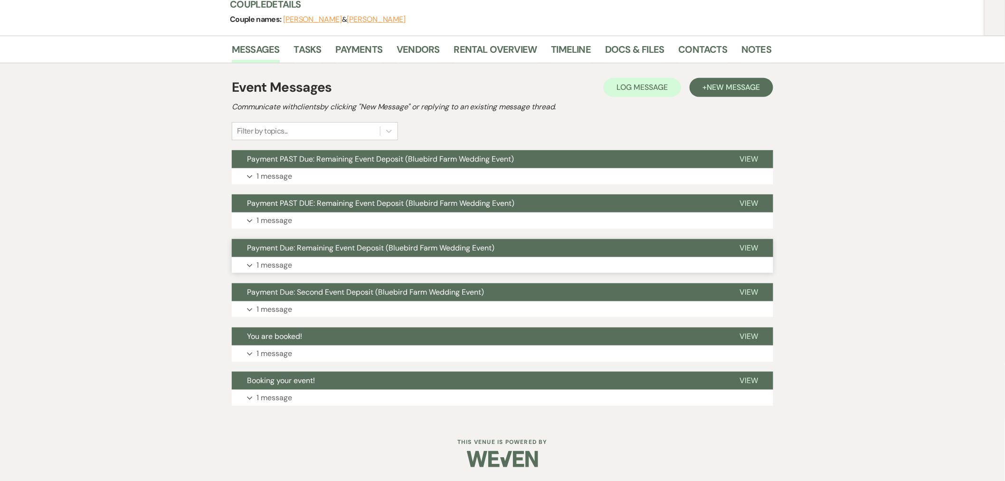
click at [552, 239] on button "Payment Due: Remaining Event Deposit (Bluebird Farm Wedding Event)" at bounding box center [478, 248] width 493 height 18
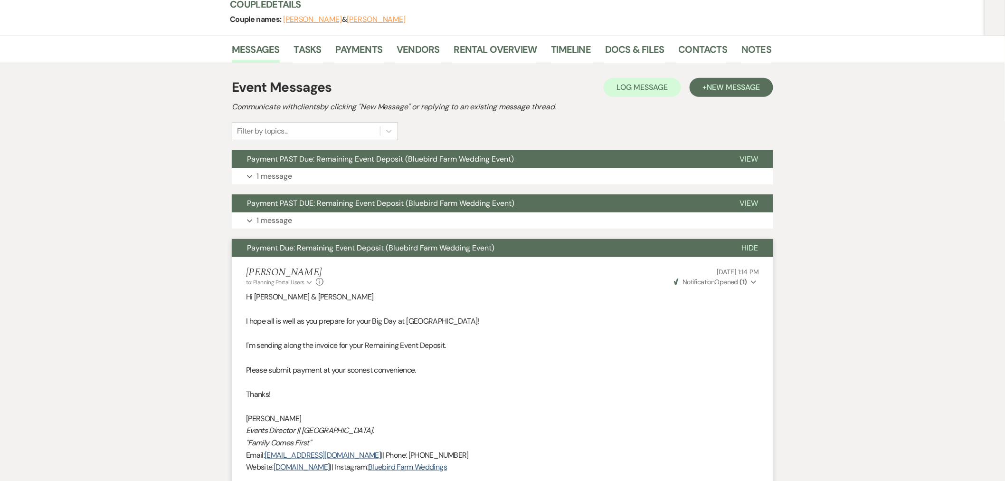
click at [747, 279] on strong "( 1 )" at bounding box center [743, 281] width 7 height 9
click at [682, 253] on button "Payment Due: Remaining Event Deposit (Bluebird Farm Wedding Event)" at bounding box center [479, 248] width 495 height 18
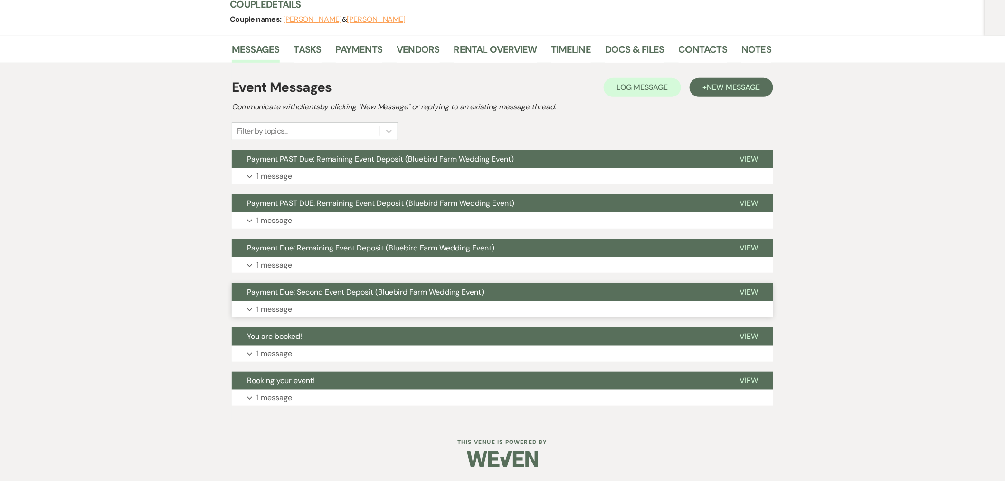
click at [711, 287] on button "Payment Due: Second Event Deposit (Bluebird Farm Wedding Event)" at bounding box center [478, 292] width 493 height 18
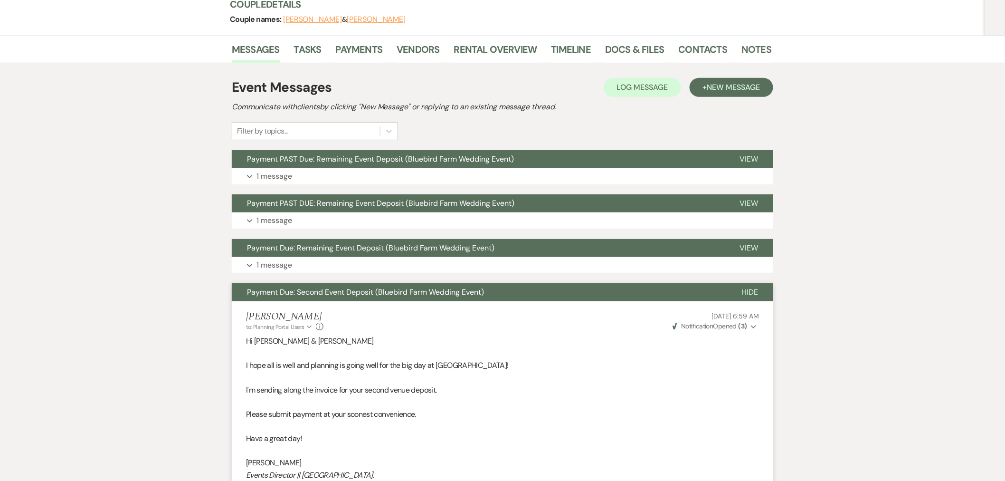
click at [740, 325] on strong "( 3 )" at bounding box center [743, 326] width 9 height 9
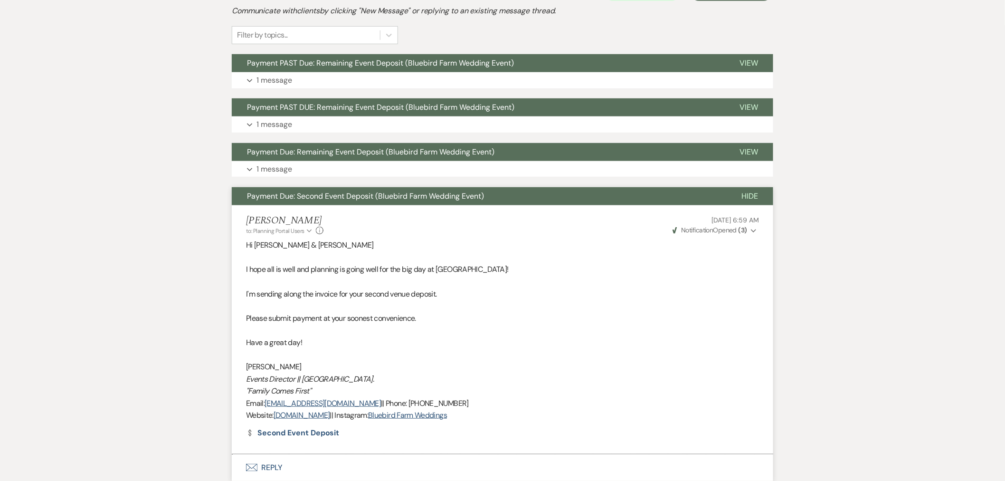
scroll to position [68, 0]
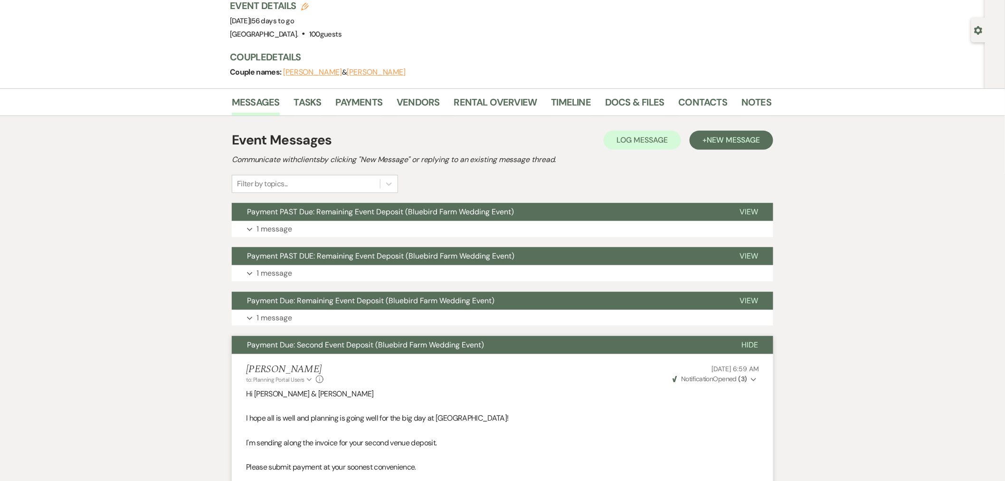
click at [459, 338] on button "Payment Due: Second Event Deposit (Bluebird Farm Wedding Event)" at bounding box center [479, 345] width 495 height 18
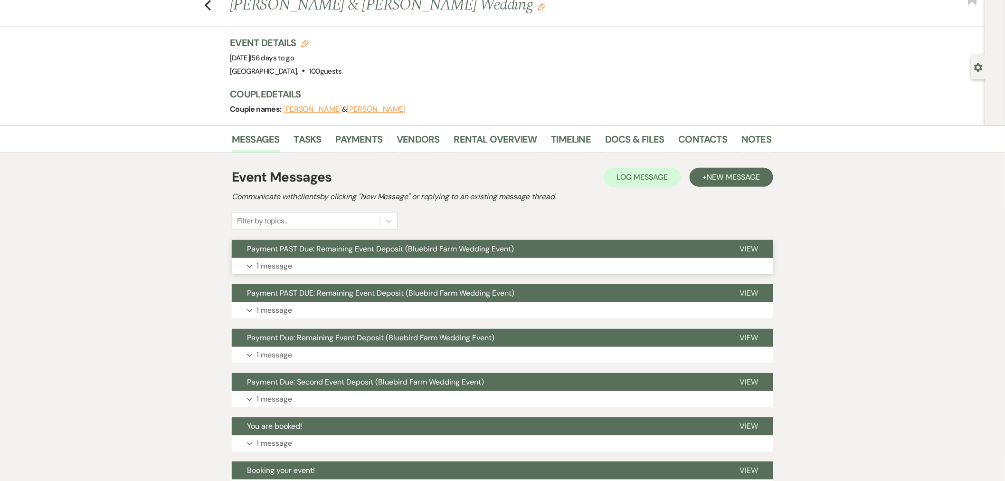
scroll to position [0, 0]
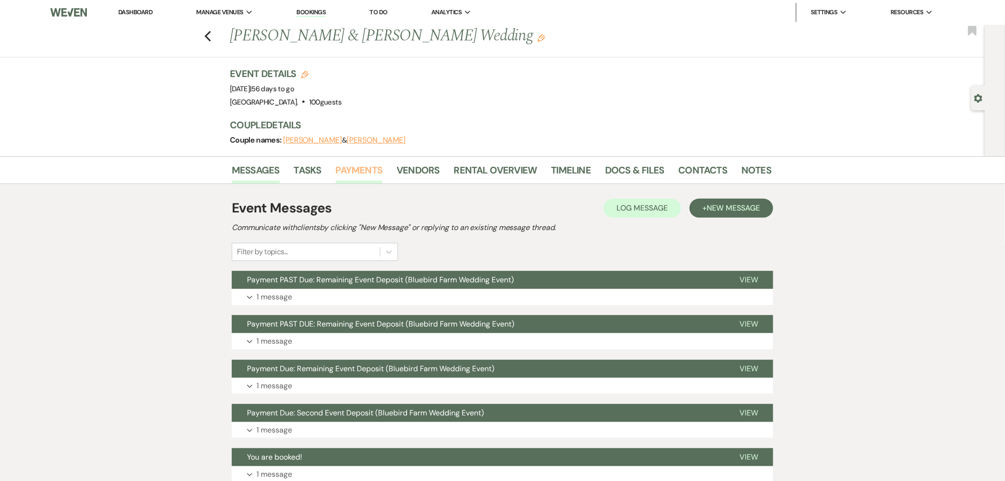
click at [364, 176] on link "Payments" at bounding box center [359, 172] width 47 height 21
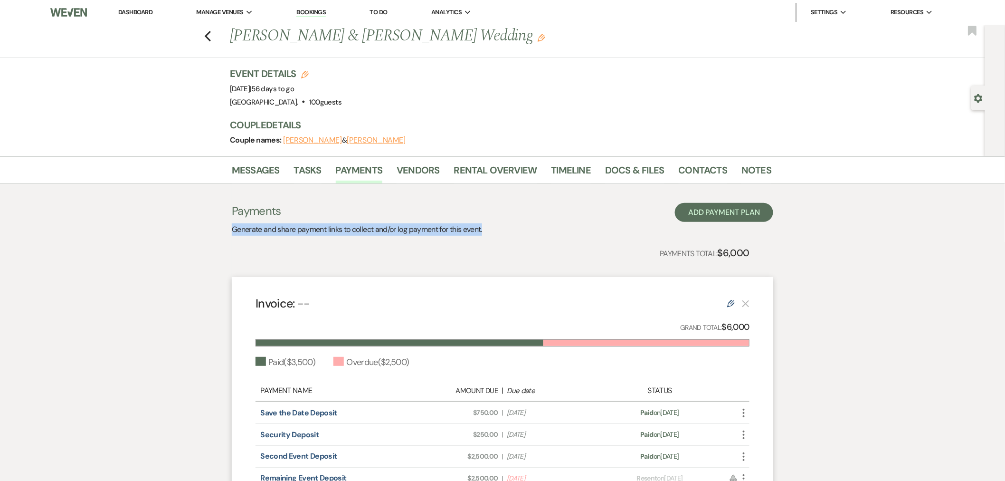
drag, startPoint x: 492, startPoint y: 227, endPoint x: 227, endPoint y: 220, distance: 265.2
click at [227, 220] on div "Messages Tasks Payments Vendors Rental Overview Timeline Docs & Files Contacts …" at bounding box center [502, 349] width 1005 height 386
click at [224, 230] on div "Messages Tasks Payments Vendors Rental Overview Timeline Docs & Files Contacts …" at bounding box center [502, 349] width 1005 height 386
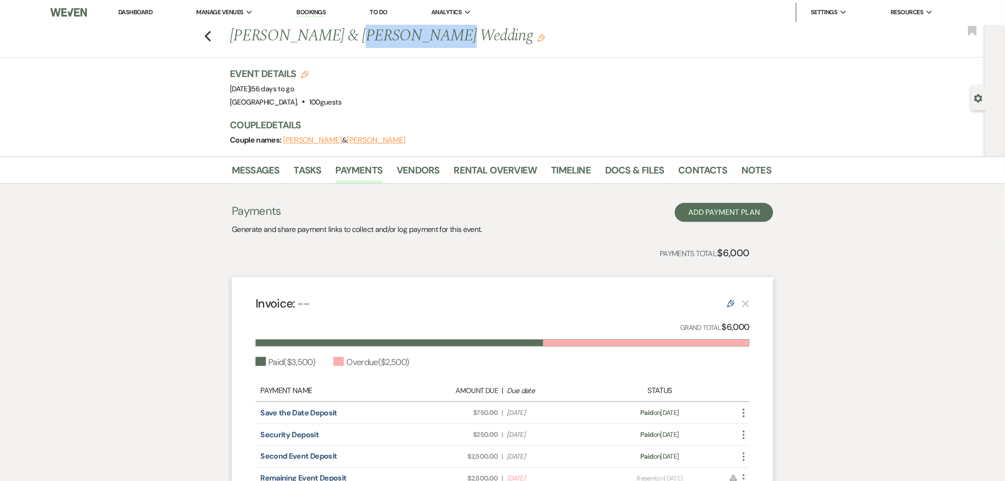
drag, startPoint x: 379, startPoint y: 33, endPoint x: 348, endPoint y: 34, distance: 30.9
click at [348, 34] on h1 "William Dooley & Melissa Hass's Wedding Edit" at bounding box center [443, 36] width 426 height 23
copy h1 "Melissa Hass"
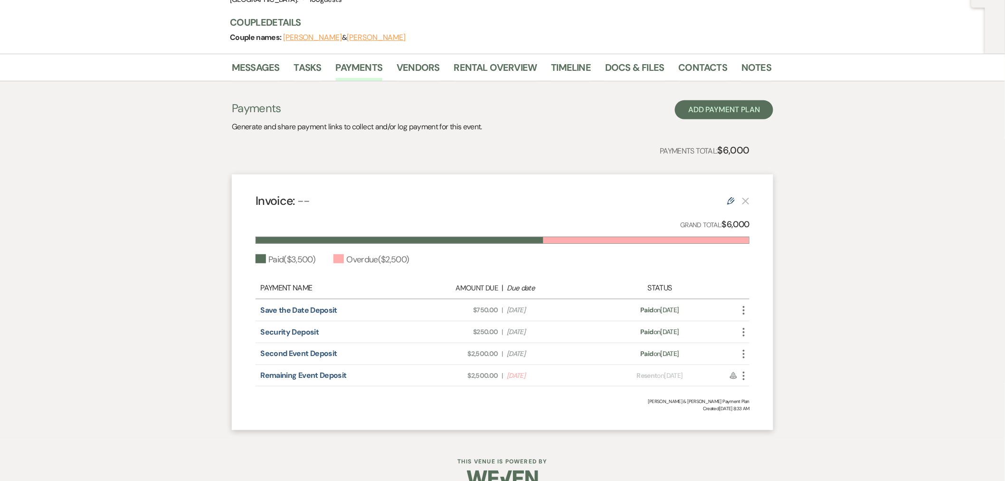
scroll to position [105, 0]
